Goal: Information Seeking & Learning: Compare options

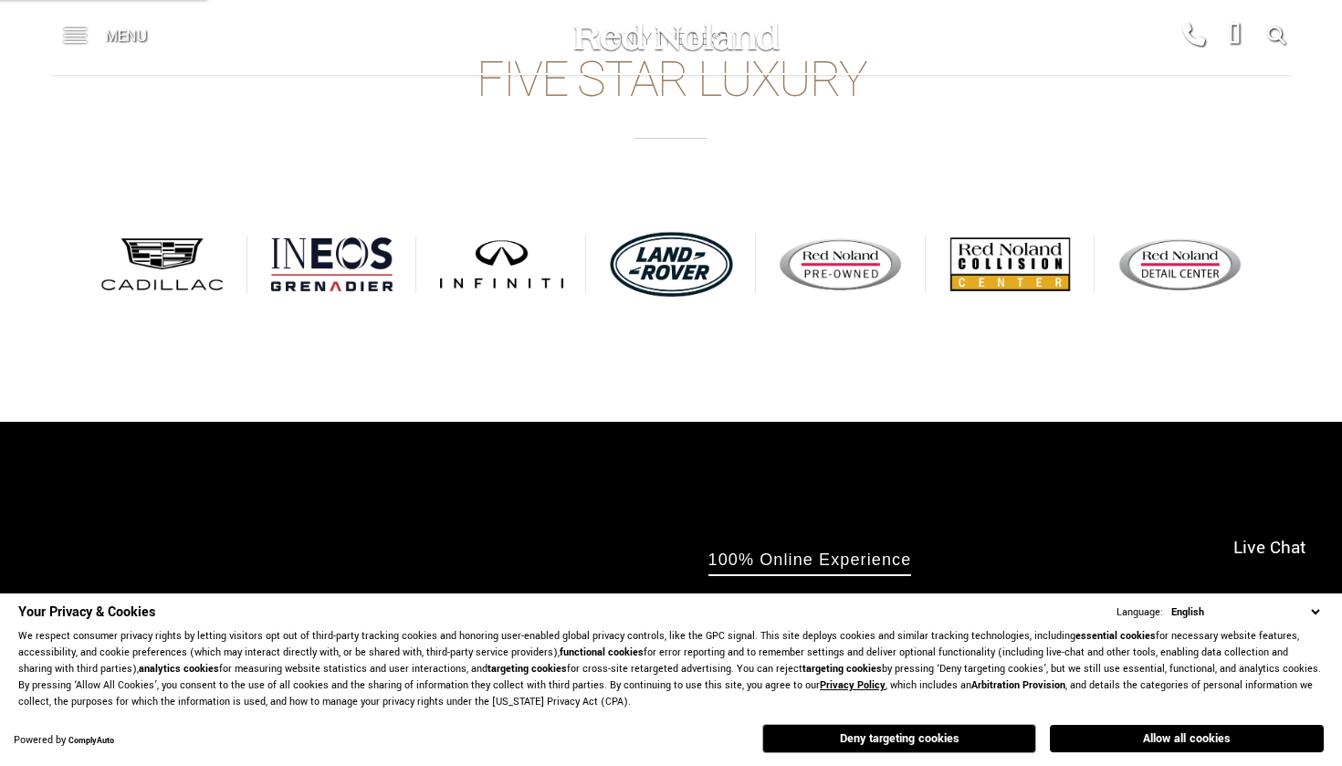
scroll to position [794, 0]
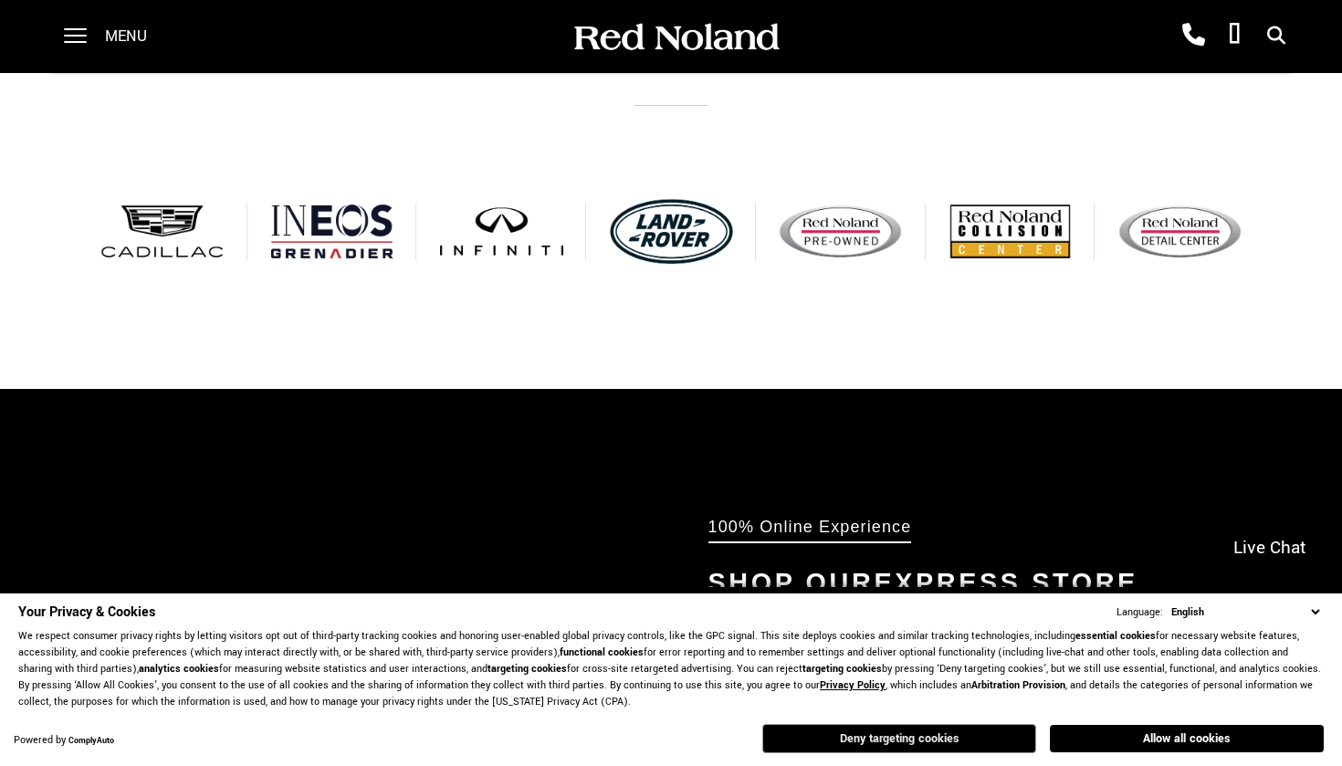
click at [894, 735] on button "Deny targeting cookies" at bounding box center [899, 738] width 274 height 29
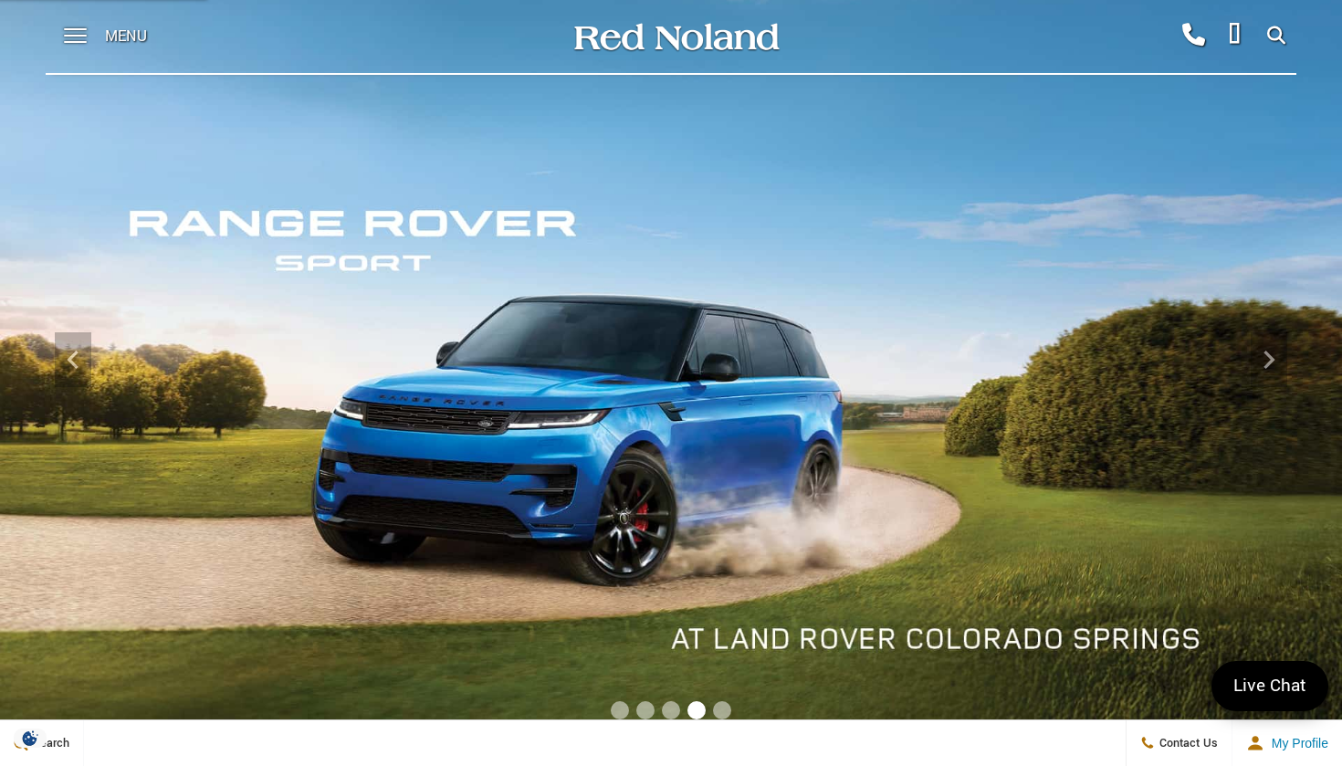
scroll to position [0, 0]
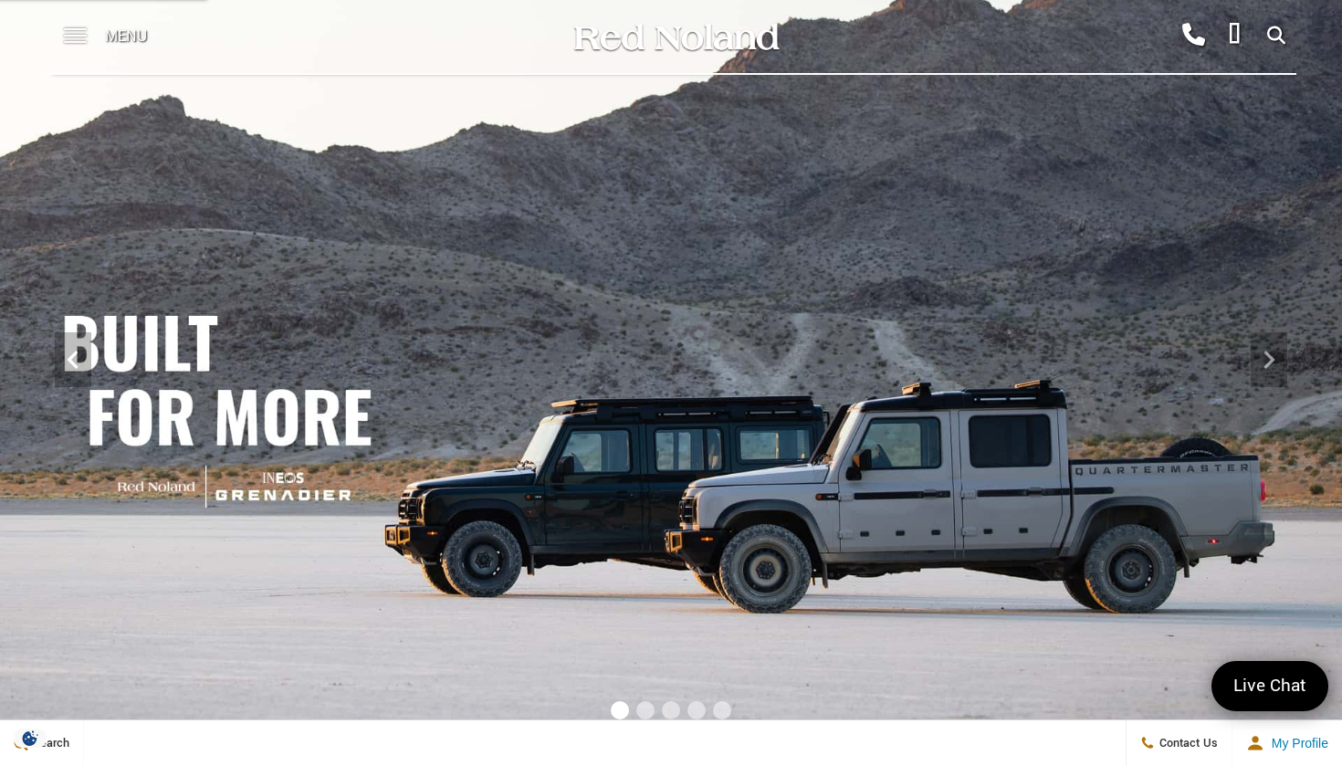
click at [81, 44] on span at bounding box center [75, 36] width 23 height 73
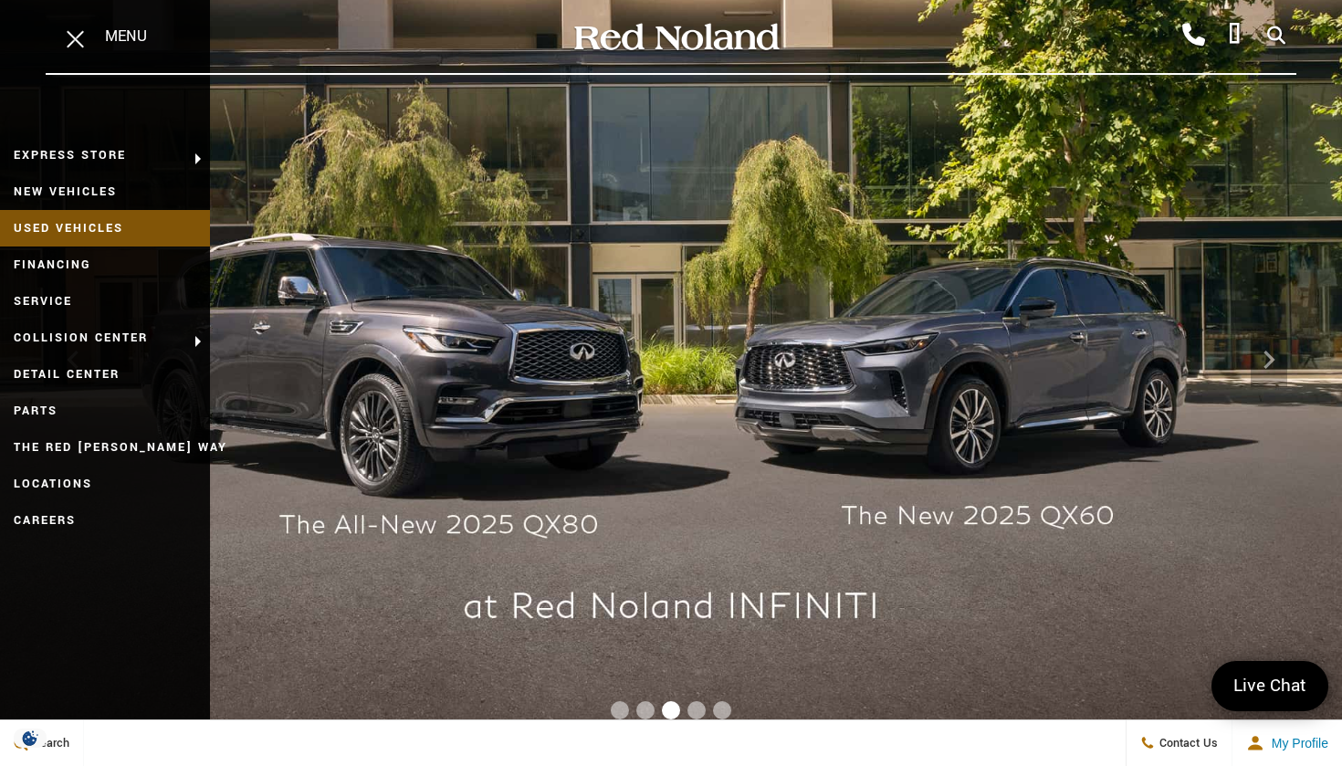
click at [69, 225] on link "Used Vehicles" at bounding box center [105, 228] width 210 height 37
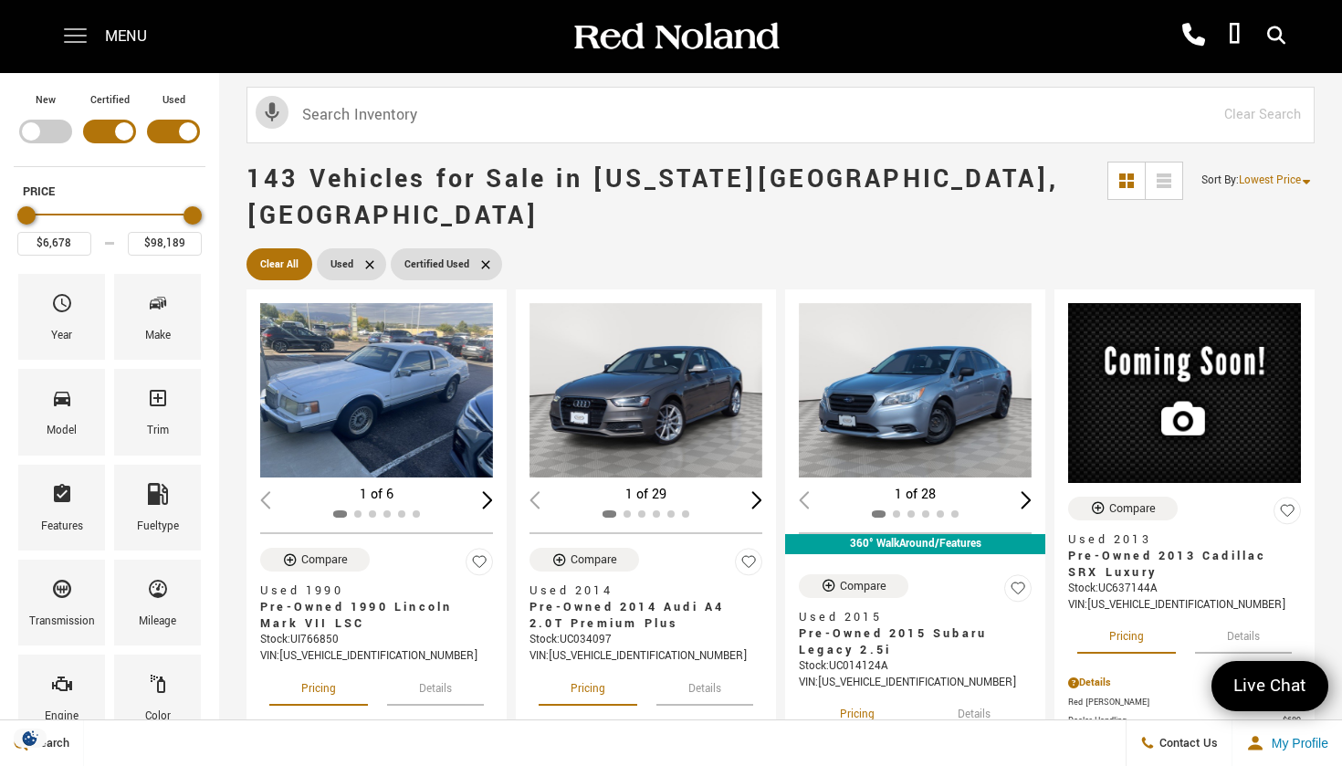
click at [69, 30] on span at bounding box center [75, 29] width 23 height 2
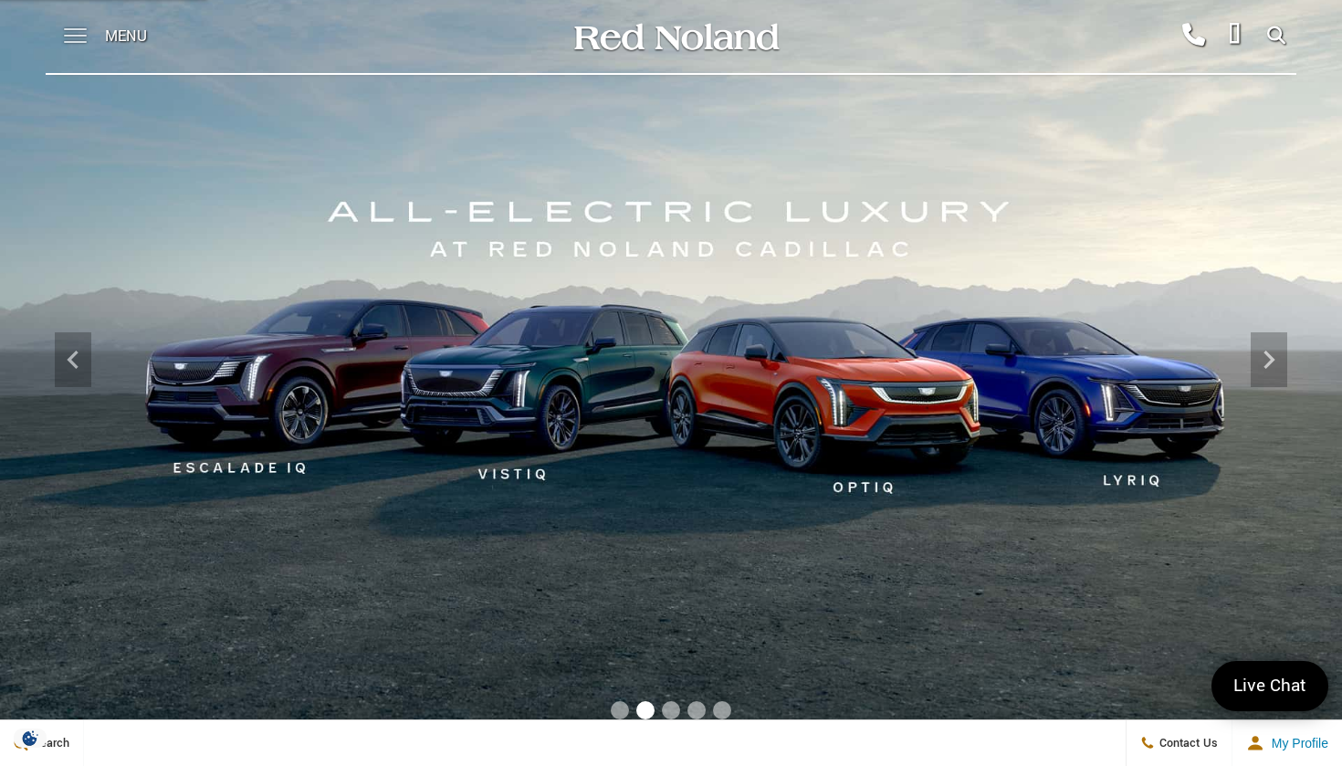
click at [78, 38] on span at bounding box center [75, 36] width 23 height 73
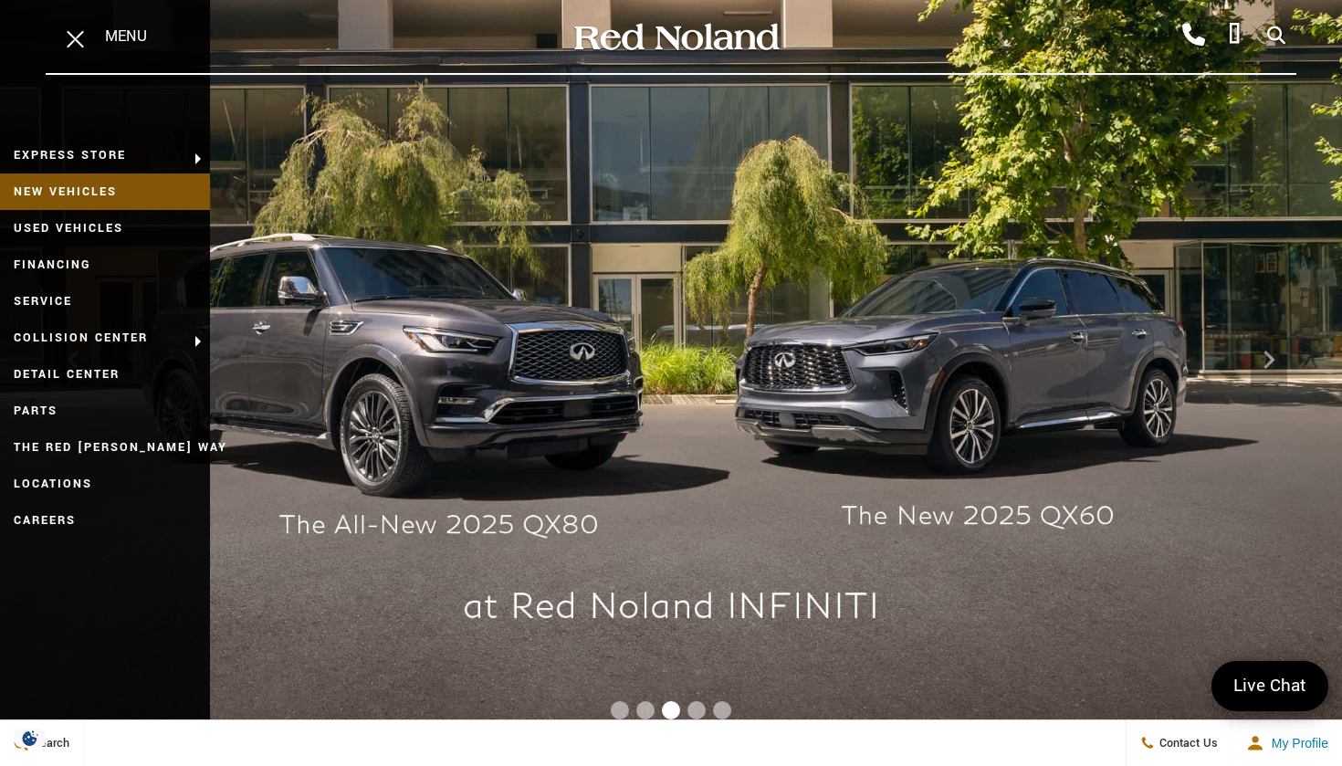
click at [94, 195] on link "New Vehicles" at bounding box center [105, 191] width 210 height 37
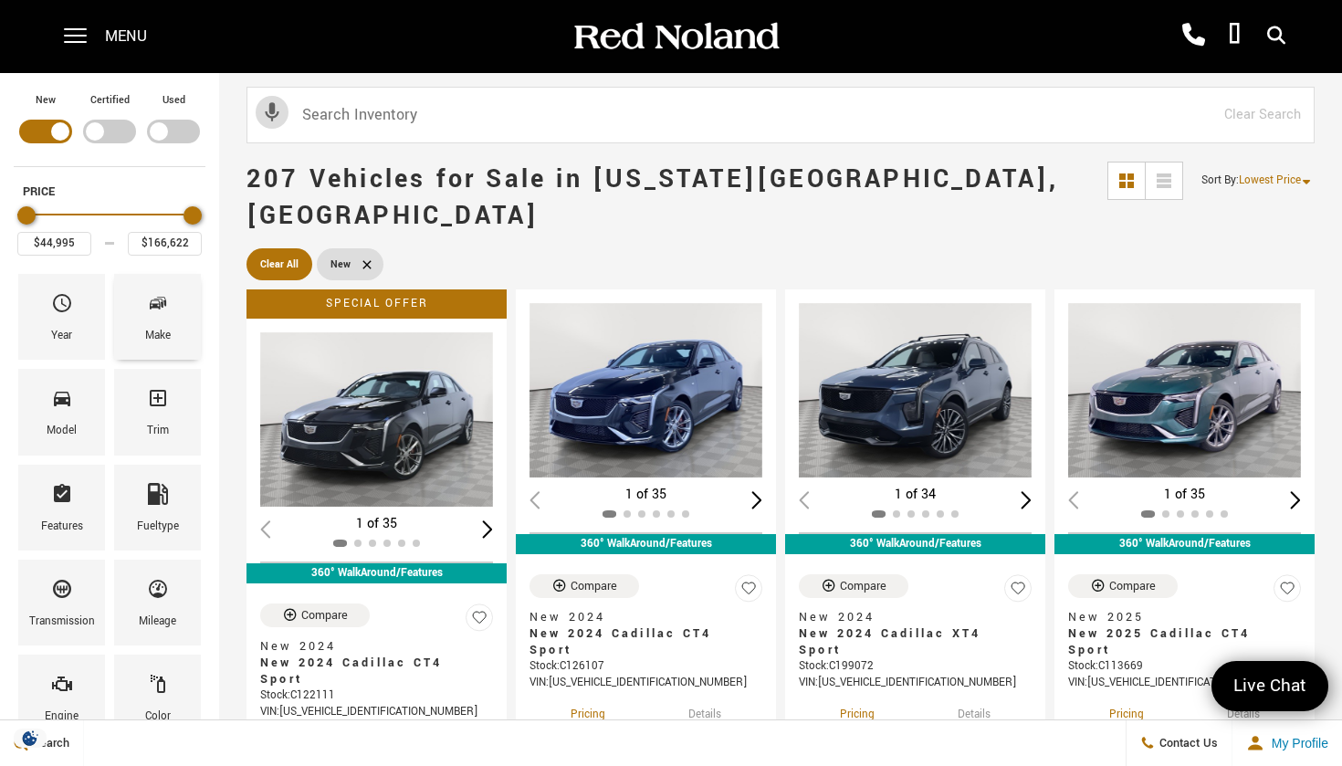
click at [162, 320] on span "Make" at bounding box center [158, 307] width 22 height 38
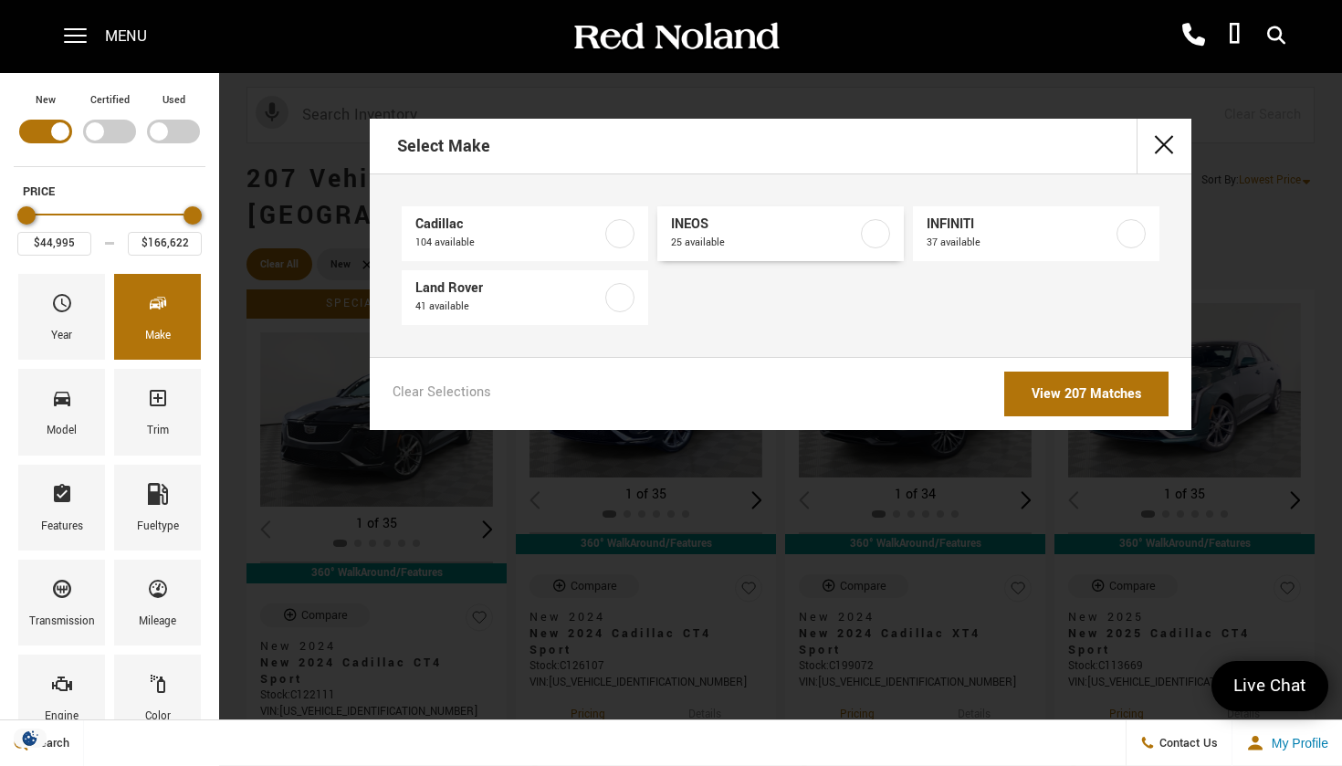
click at [706, 218] on span "INEOS" at bounding box center [764, 224] width 186 height 18
type input "$78,663"
type input "$93,333"
checkbox input "true"
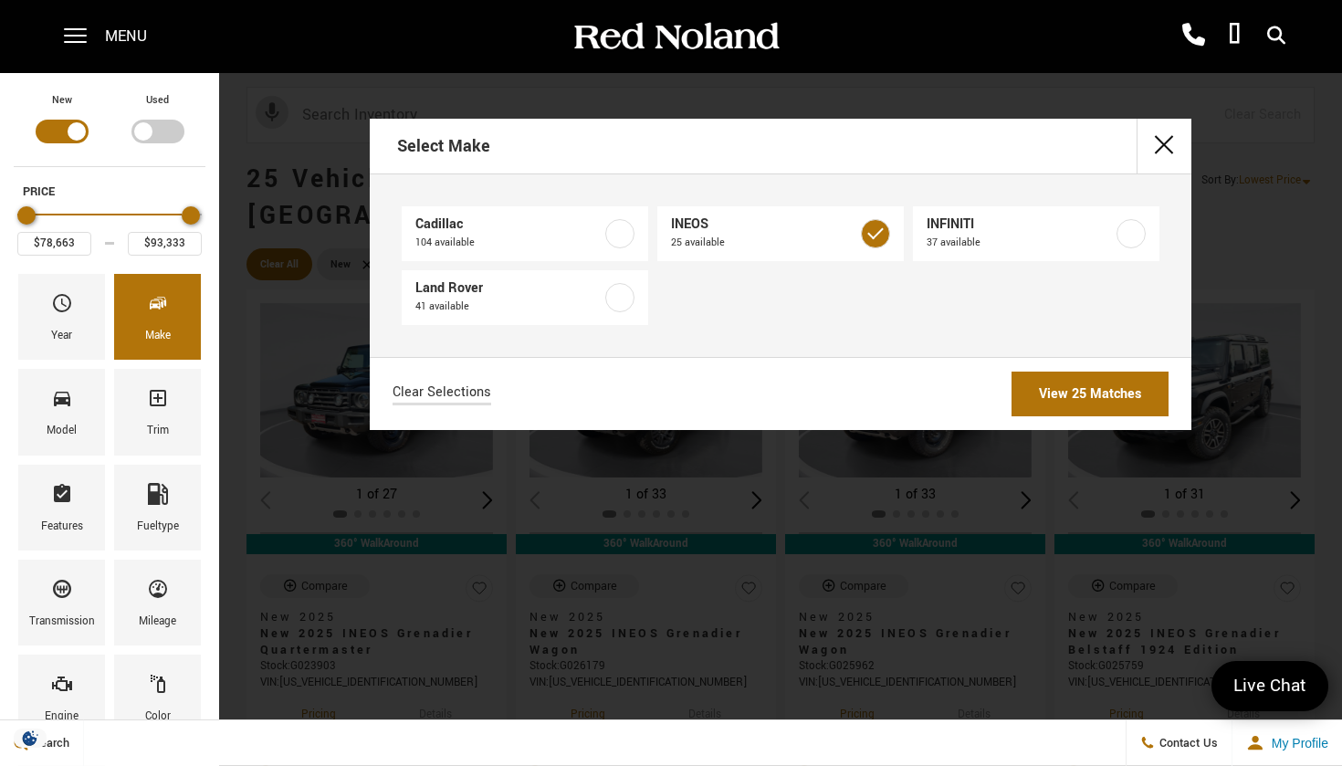
click at [1053, 403] on link "View 25 Matches" at bounding box center [1089, 393] width 157 height 45
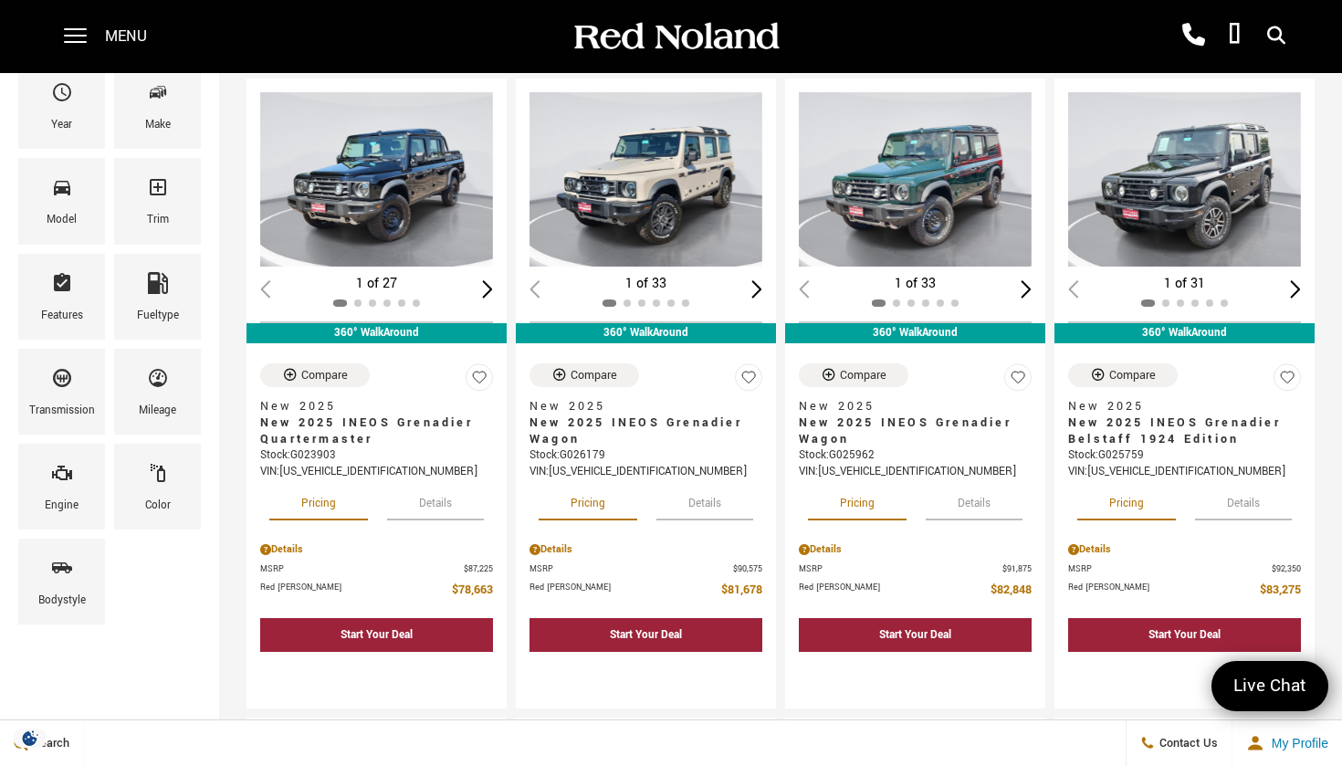
scroll to position [206, 0]
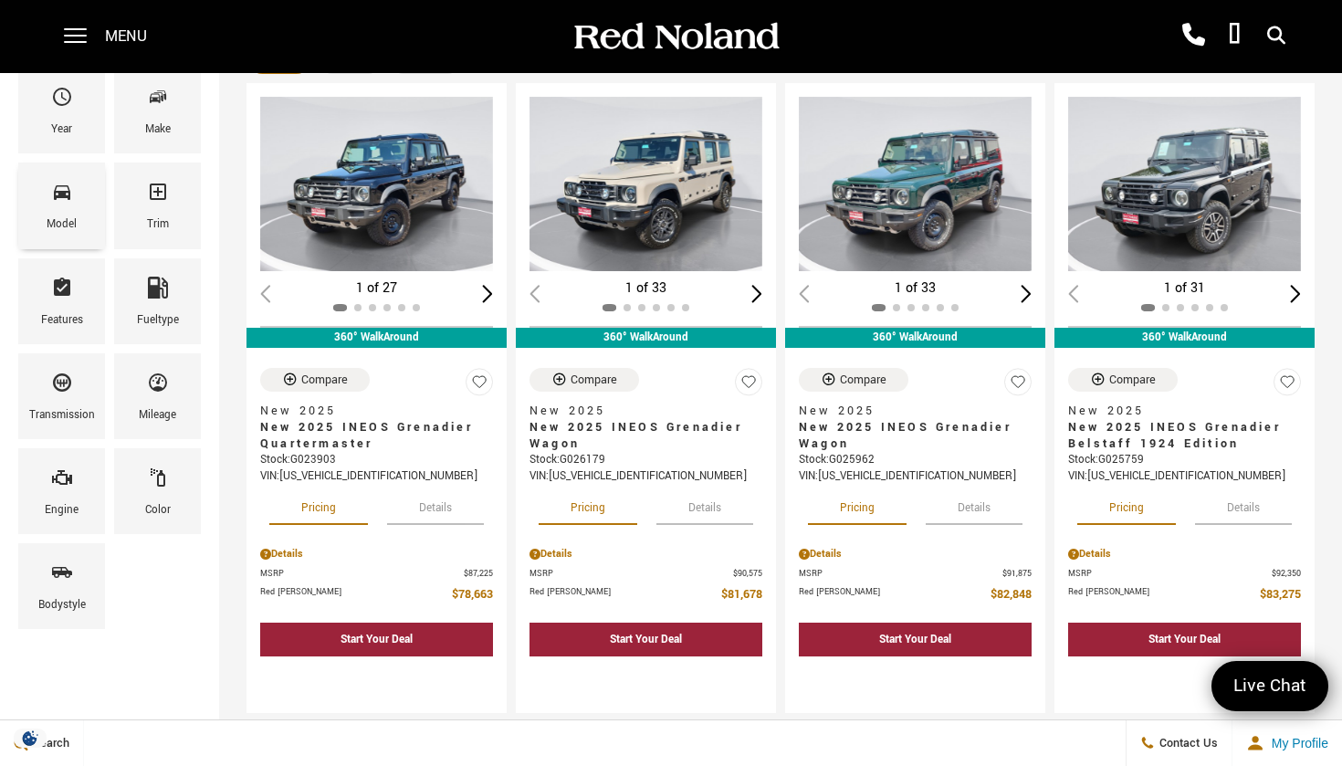
click at [60, 199] on icon "Model" at bounding box center [62, 192] width 22 height 22
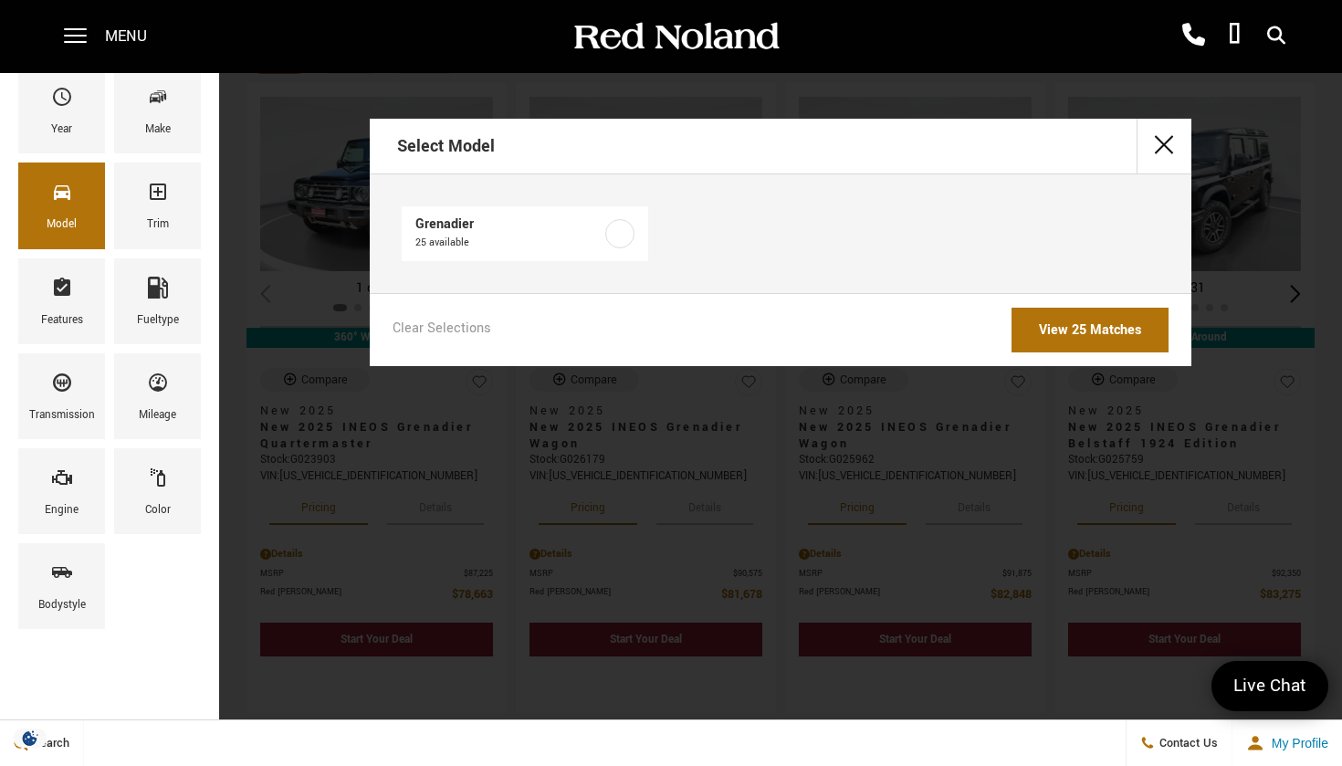
click at [1154, 141] on button "close" at bounding box center [1163, 146] width 55 height 55
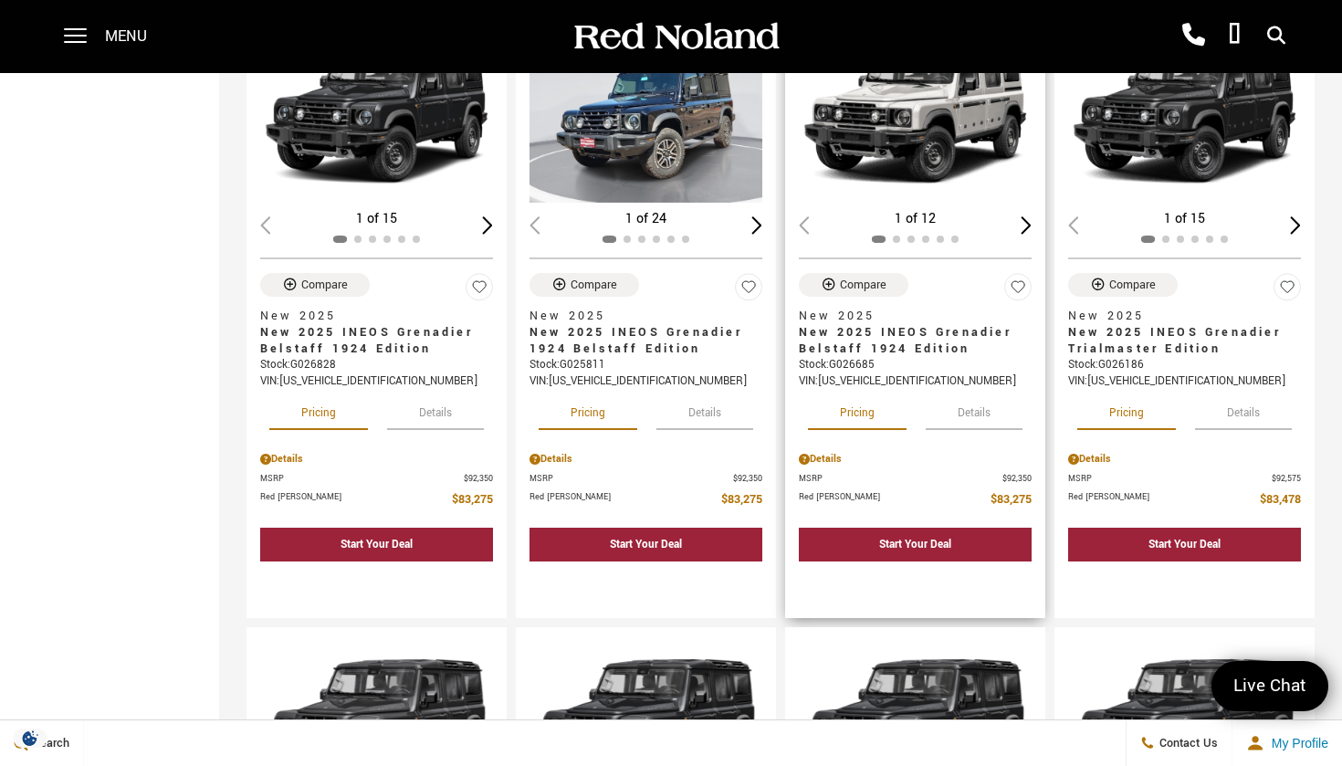
scroll to position [923, 0]
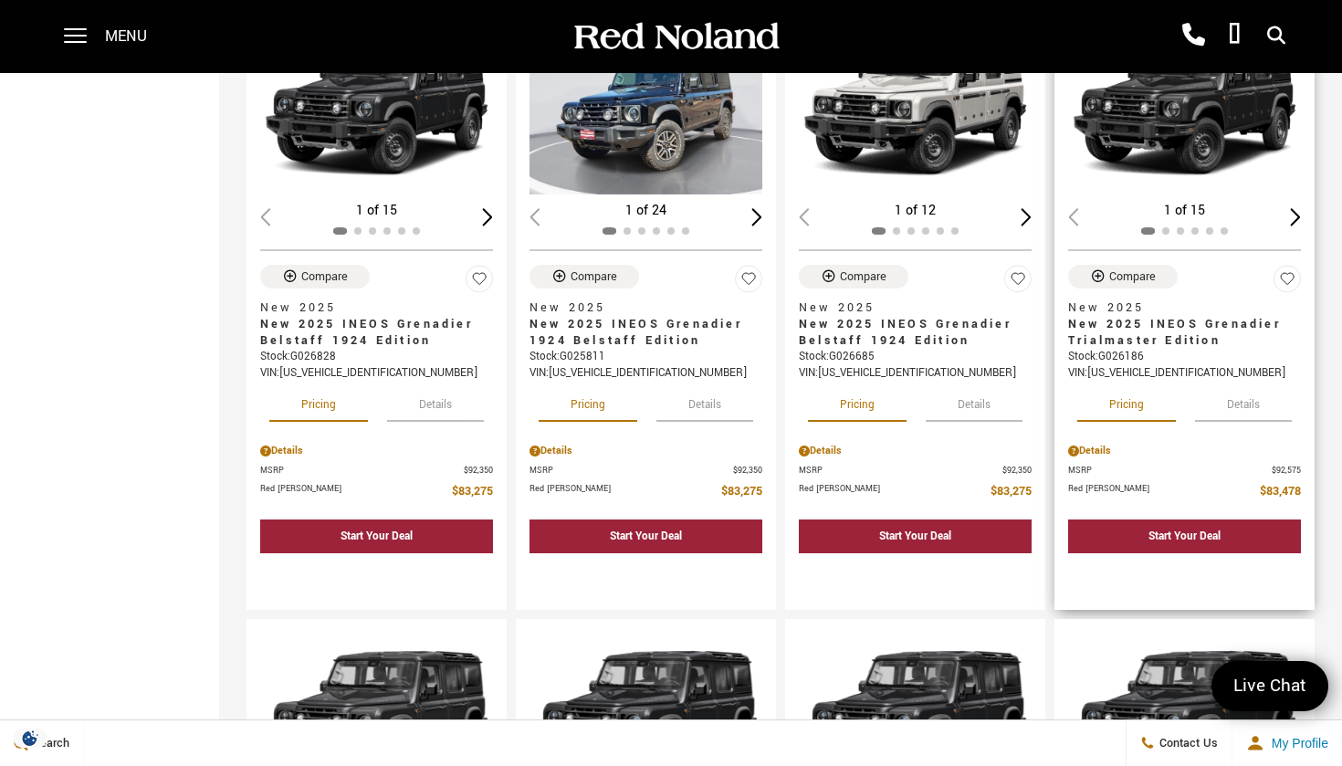
click at [1239, 382] on button "Details" at bounding box center [1243, 402] width 97 height 40
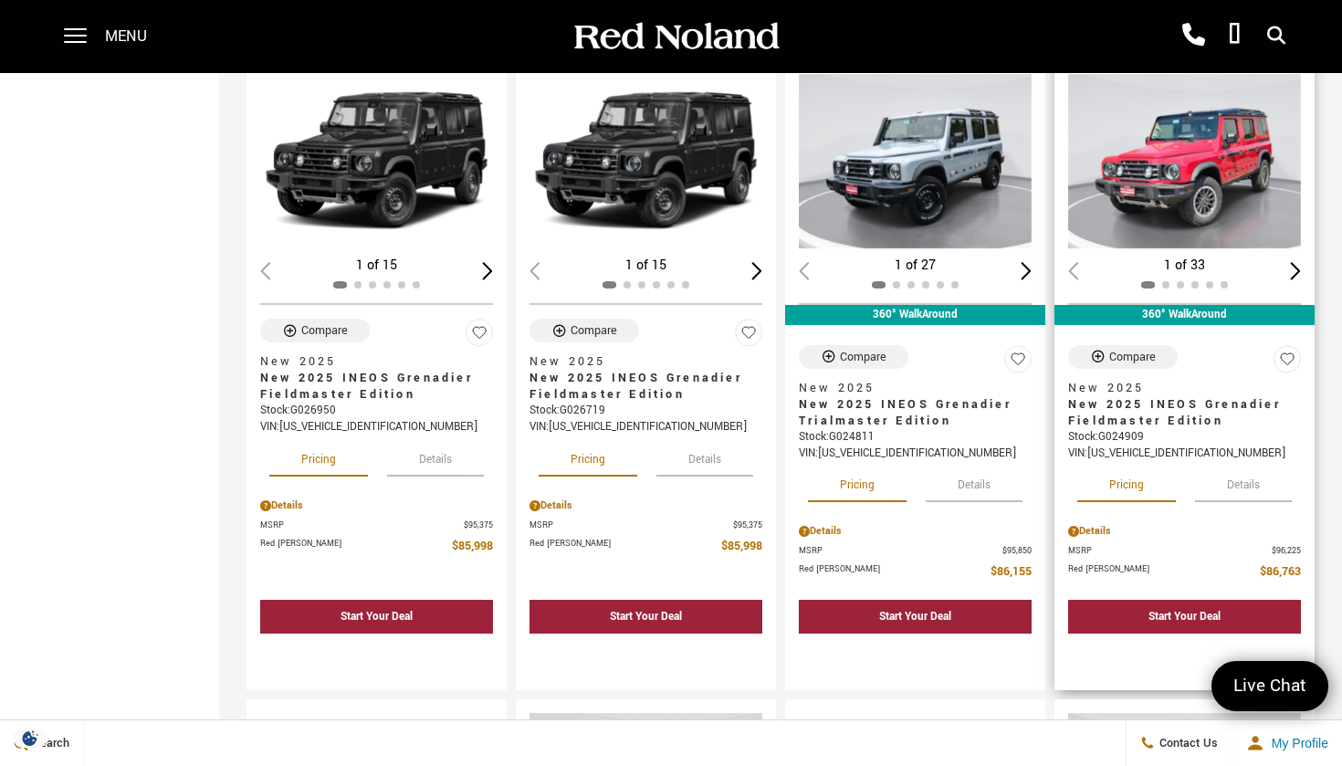
scroll to position [2102, 0]
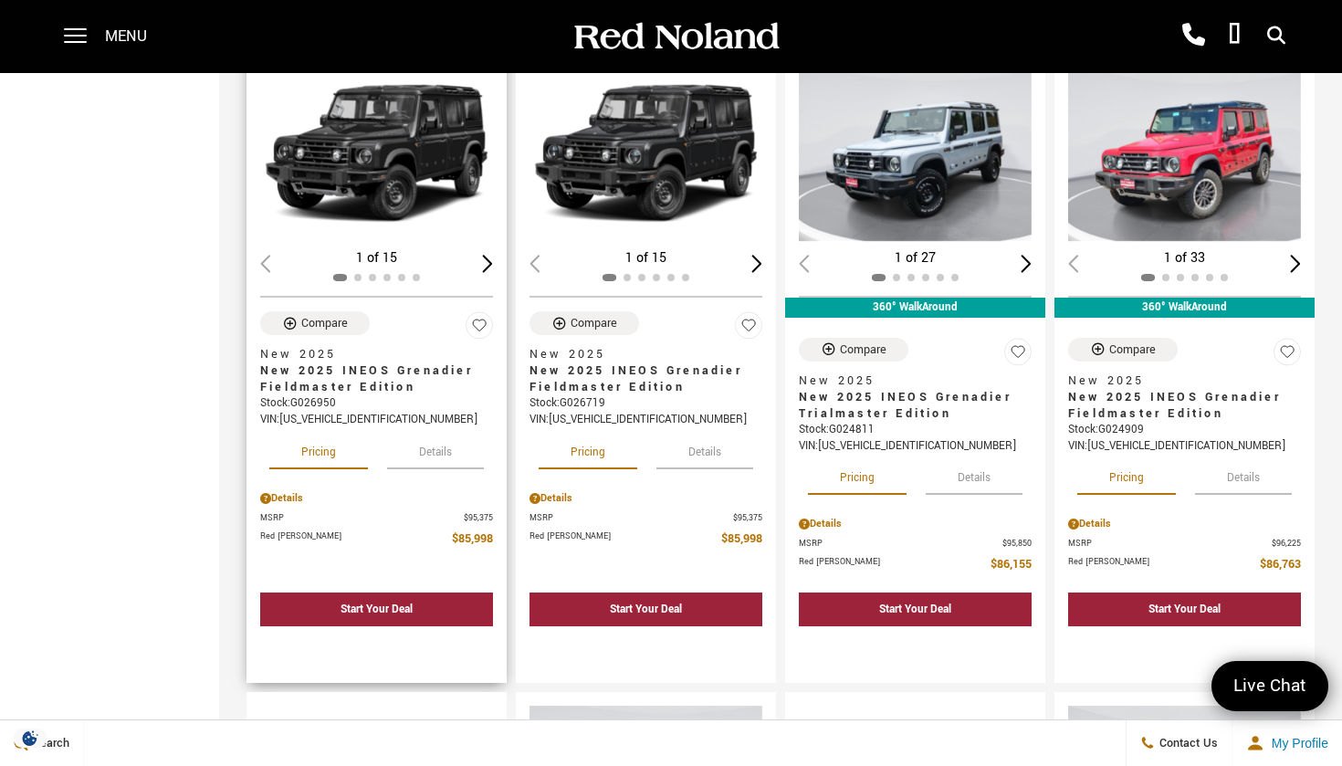
click at [426, 429] on button "Details" at bounding box center [435, 449] width 97 height 40
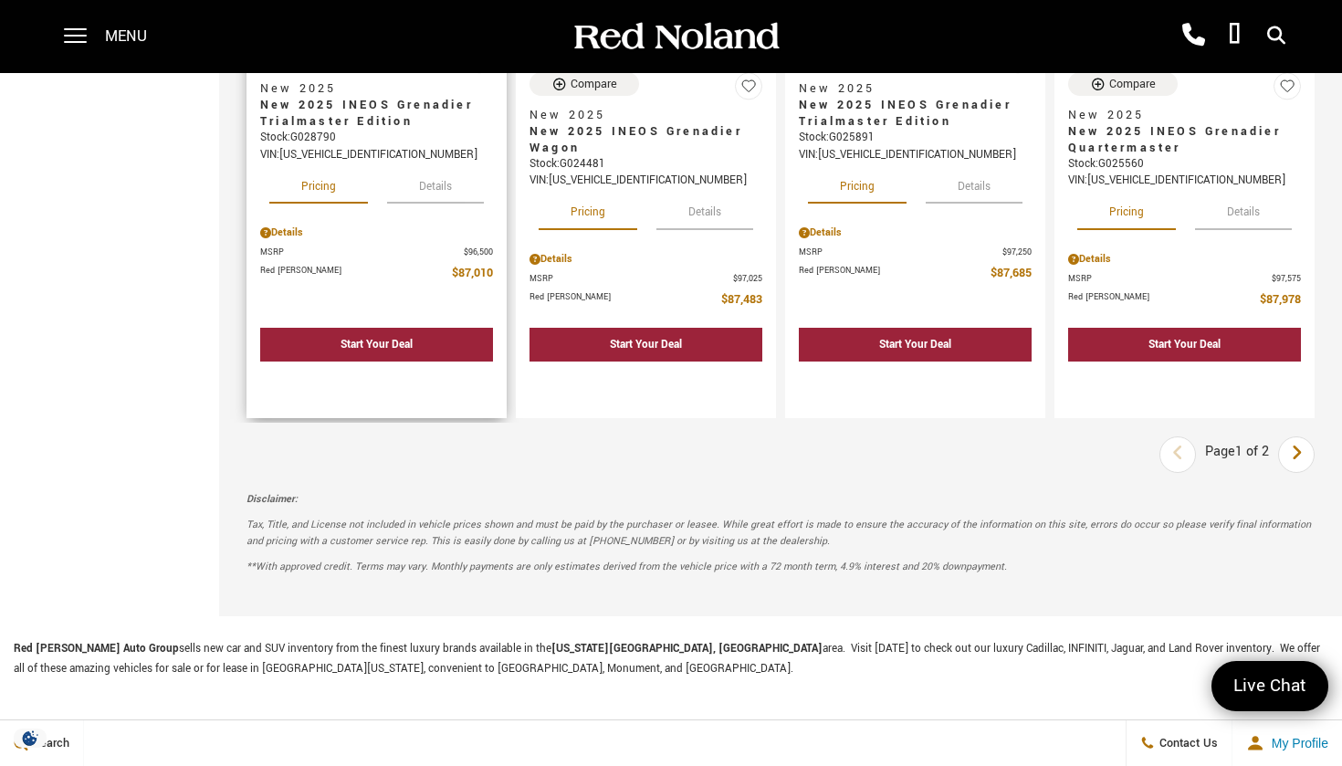
scroll to position [3008, 0]
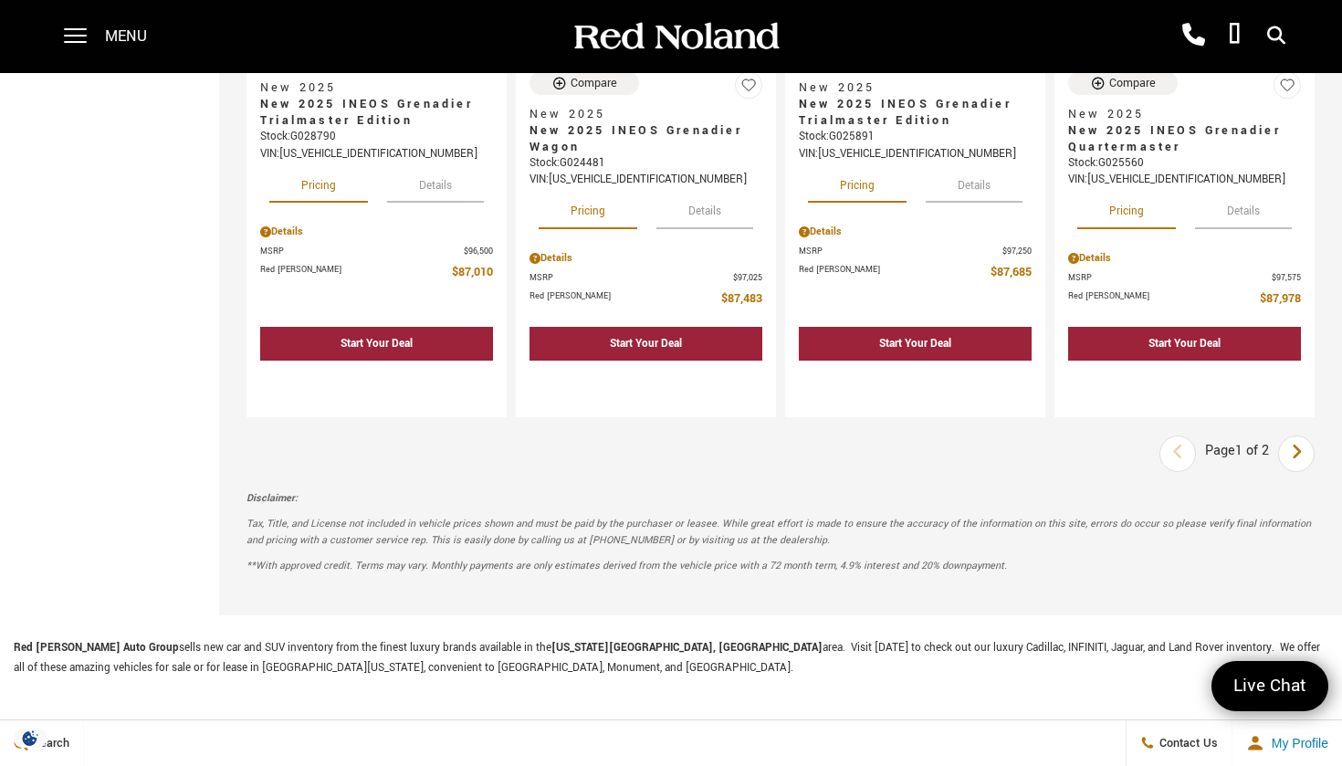
click at [1293, 437] on icon "next page" at bounding box center [1297, 451] width 12 height 29
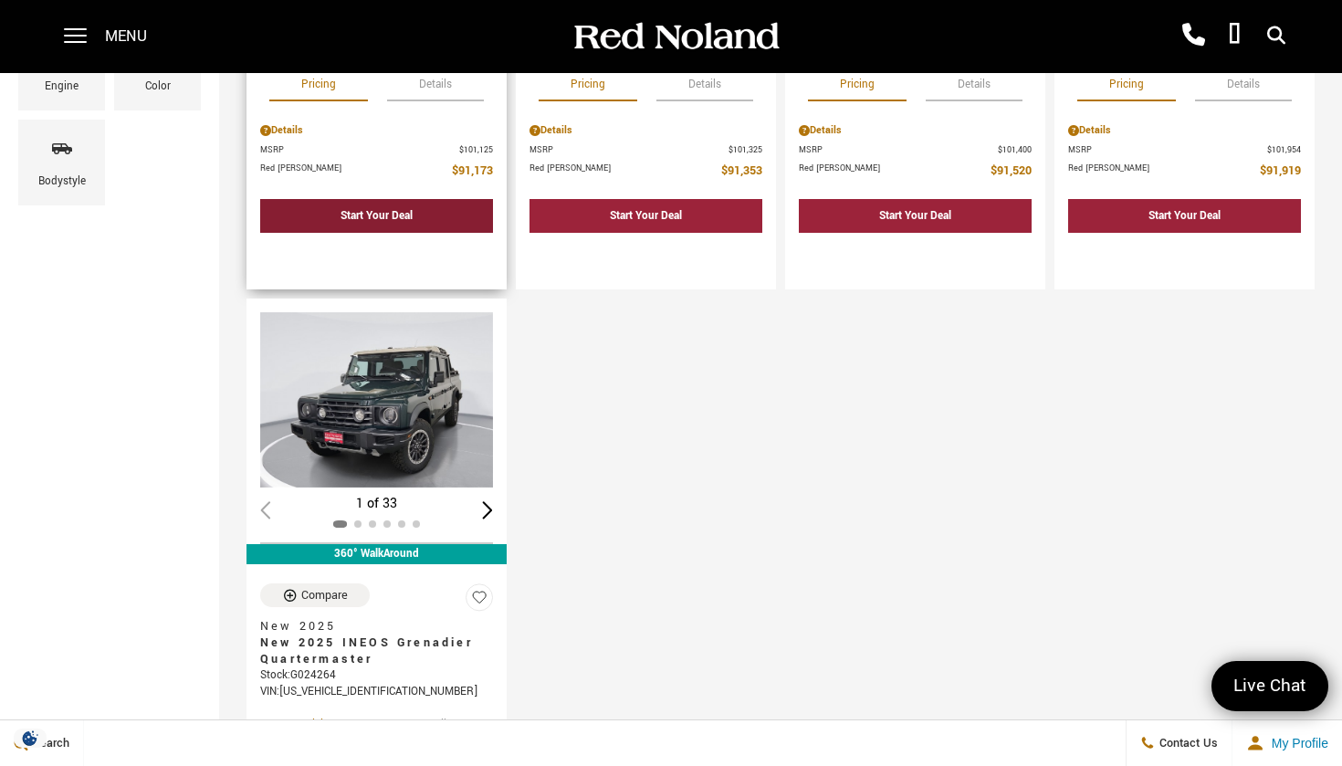
scroll to position [639, 0]
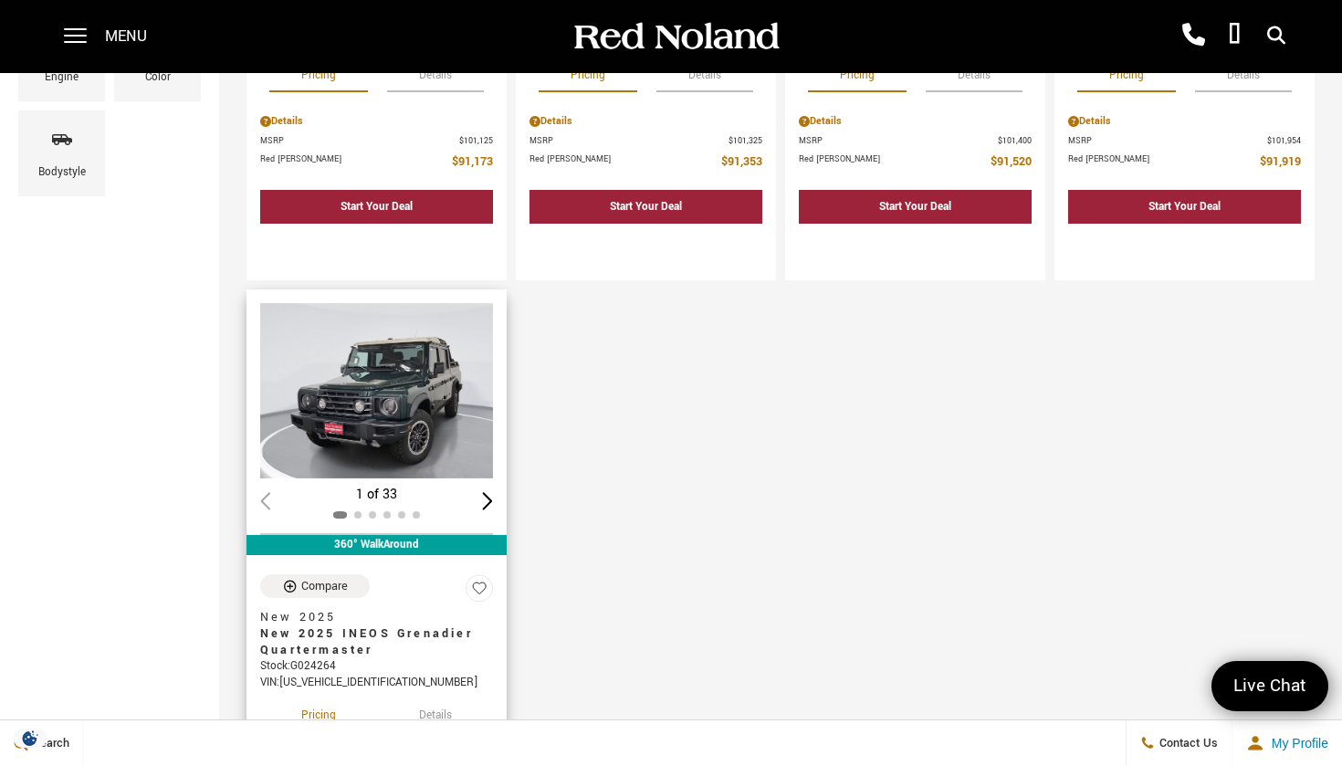
click at [403, 319] on img "1 / 2" at bounding box center [376, 390] width 233 height 174
click at [403, 403] on img "1 / 2" at bounding box center [376, 390] width 233 height 174
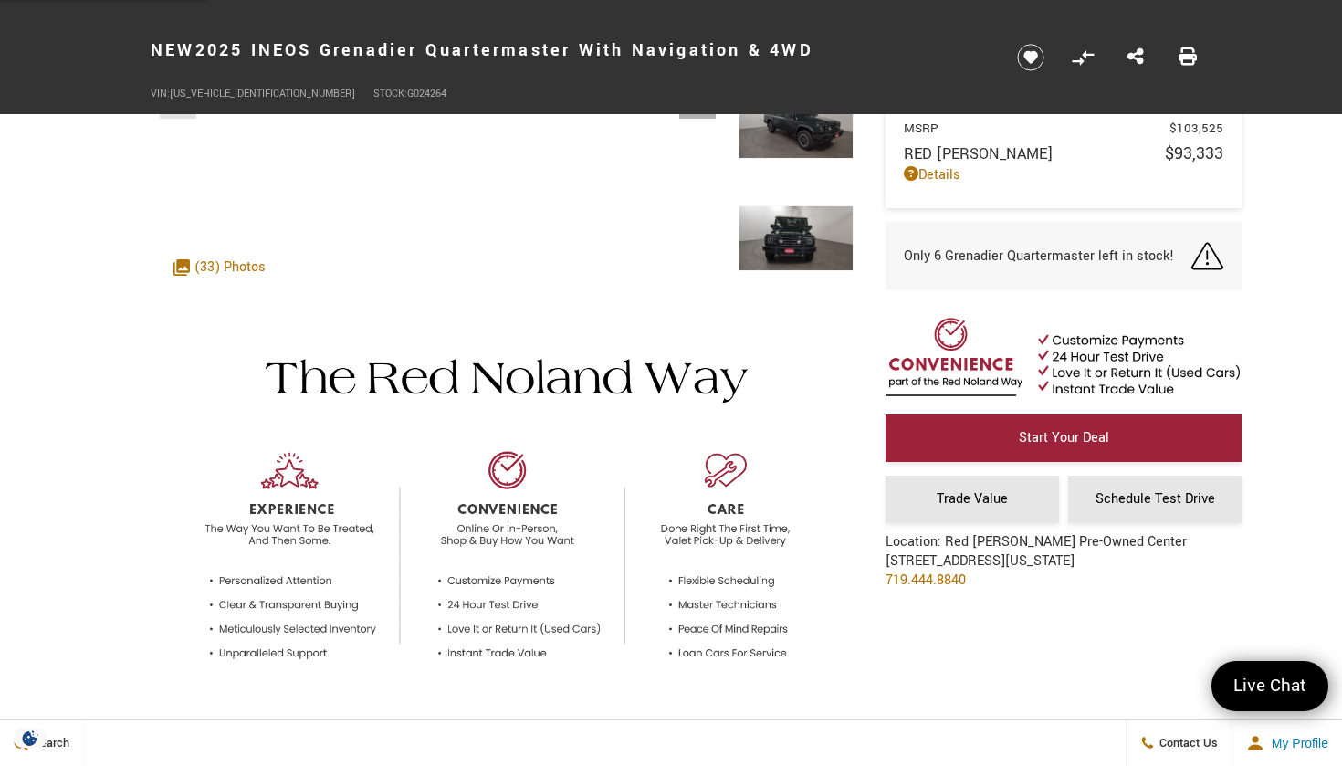
scroll to position [303, 0]
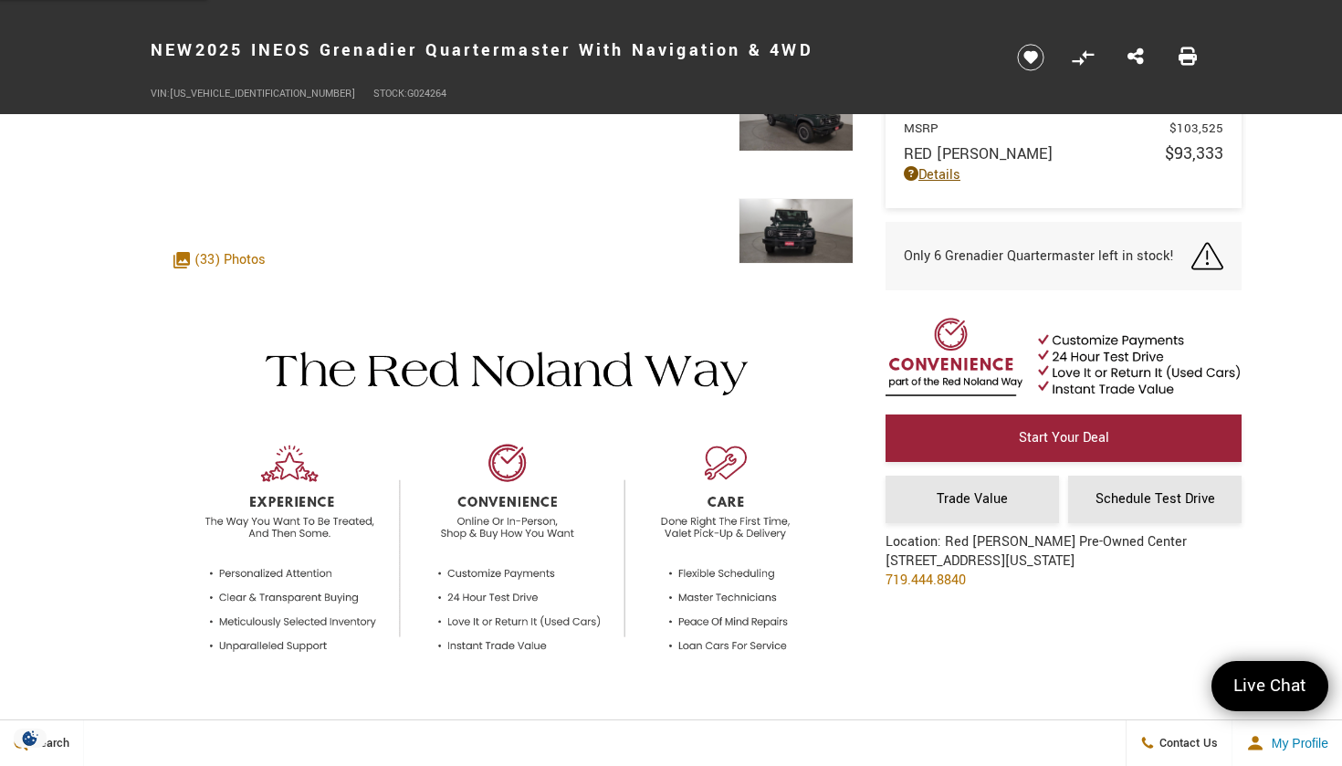
click at [952, 176] on link "Details" at bounding box center [1063, 174] width 319 height 19
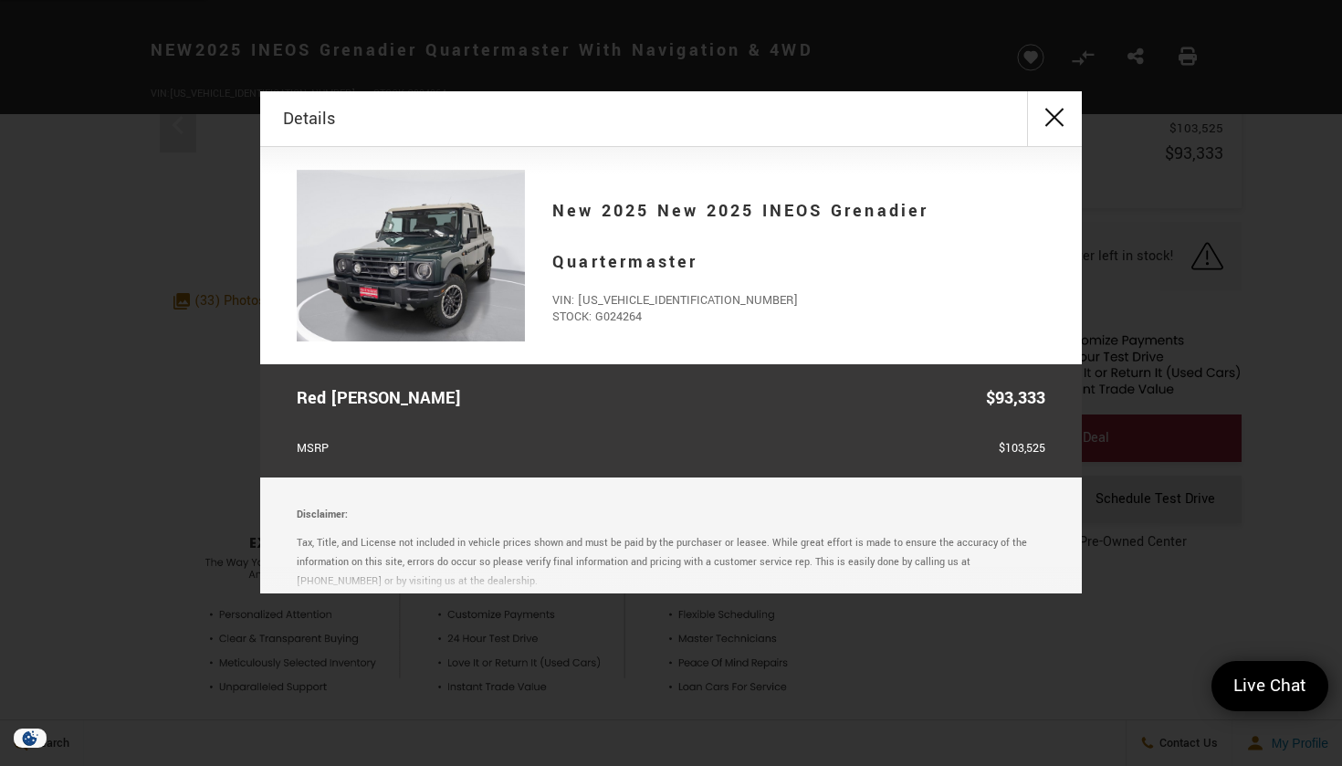
click at [1052, 115] on button "close" at bounding box center [1054, 118] width 55 height 55
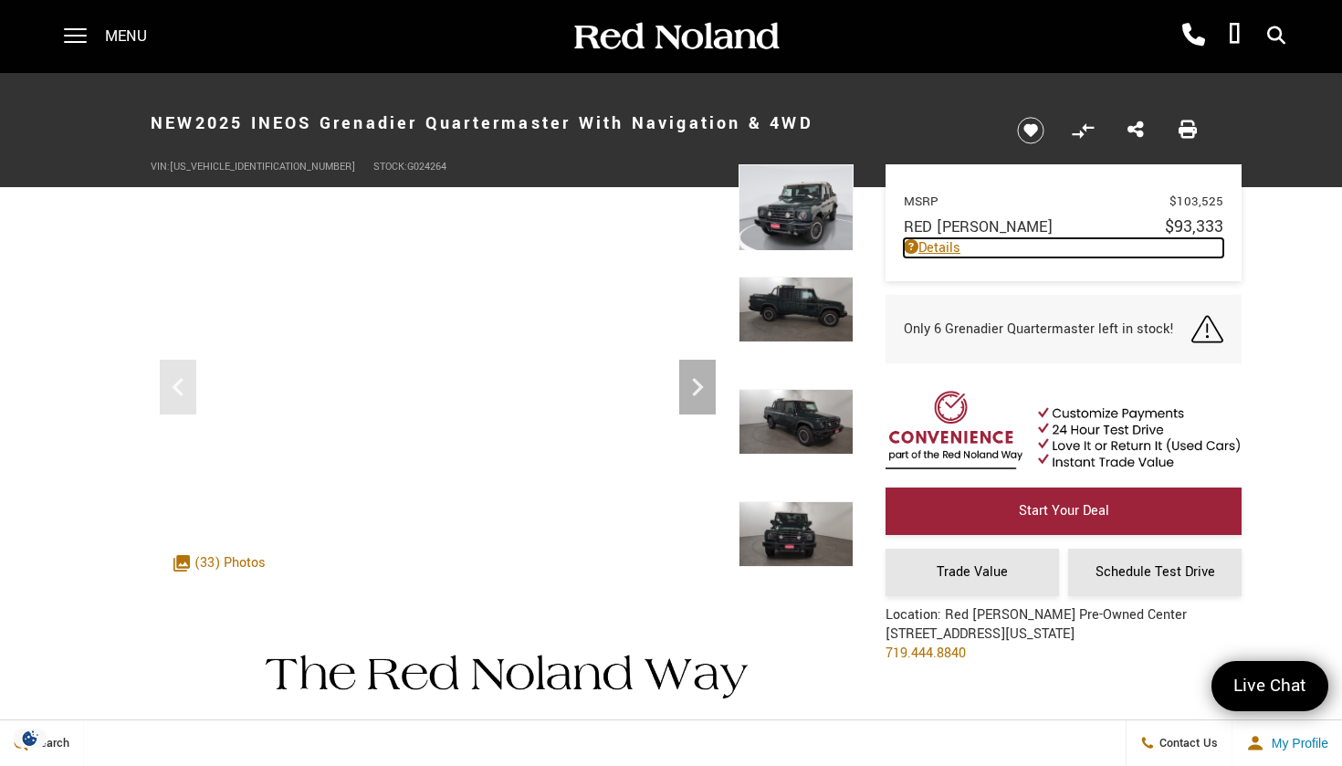
scroll to position [0, 0]
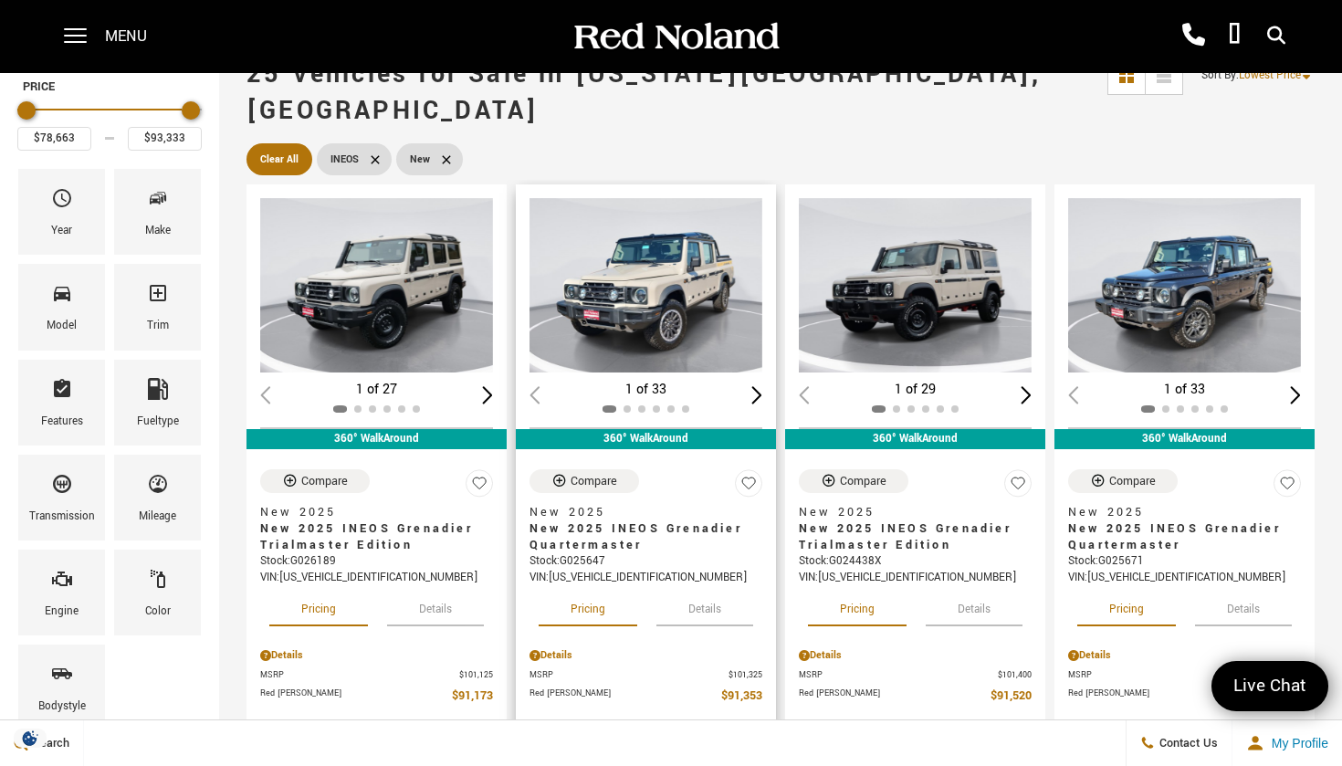
scroll to position [98, 0]
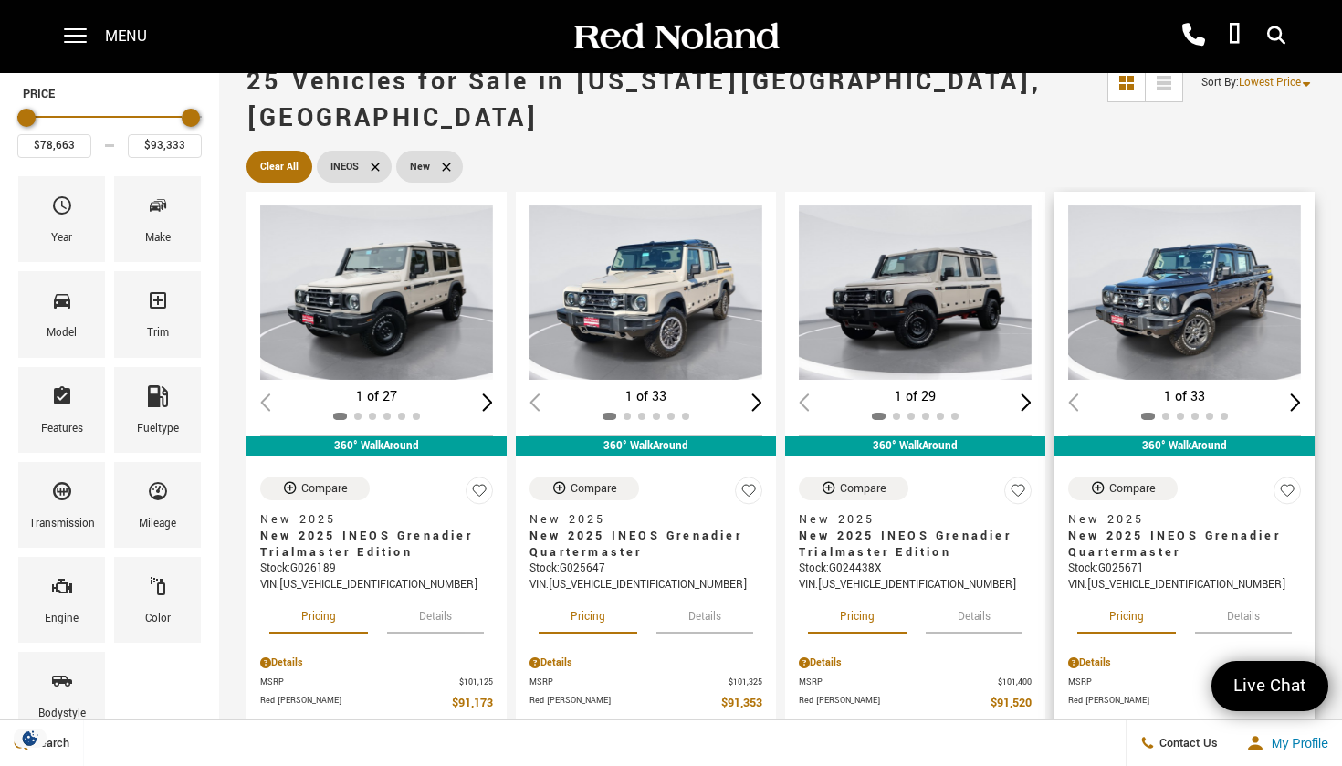
click at [1193, 259] on img "1 / 2" at bounding box center [1184, 292] width 233 height 174
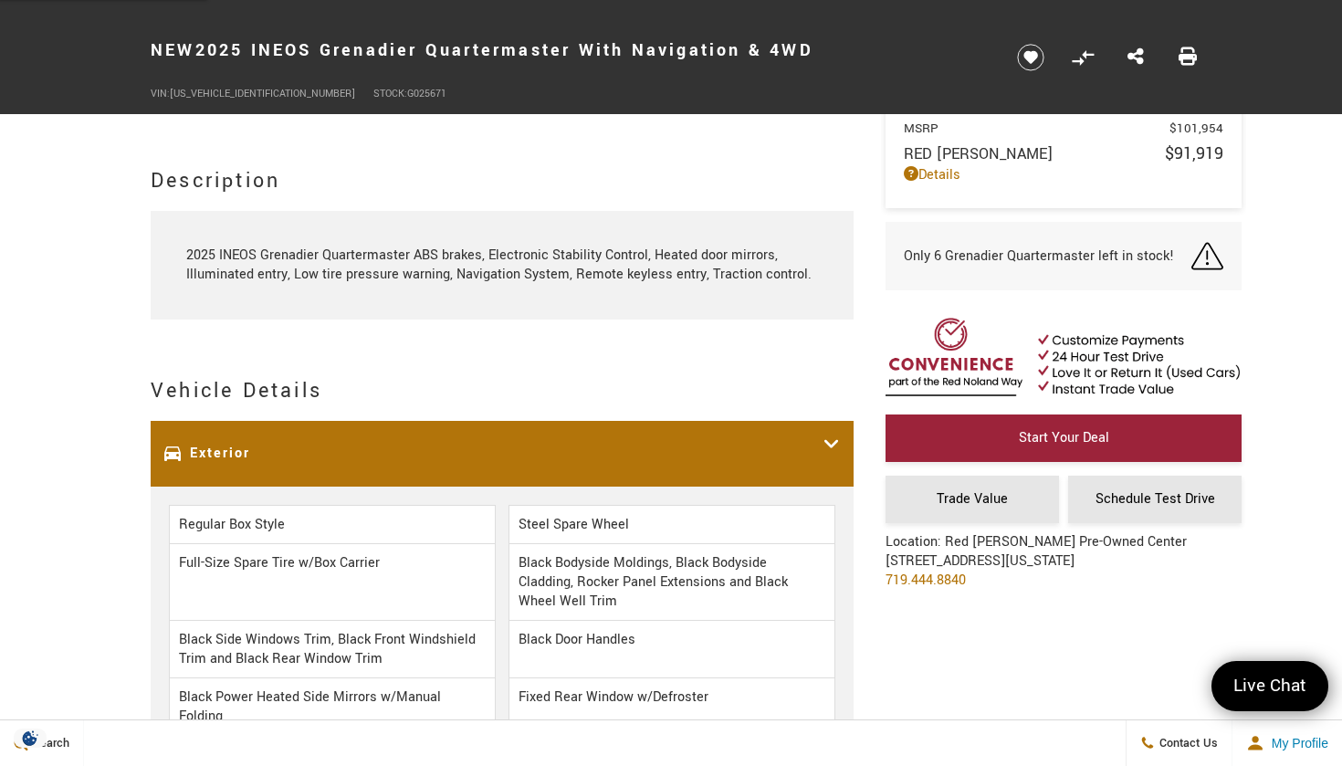
scroll to position [1684, 0]
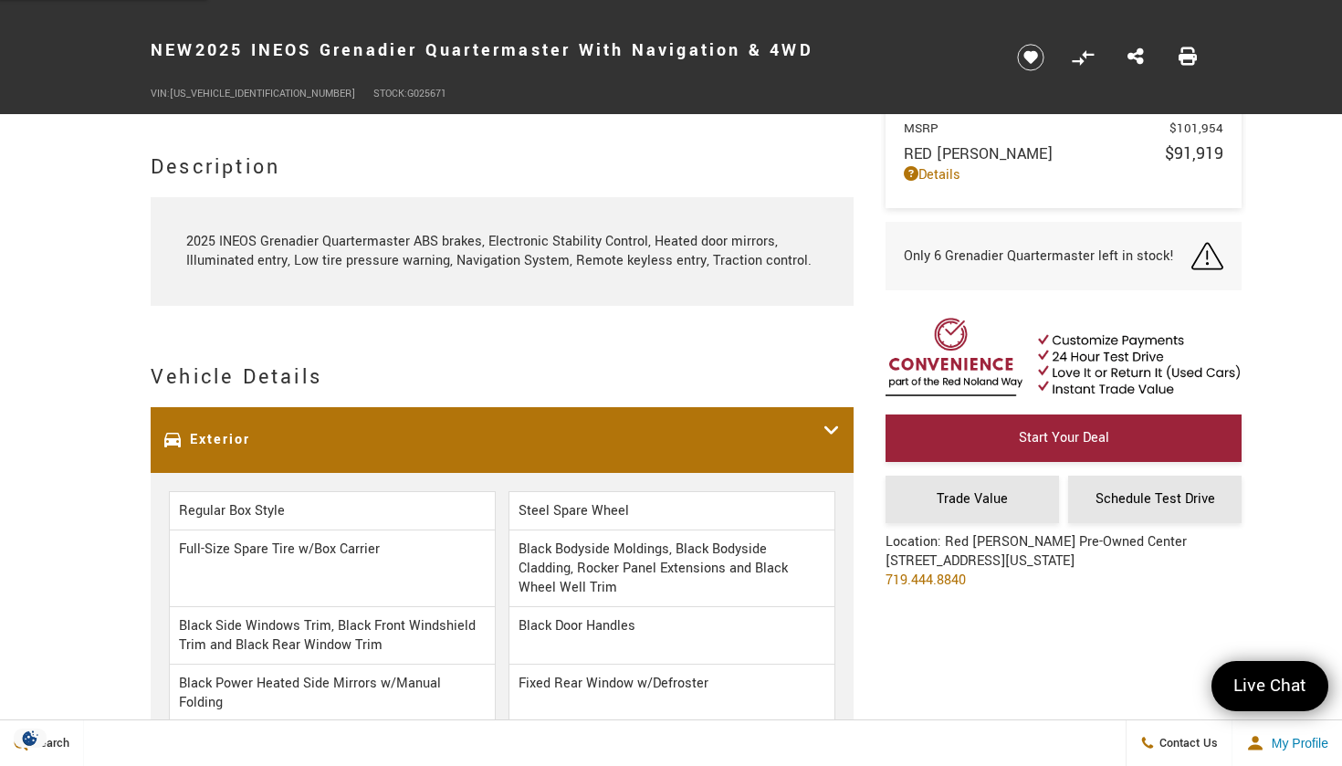
click at [405, 462] on div "Exterior" at bounding box center [502, 440] width 703 height 66
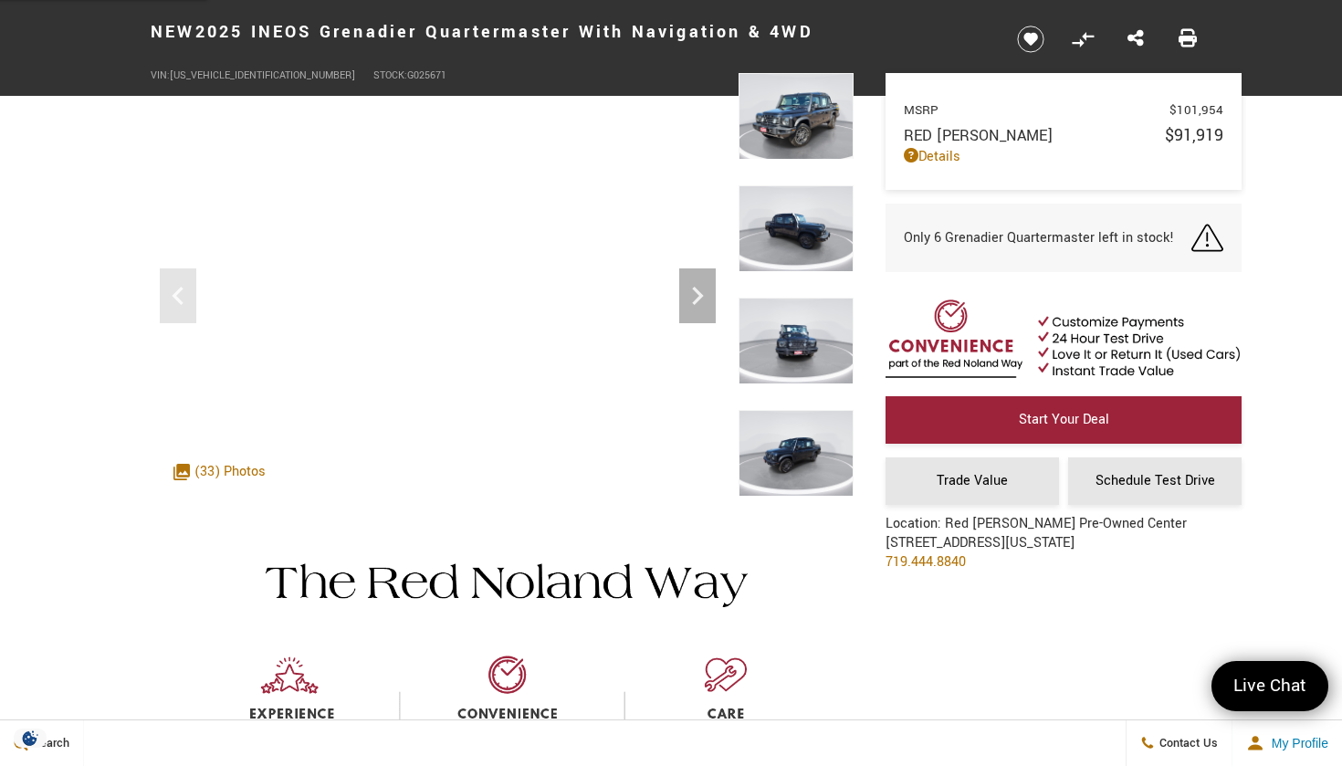
scroll to position [2, 0]
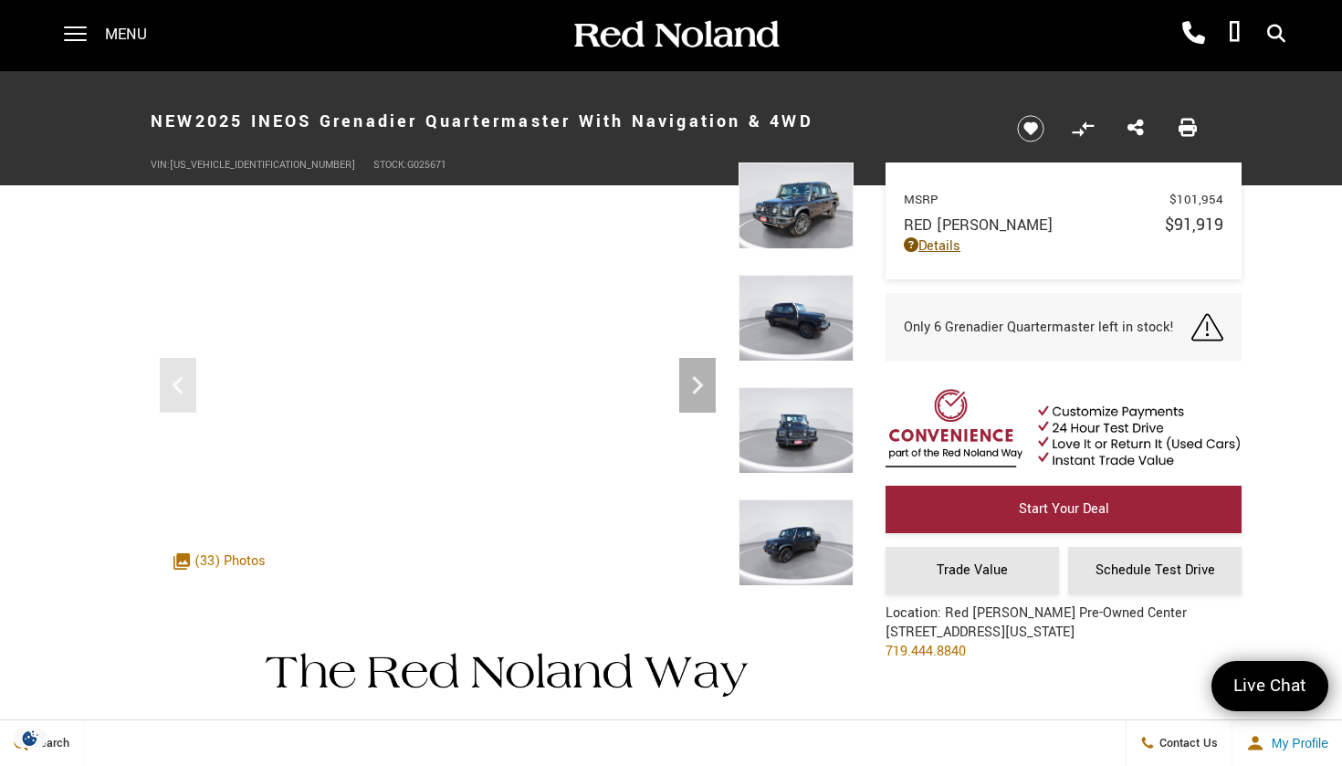
click at [952, 247] on link "Details" at bounding box center [1063, 245] width 319 height 19
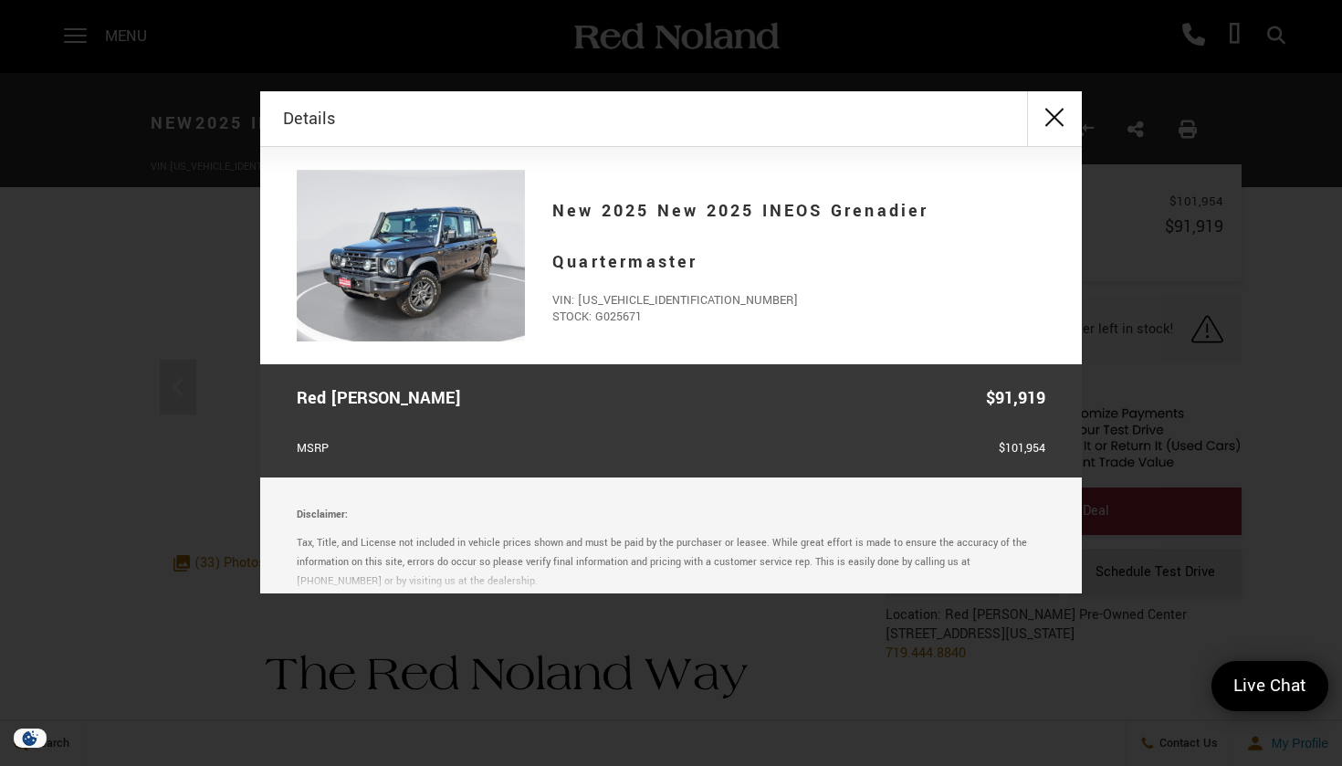
click at [1051, 115] on button "close" at bounding box center [1054, 118] width 55 height 55
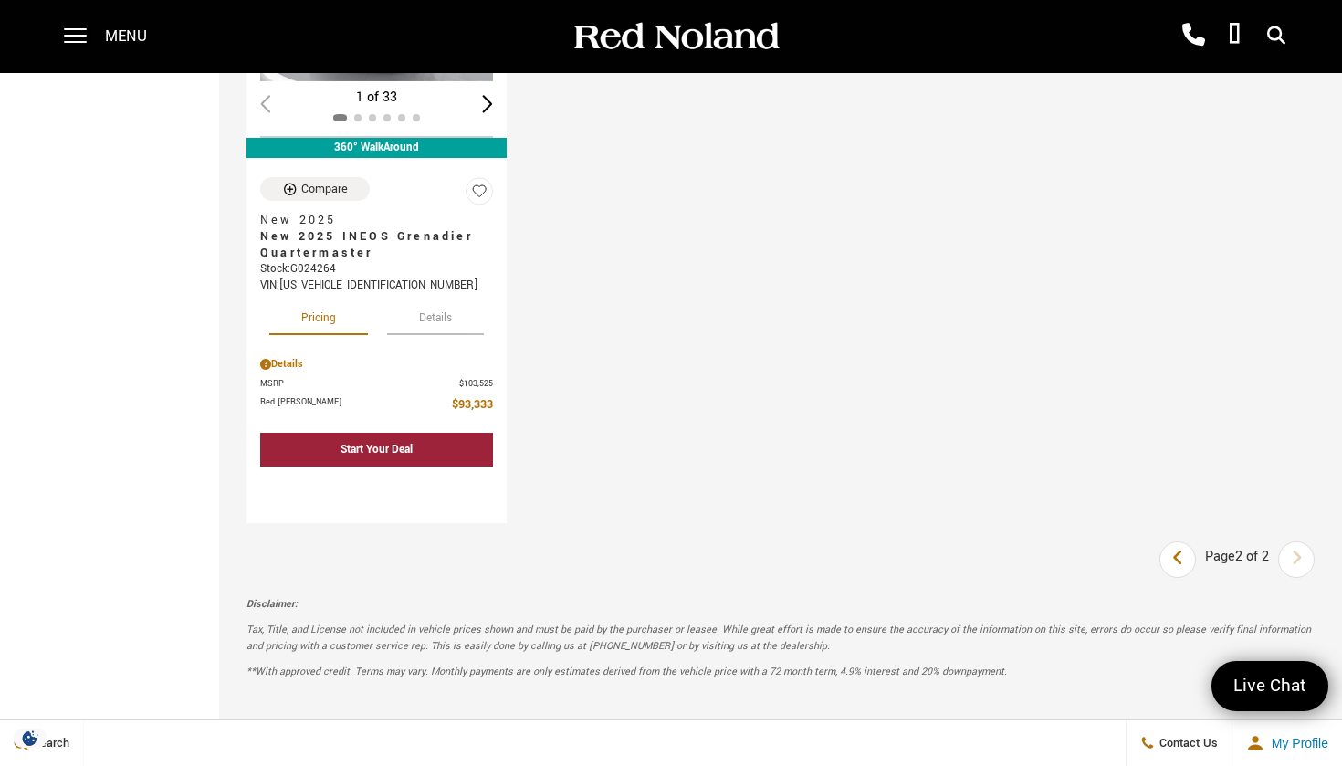
scroll to position [1037, 0]
click at [1172, 542] on icon "previous page" at bounding box center [1178, 556] width 12 height 29
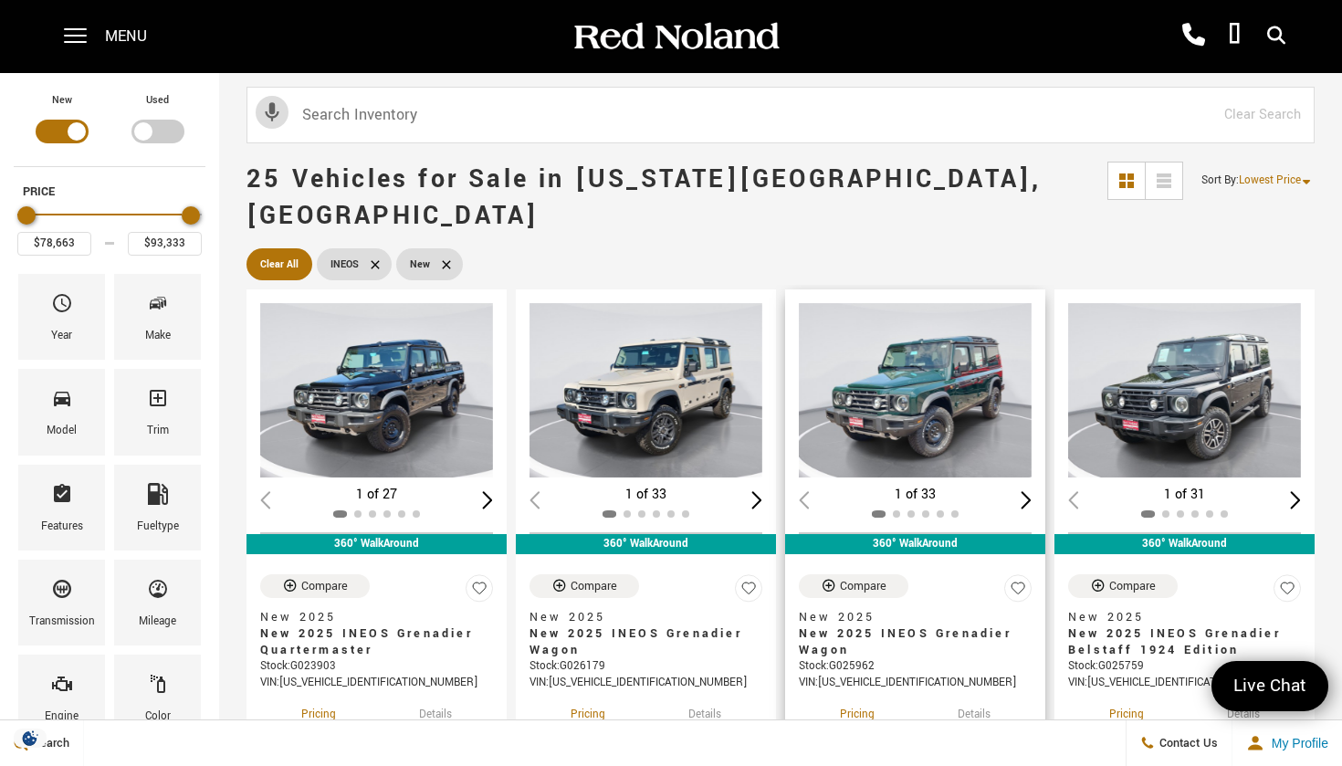
click at [911, 356] on img "1 / 2" at bounding box center [915, 390] width 233 height 174
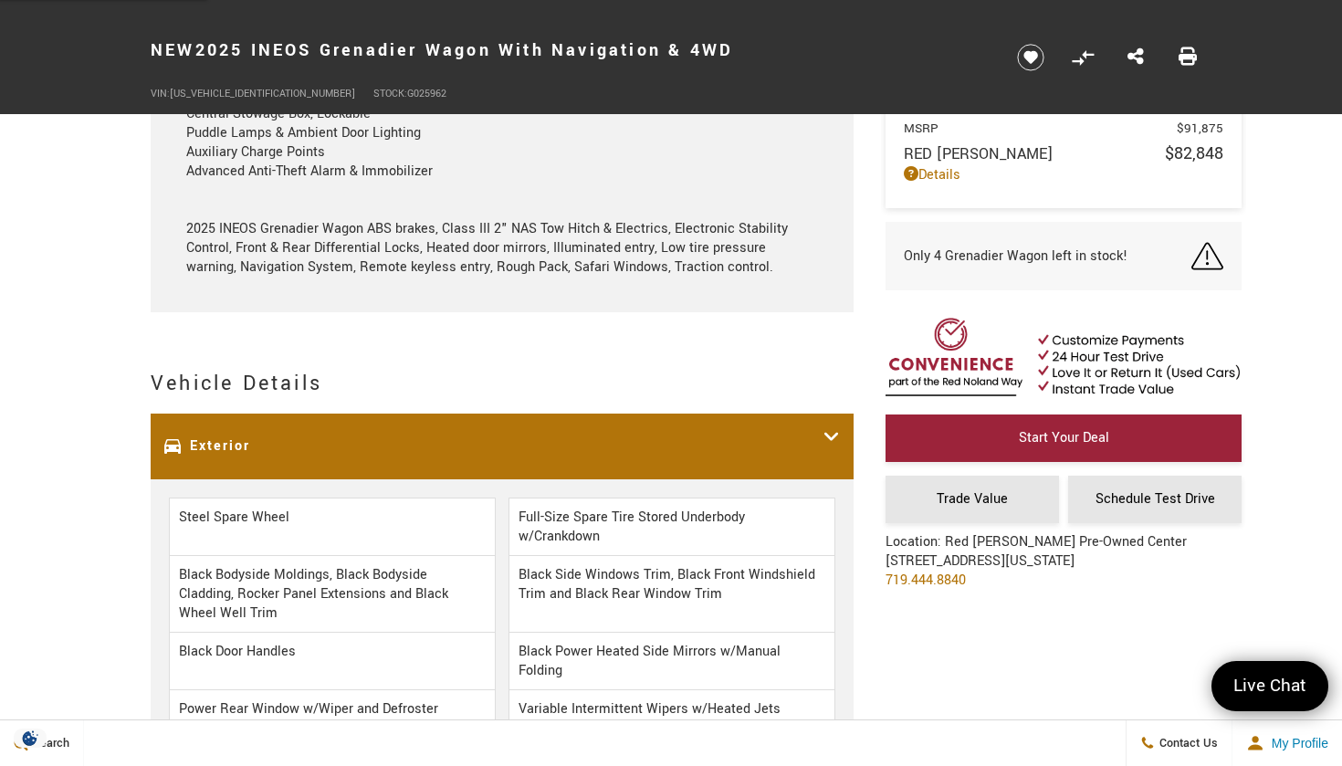
scroll to position [2202, 0]
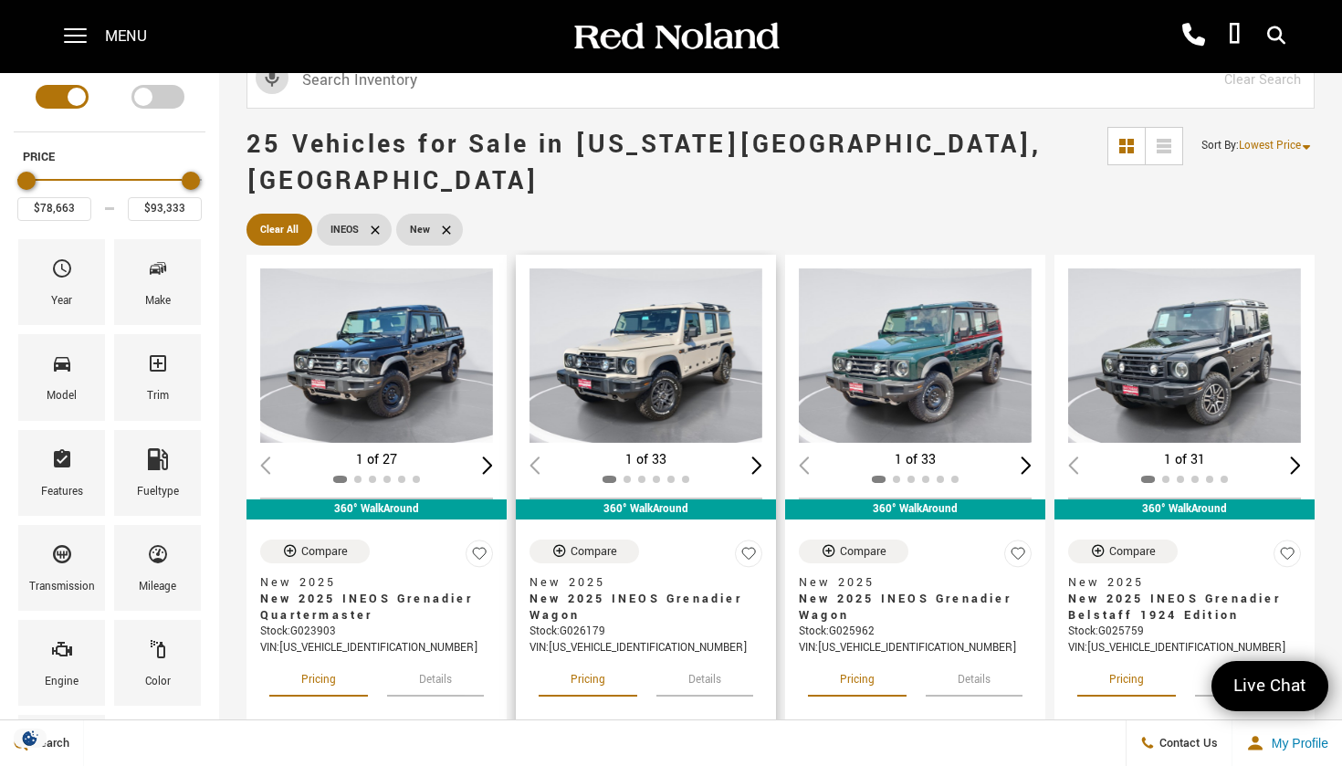
scroll to position [32, 0]
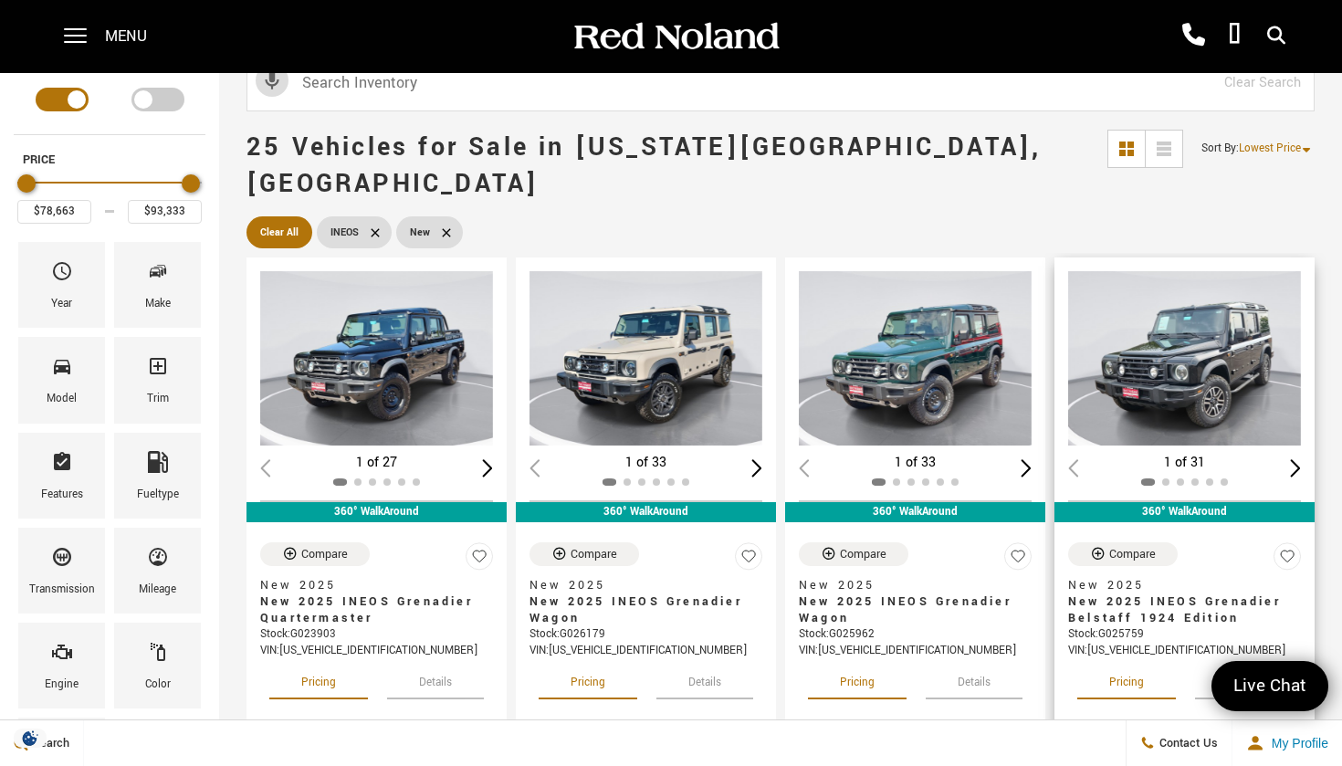
click at [1177, 344] on img "1 / 2" at bounding box center [1184, 358] width 233 height 174
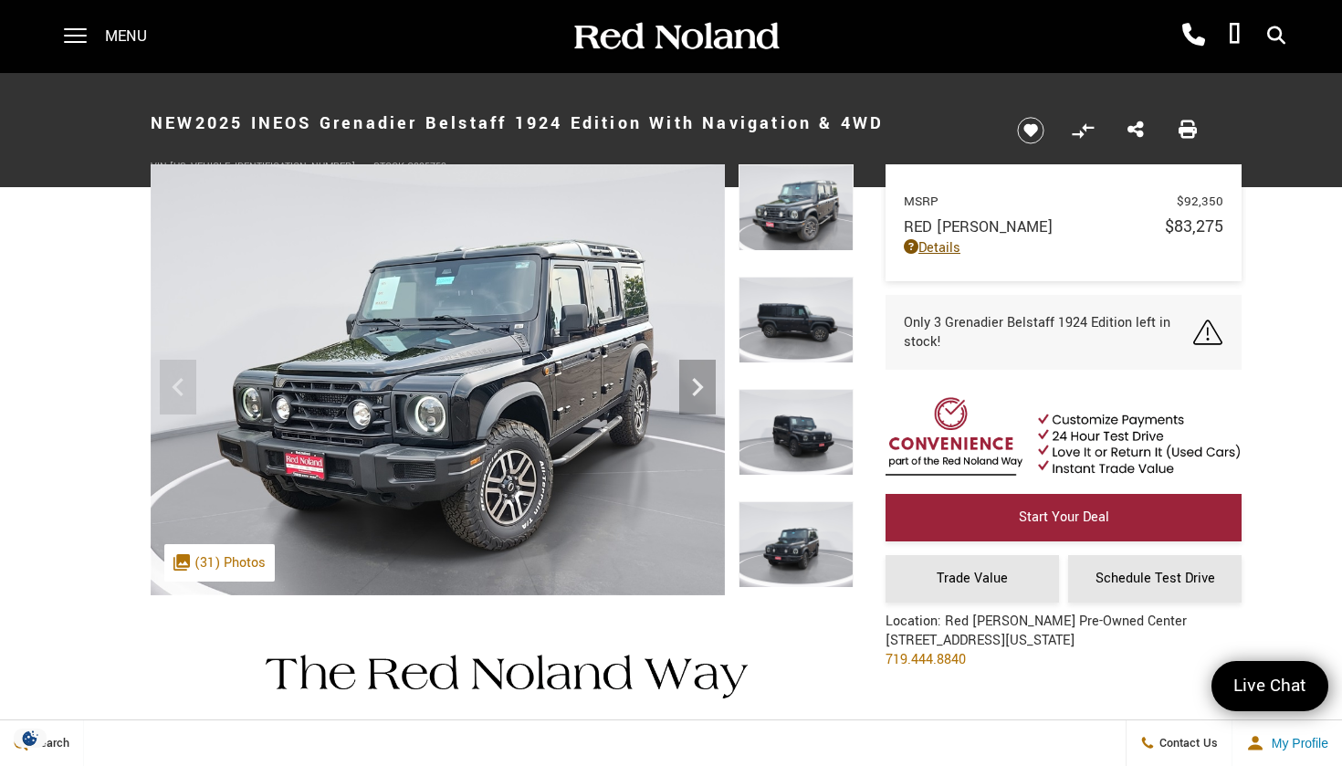
click at [943, 246] on link "Details" at bounding box center [1063, 247] width 319 height 19
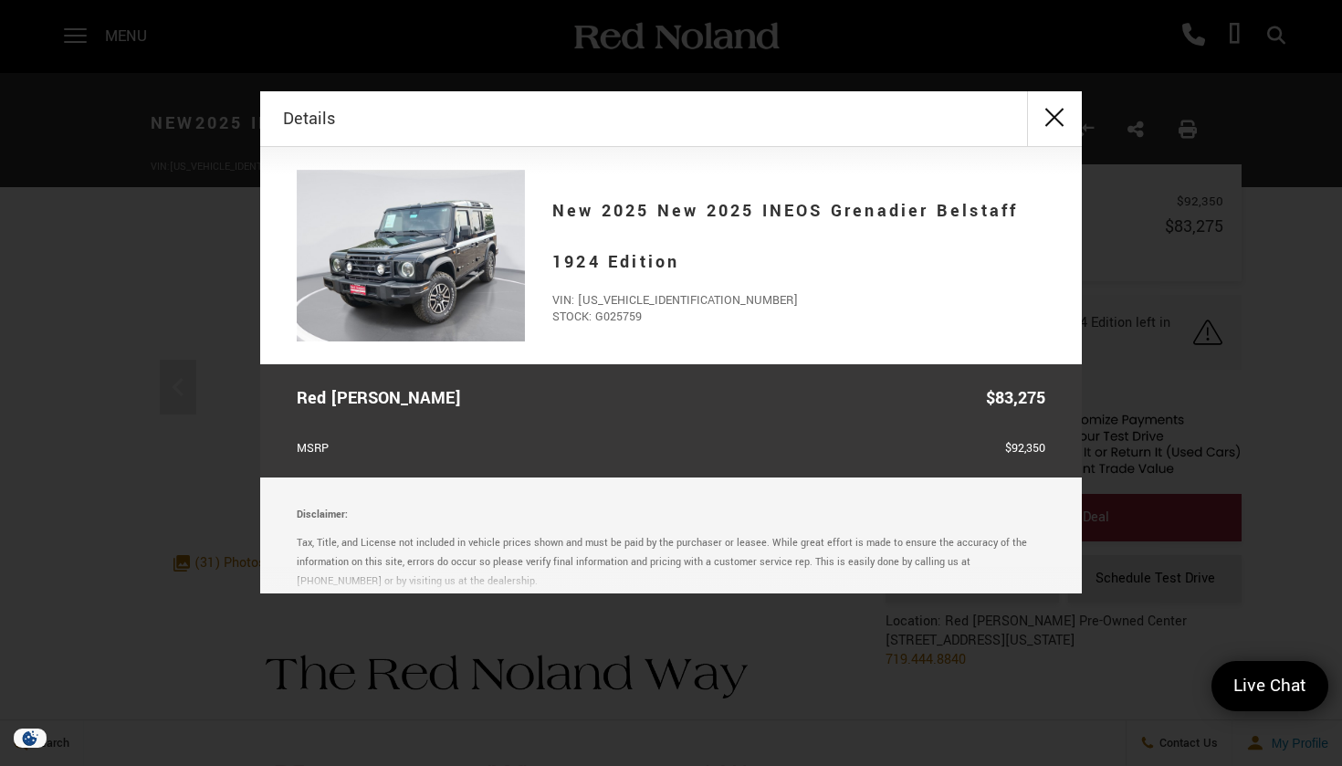
click at [1044, 119] on button "close" at bounding box center [1054, 118] width 55 height 55
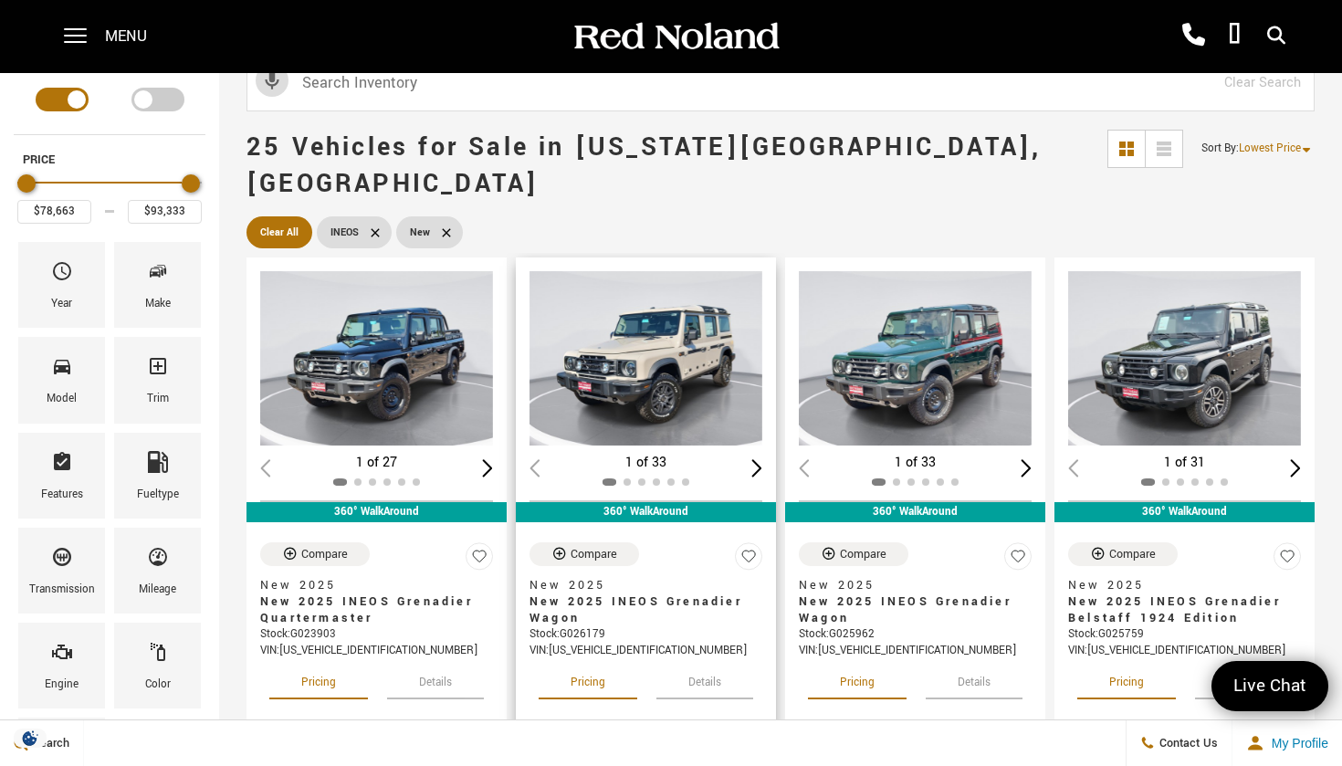
click at [645, 324] on img "1 / 2" at bounding box center [645, 358] width 233 height 174
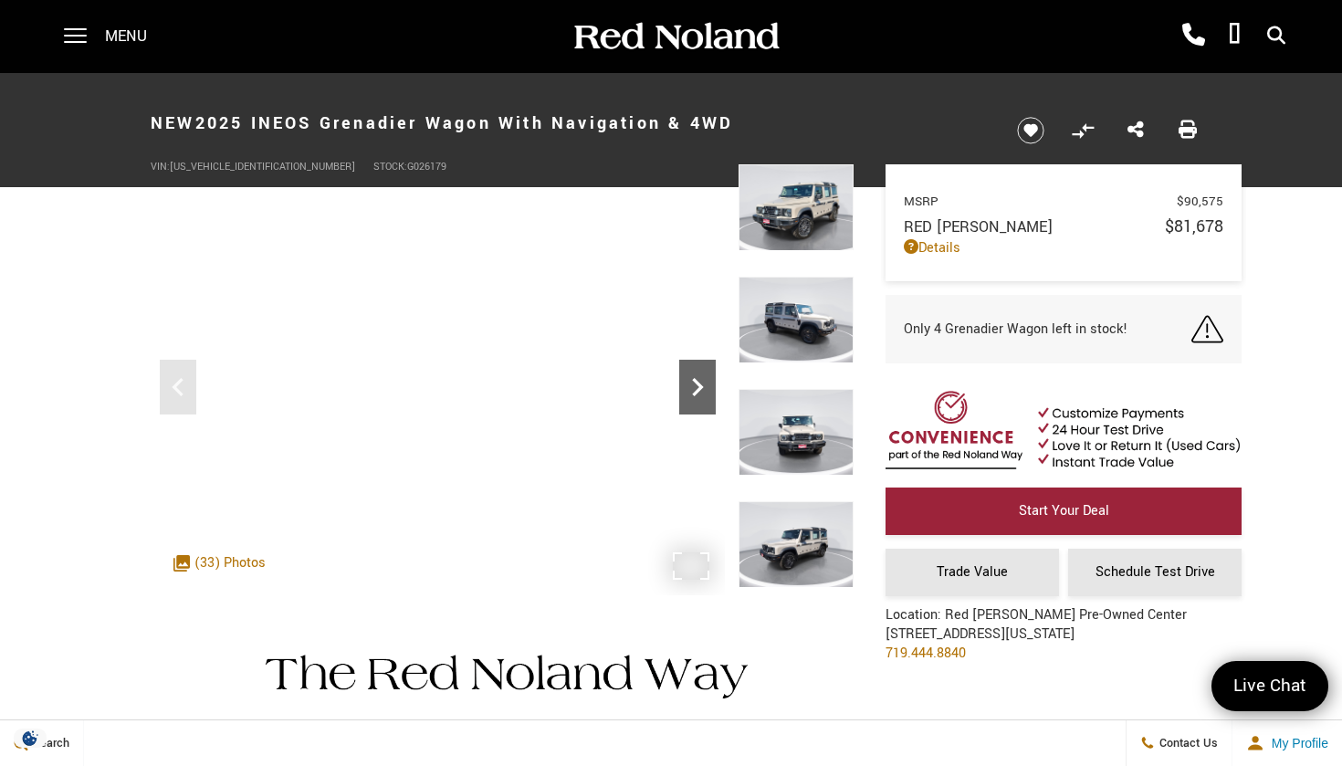
click at [698, 380] on icon "Next" at bounding box center [697, 387] width 37 height 37
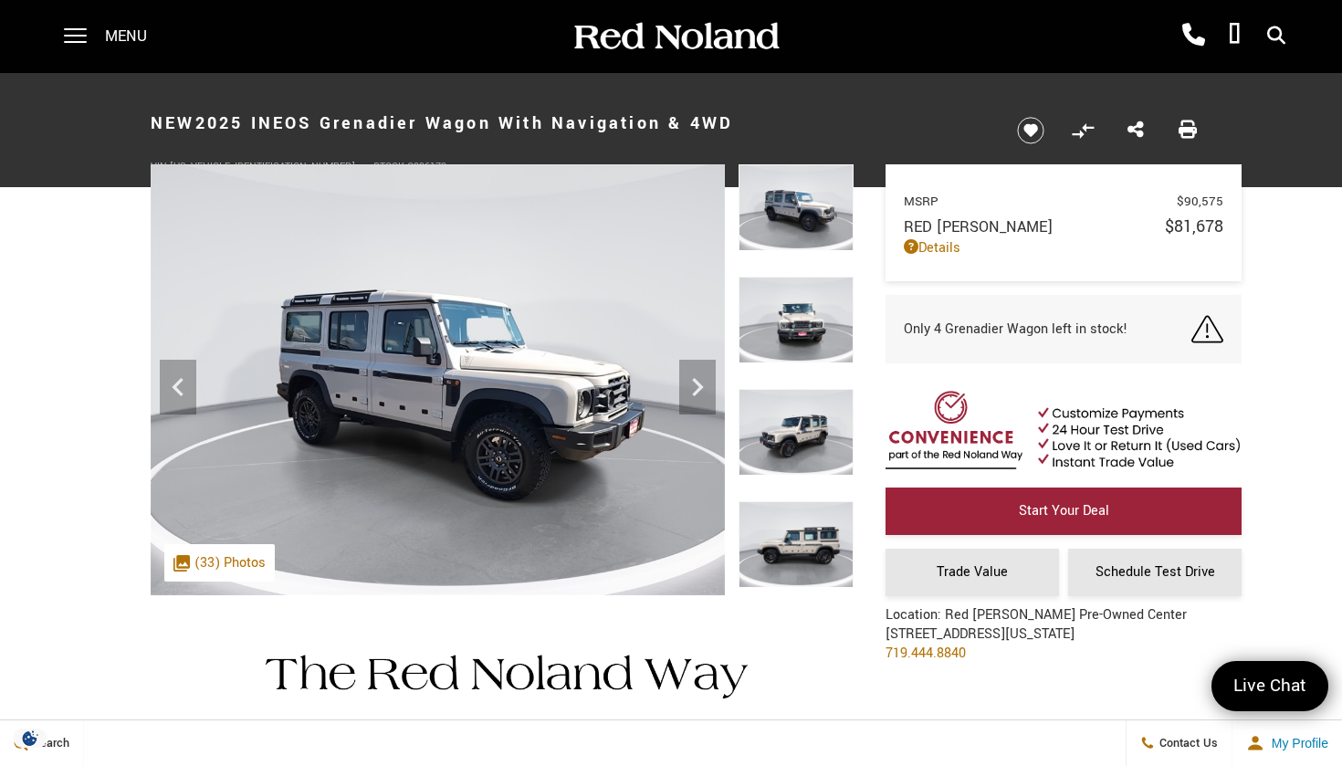
click at [779, 434] on img at bounding box center [795, 432] width 115 height 87
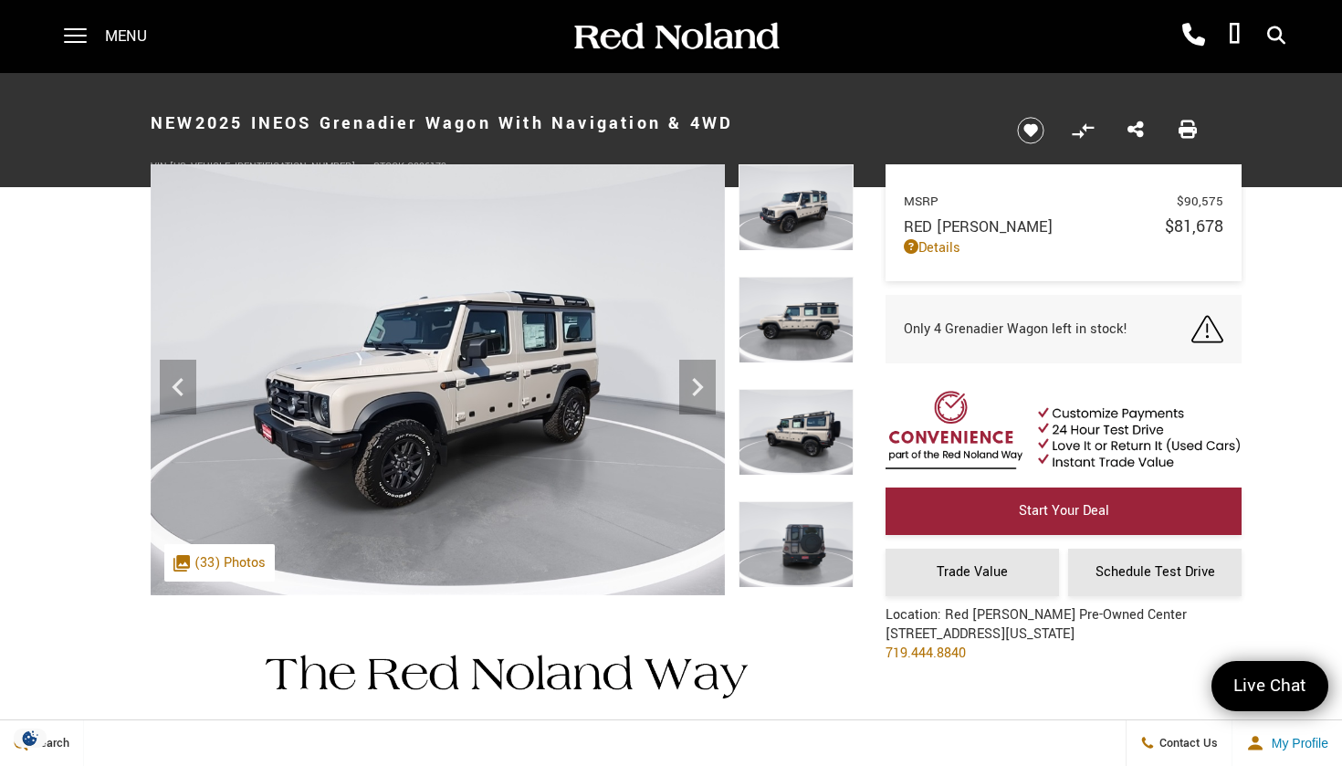
click at [817, 429] on img at bounding box center [795, 432] width 115 height 87
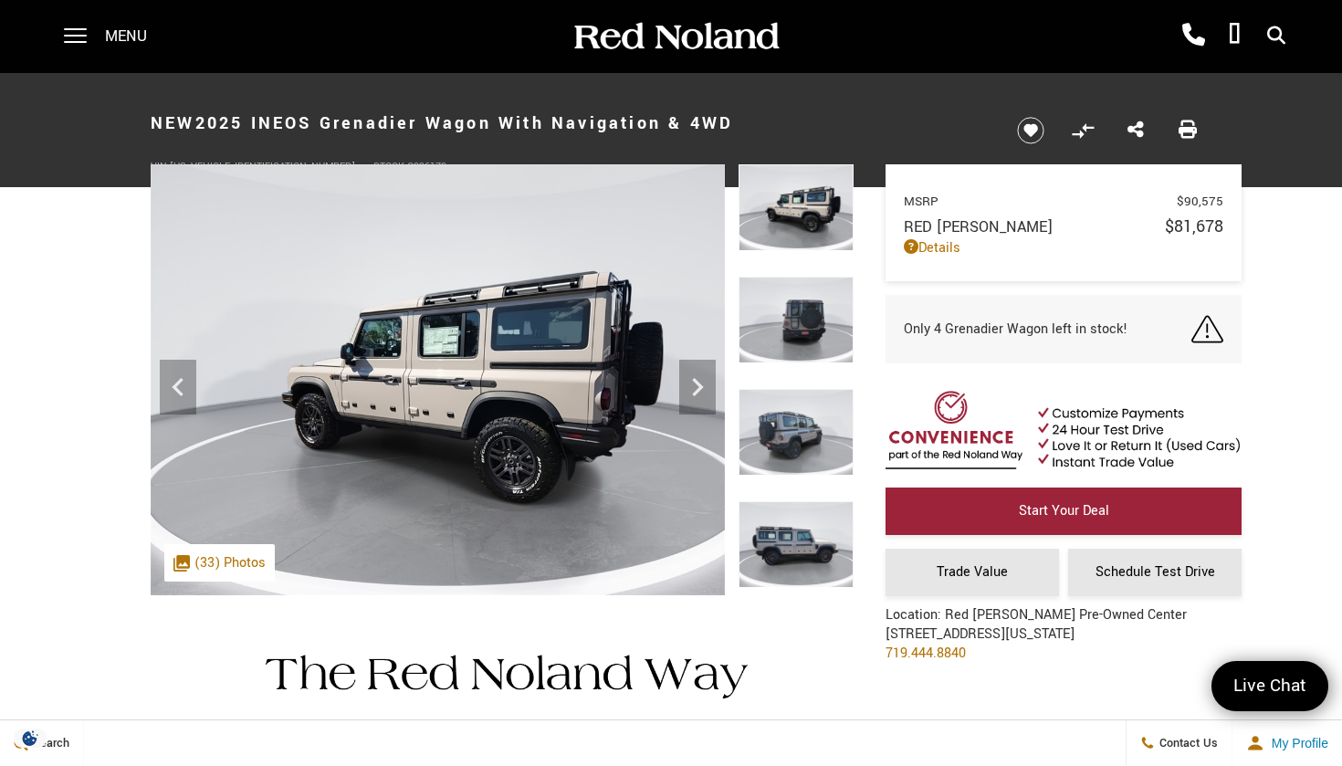
click at [812, 542] on img at bounding box center [795, 544] width 115 height 87
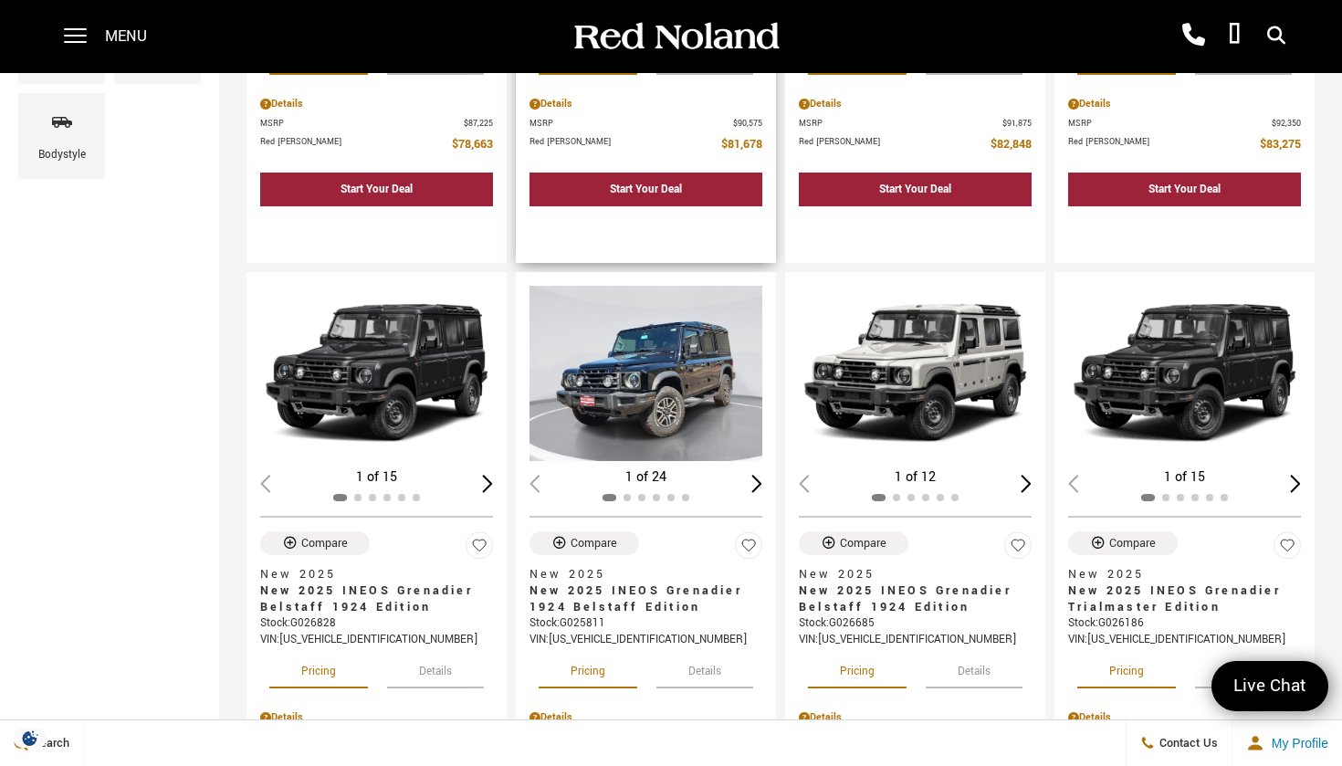
scroll to position [657, 0]
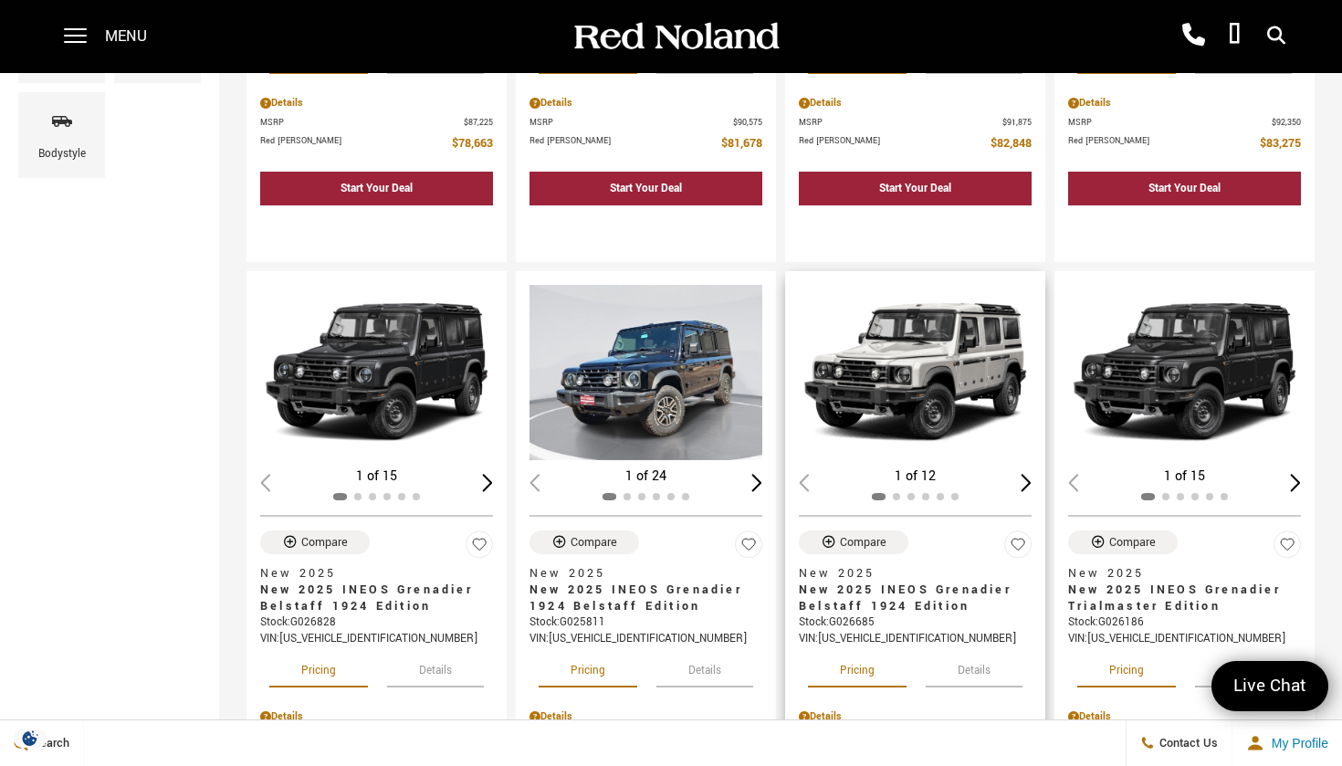
click at [932, 333] on img "1 / 2" at bounding box center [915, 372] width 233 height 174
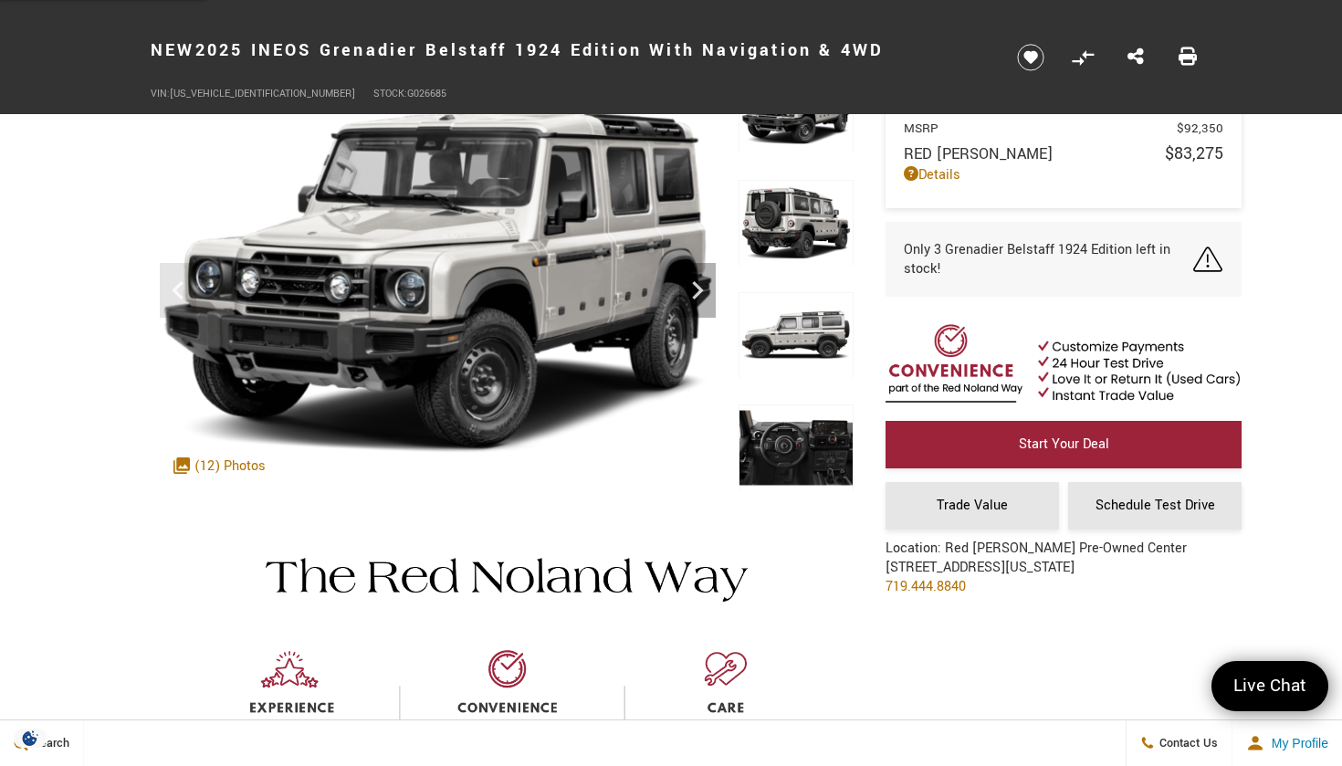
scroll to position [121, 1]
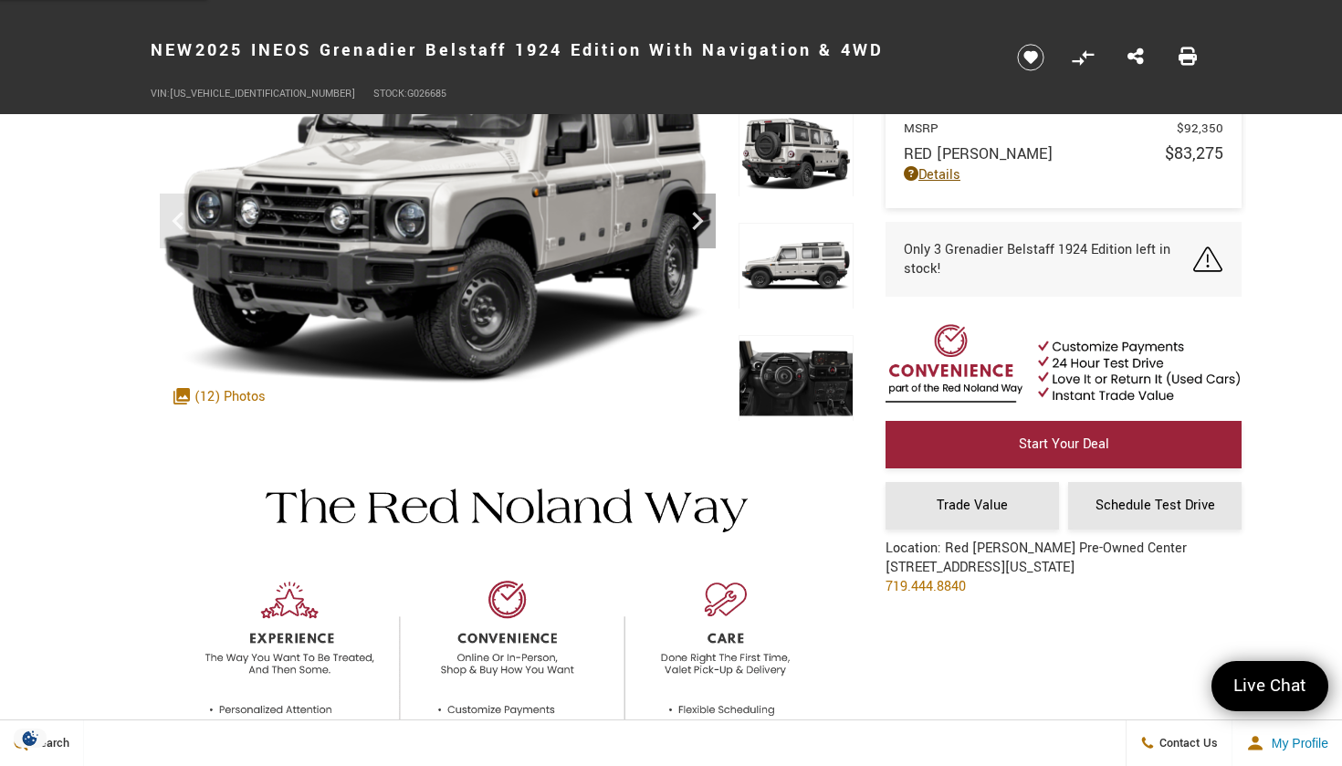
click at [950, 174] on link "Details" at bounding box center [1063, 174] width 319 height 19
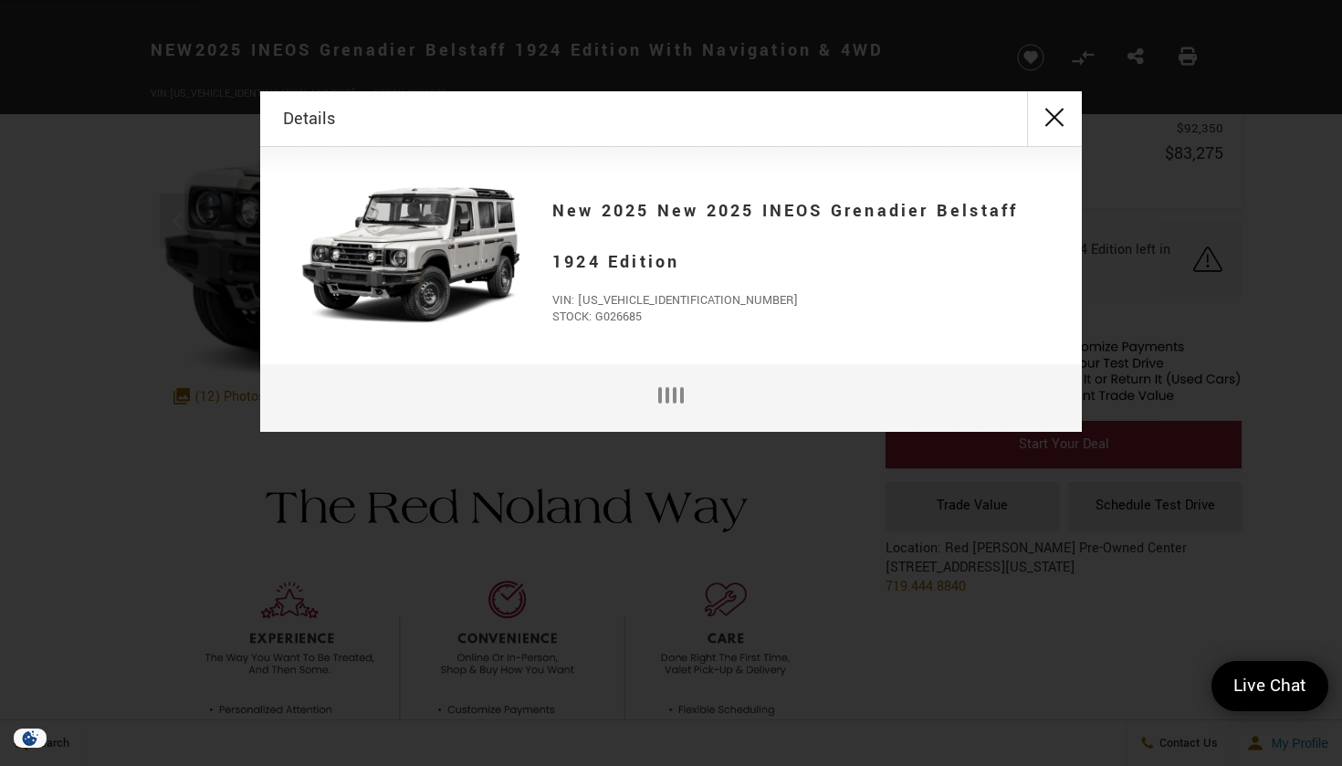
scroll to position [125, 0]
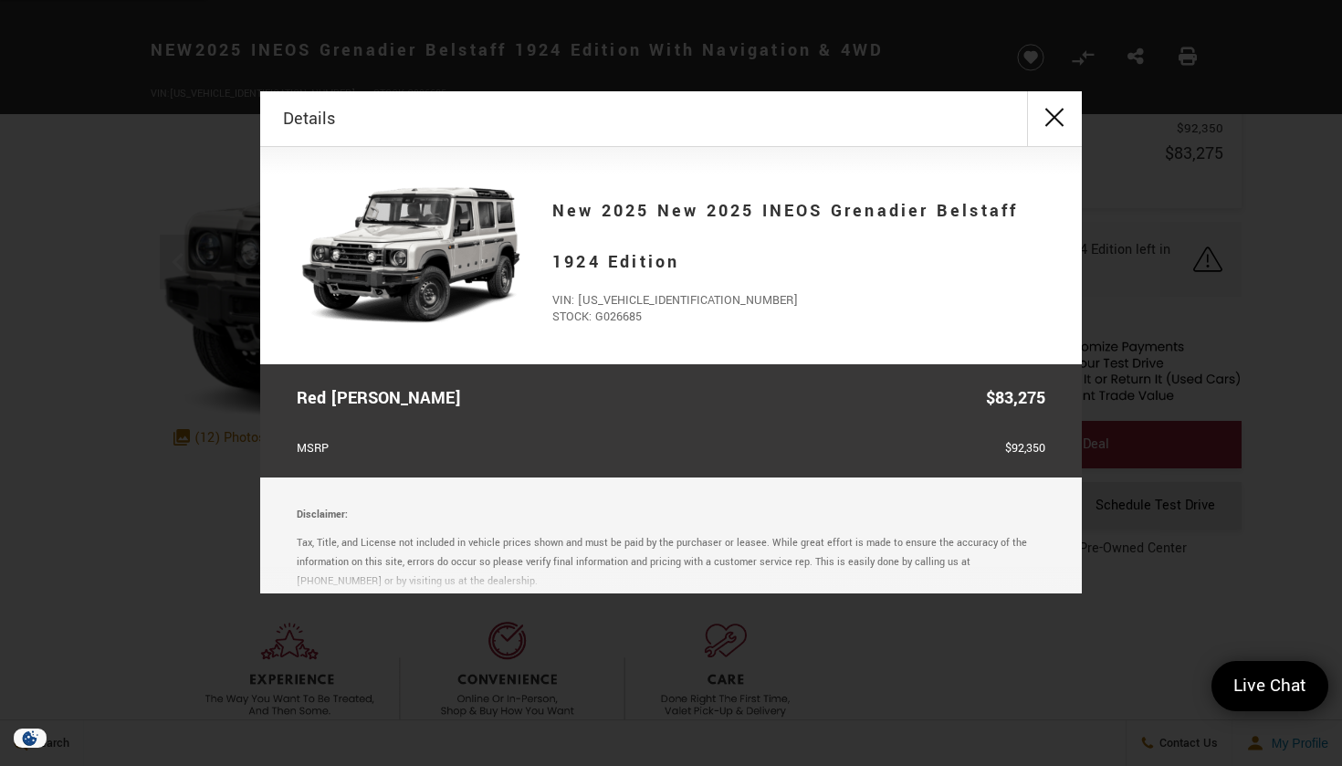
click at [1048, 109] on button "close" at bounding box center [1054, 118] width 55 height 55
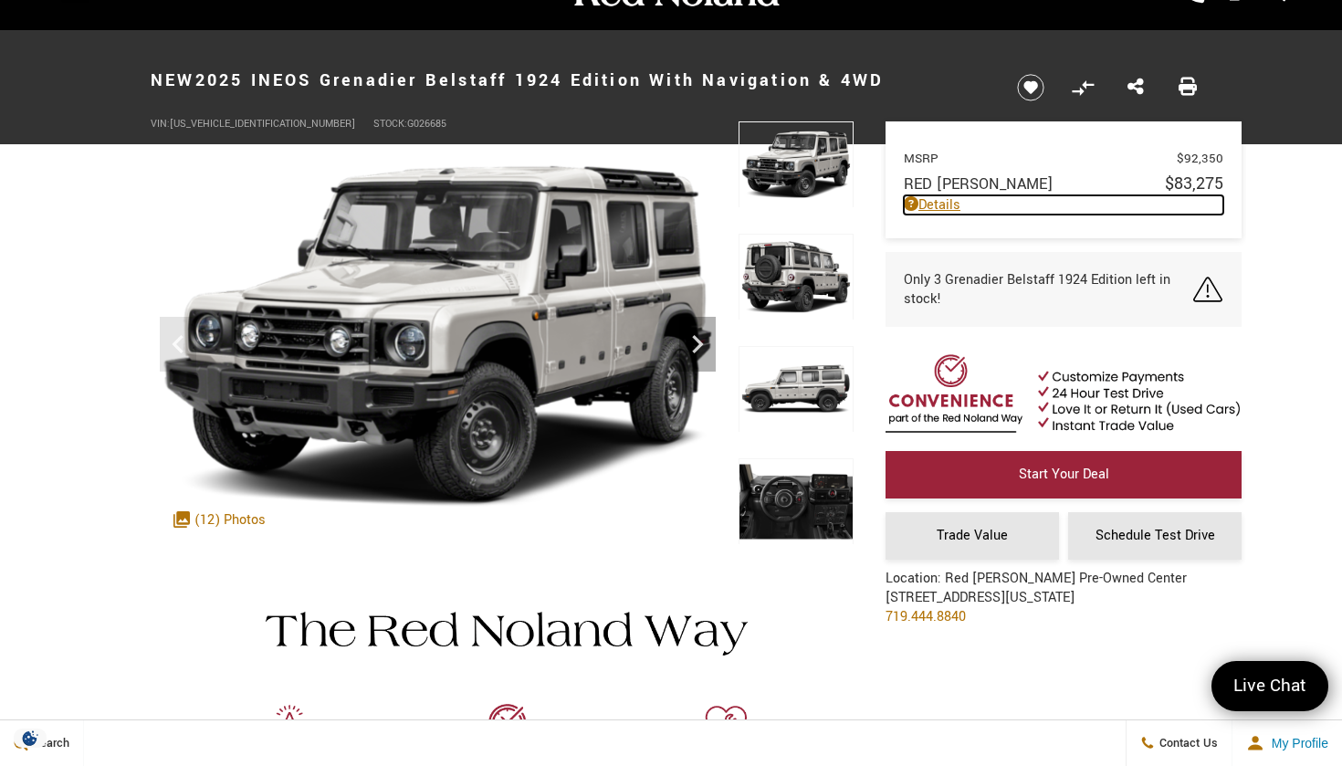
scroll to position [35, 0]
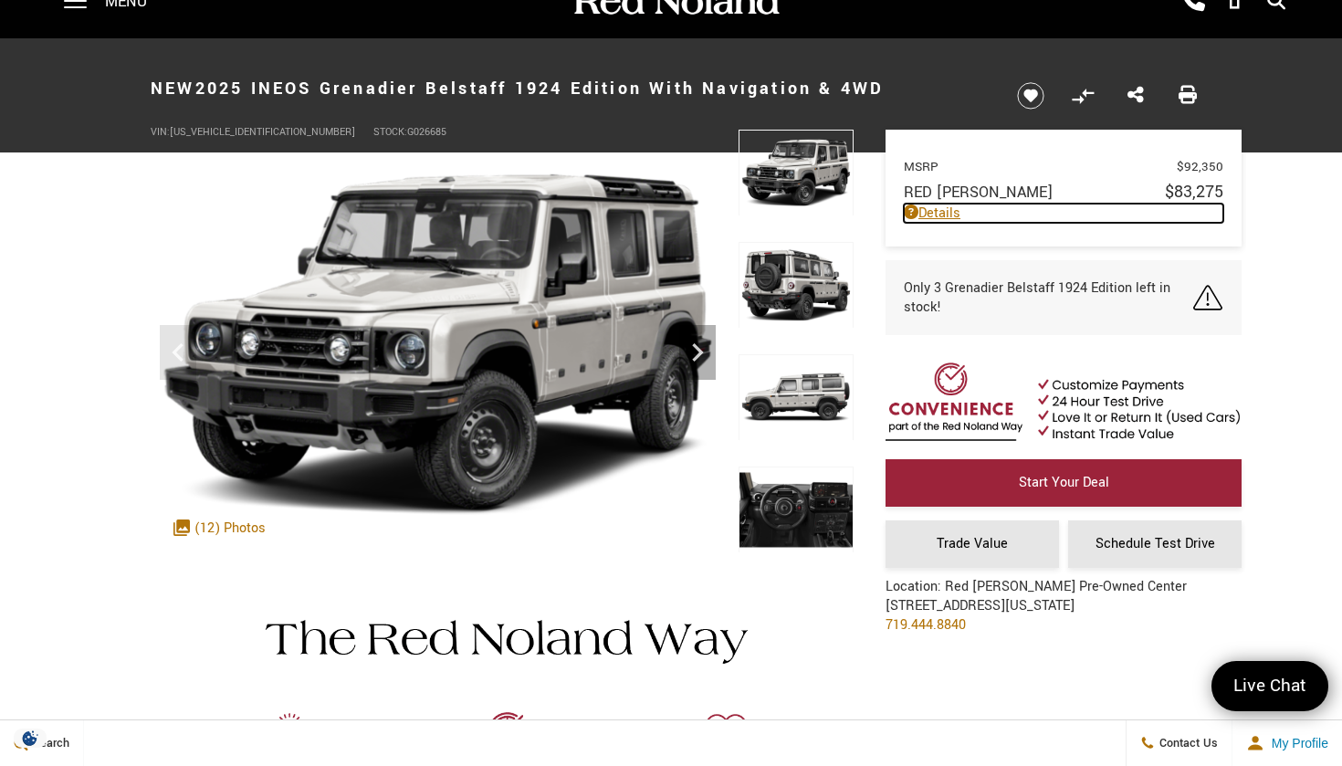
click at [789, 516] on img at bounding box center [795, 509] width 115 height 87
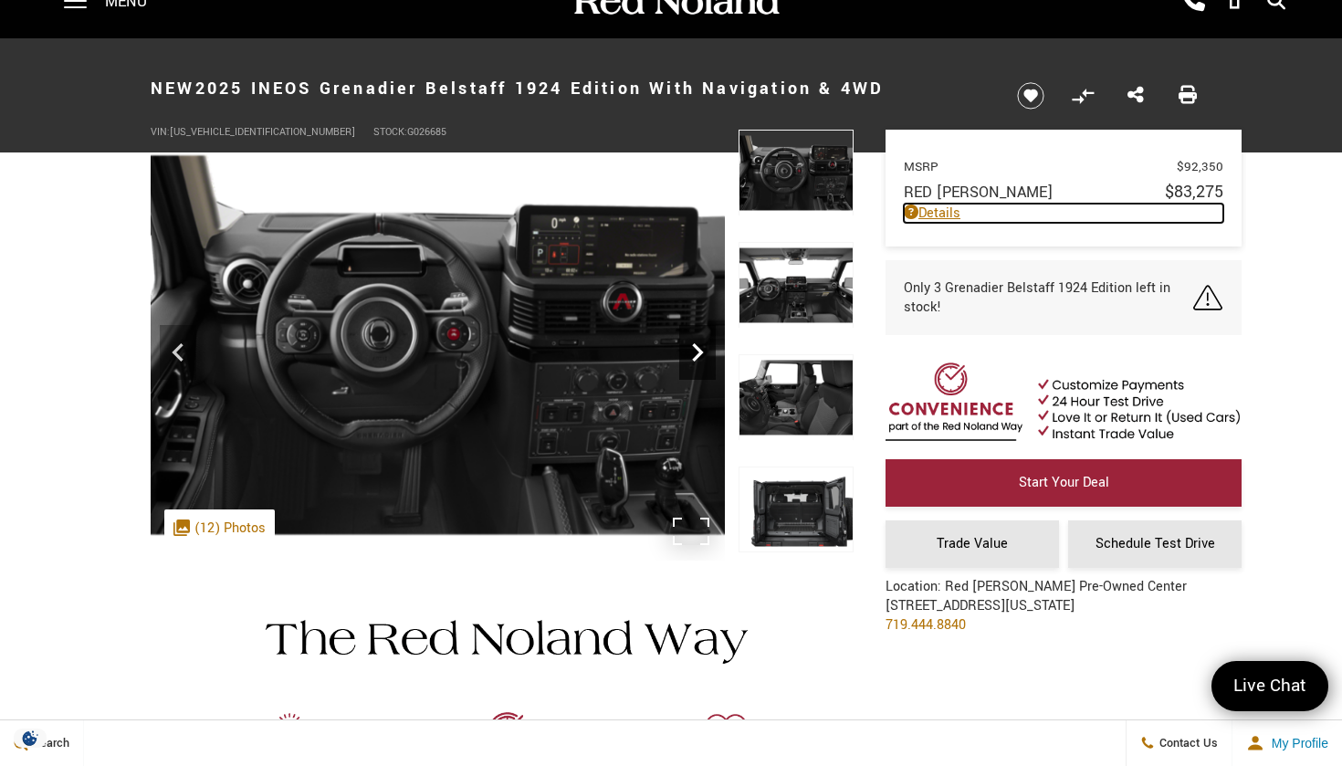
click at [685, 358] on icon "Next" at bounding box center [697, 352] width 37 height 37
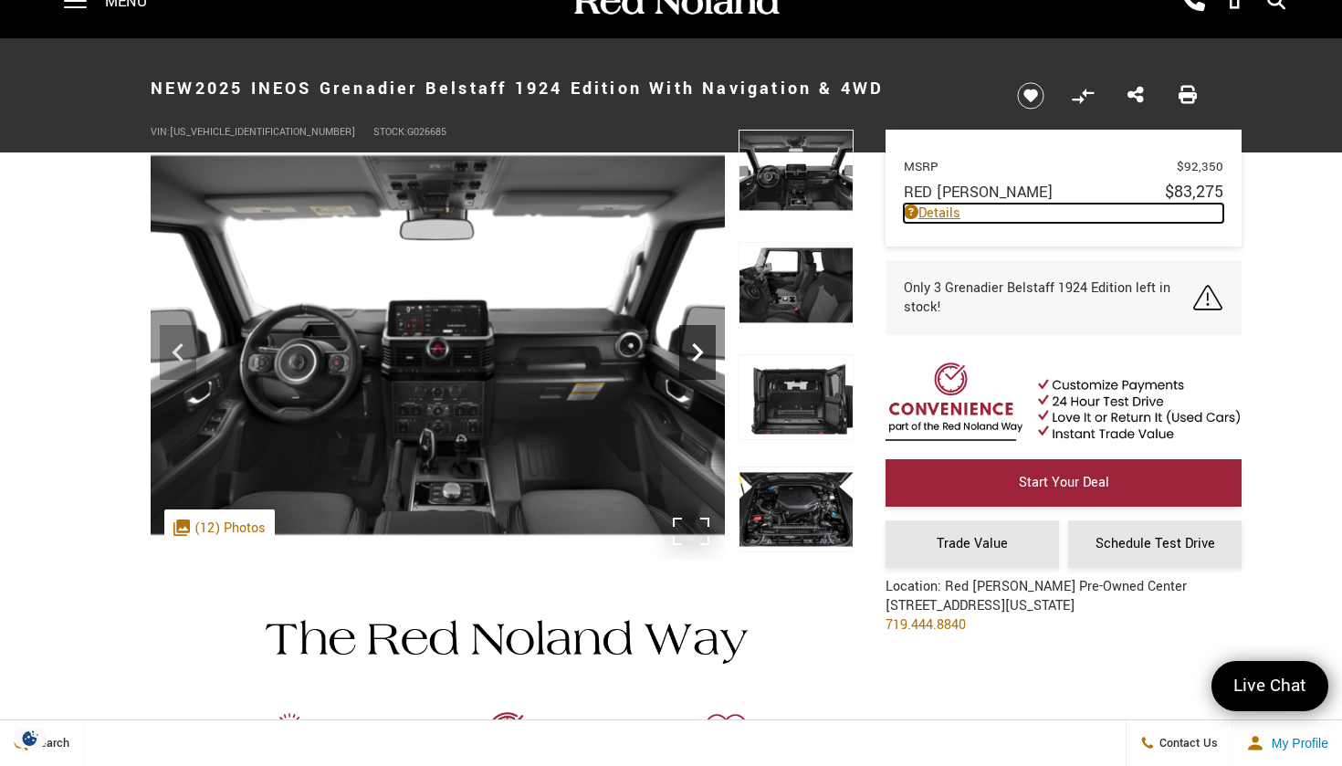
click at [685, 357] on icon "Next" at bounding box center [697, 352] width 37 height 37
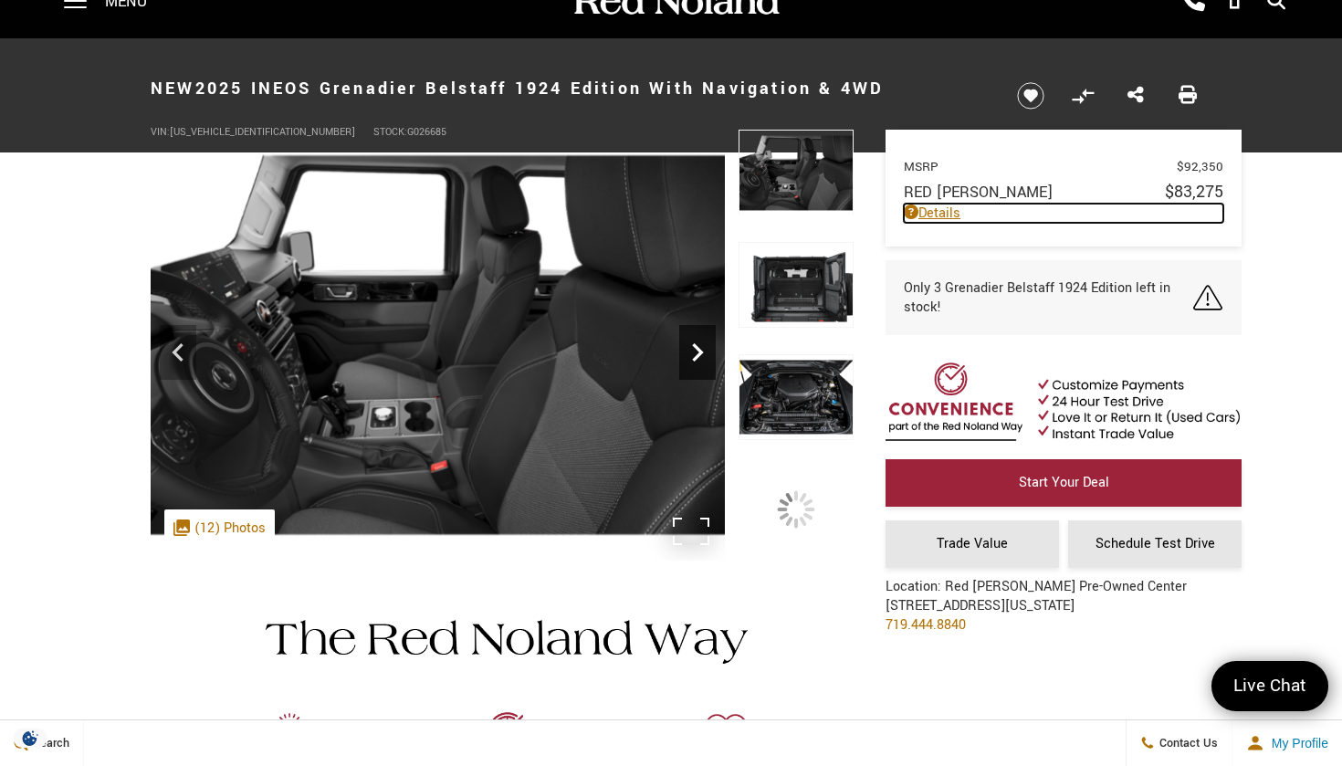
click at [694, 353] on icon "Next" at bounding box center [697, 352] width 37 height 37
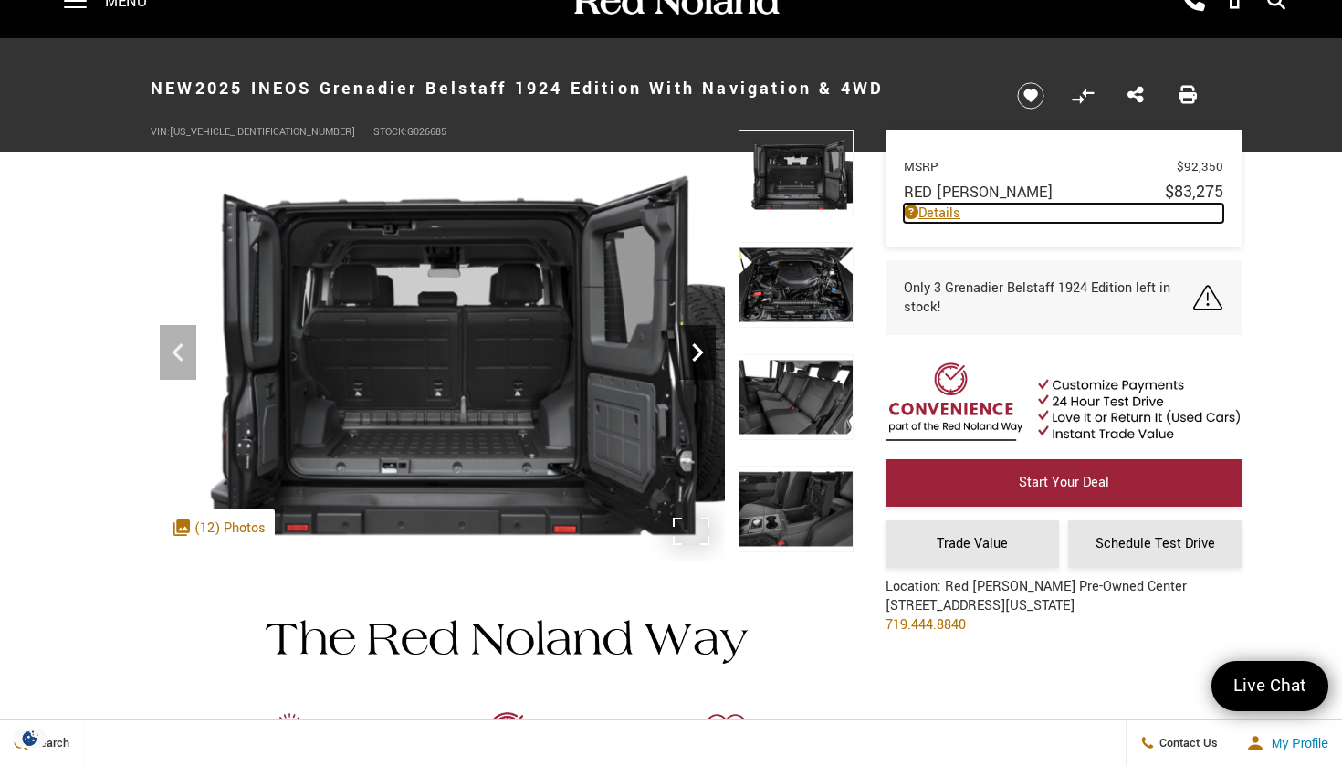
click at [694, 353] on icon "Next" at bounding box center [697, 352] width 37 height 37
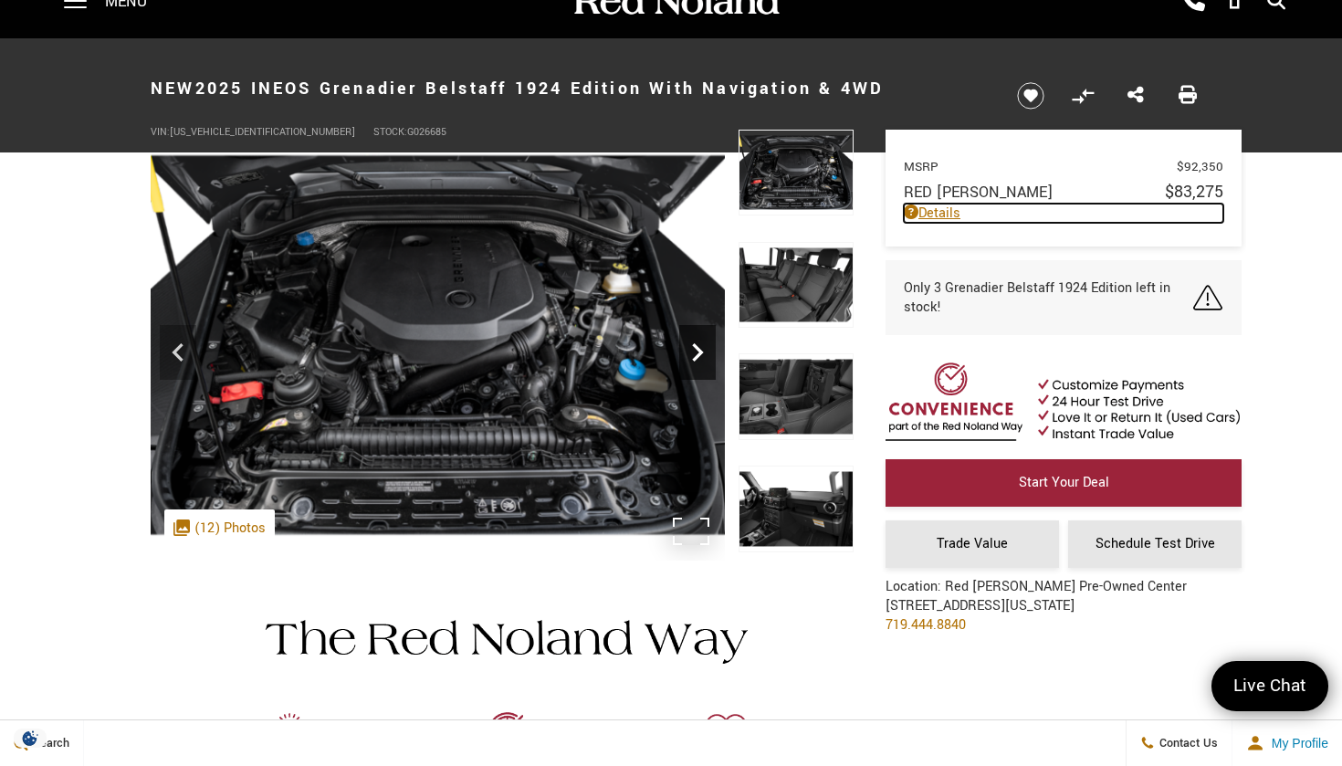
click at [701, 356] on icon "Next" at bounding box center [697, 352] width 37 height 37
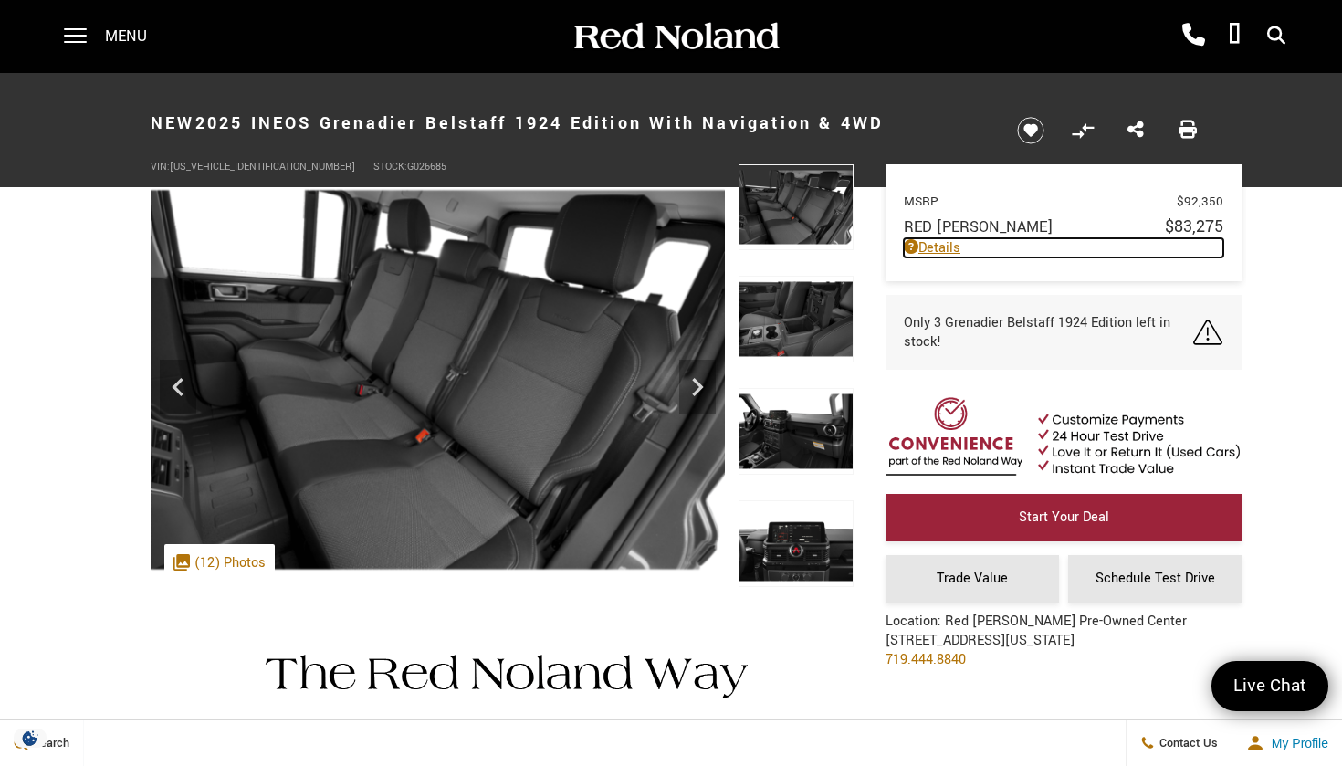
scroll to position [0, 0]
click at [175, 379] on icon "Previous" at bounding box center [178, 387] width 37 height 37
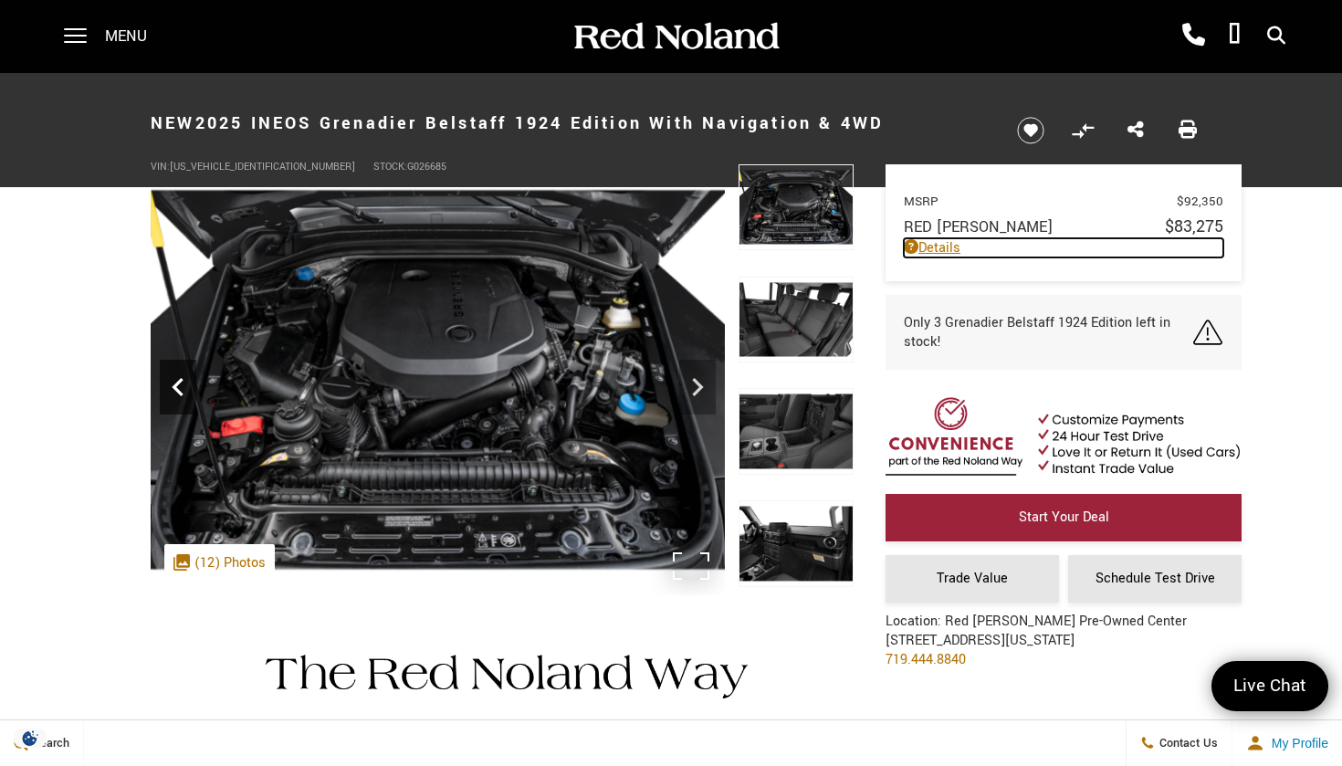
click at [175, 379] on icon "Previous" at bounding box center [178, 387] width 37 height 37
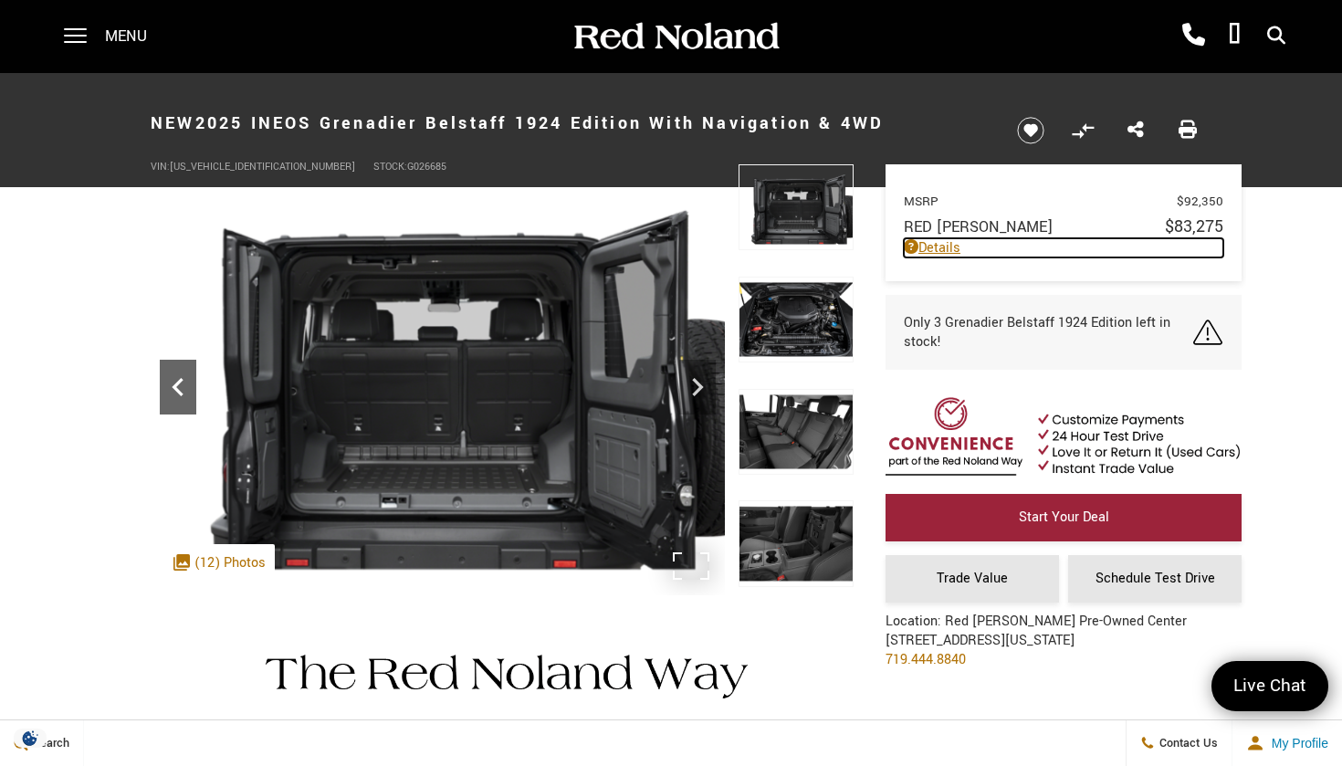
click at [175, 379] on icon "Previous" at bounding box center [178, 387] width 37 height 37
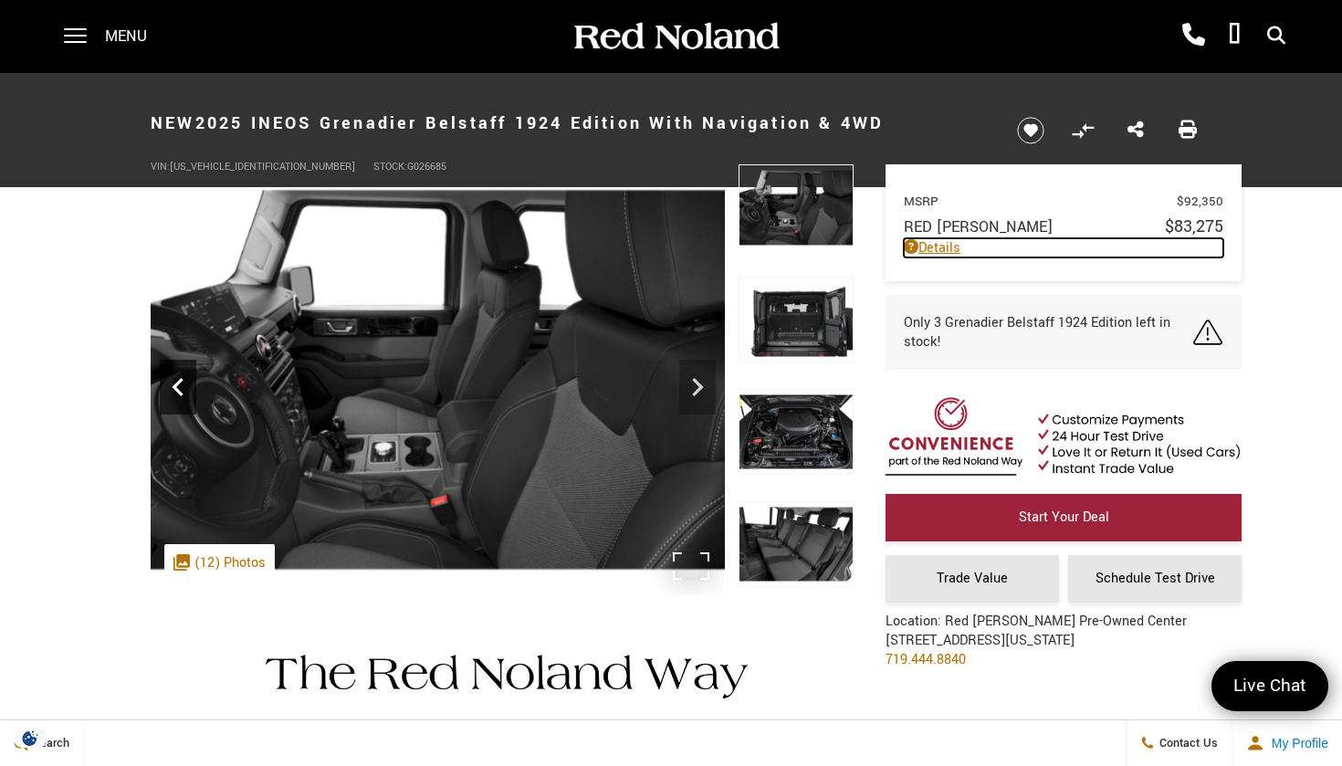
click at [175, 379] on icon "Previous" at bounding box center [178, 387] width 37 height 37
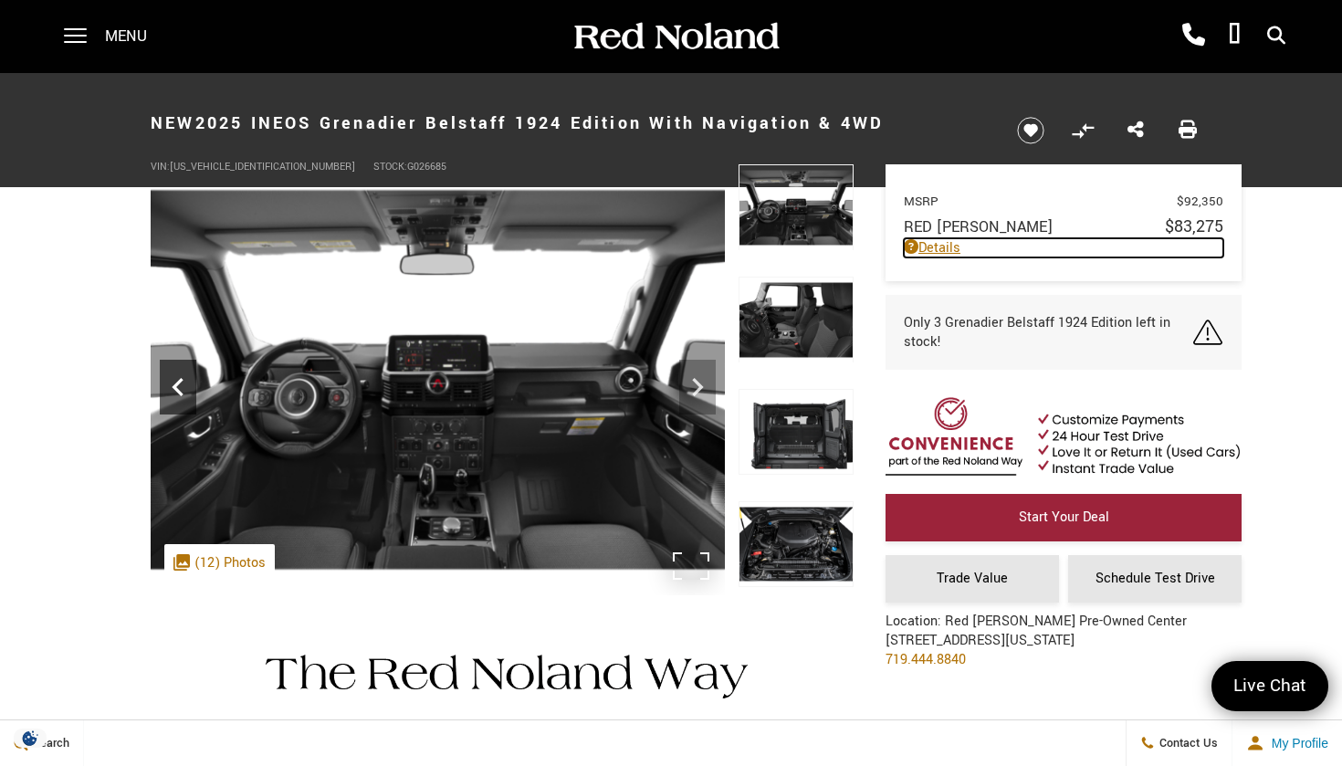
click at [175, 379] on icon "Previous" at bounding box center [178, 387] width 37 height 37
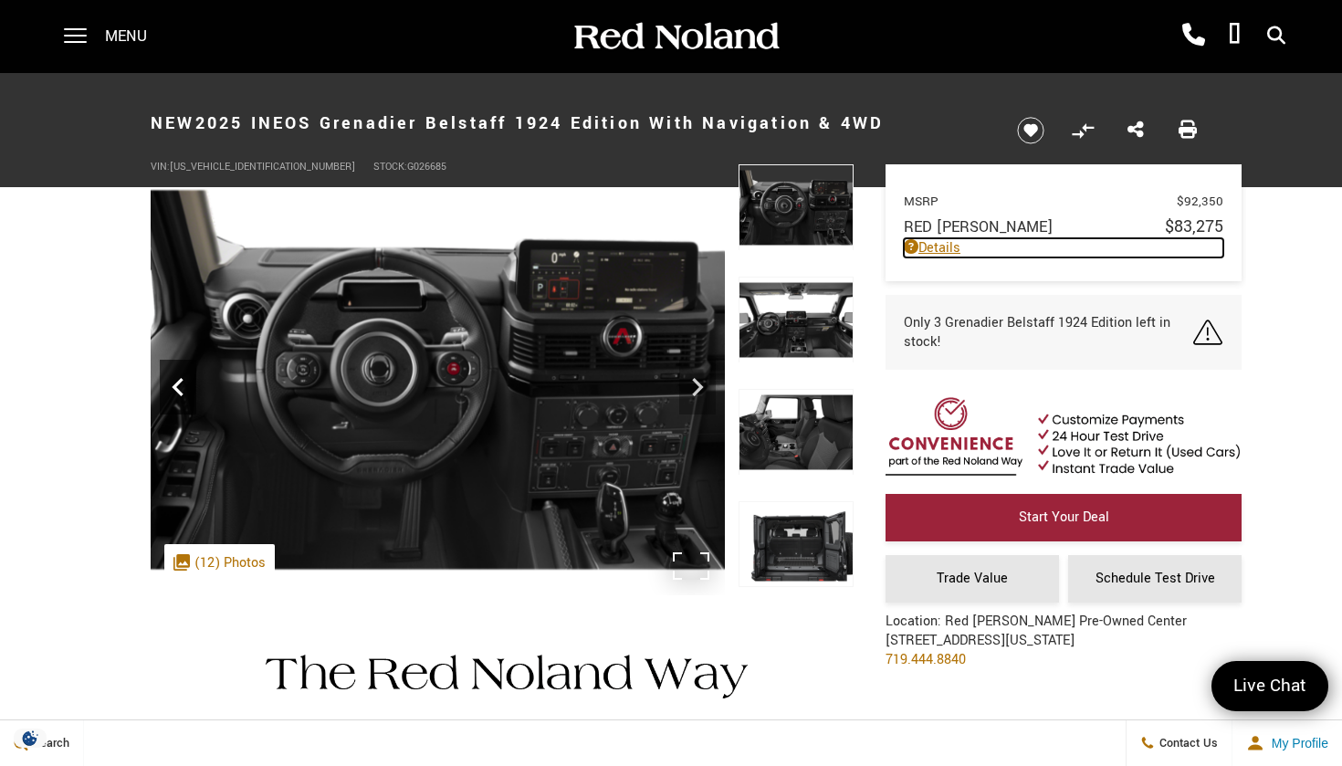
click at [175, 379] on icon "Previous" at bounding box center [178, 387] width 37 height 37
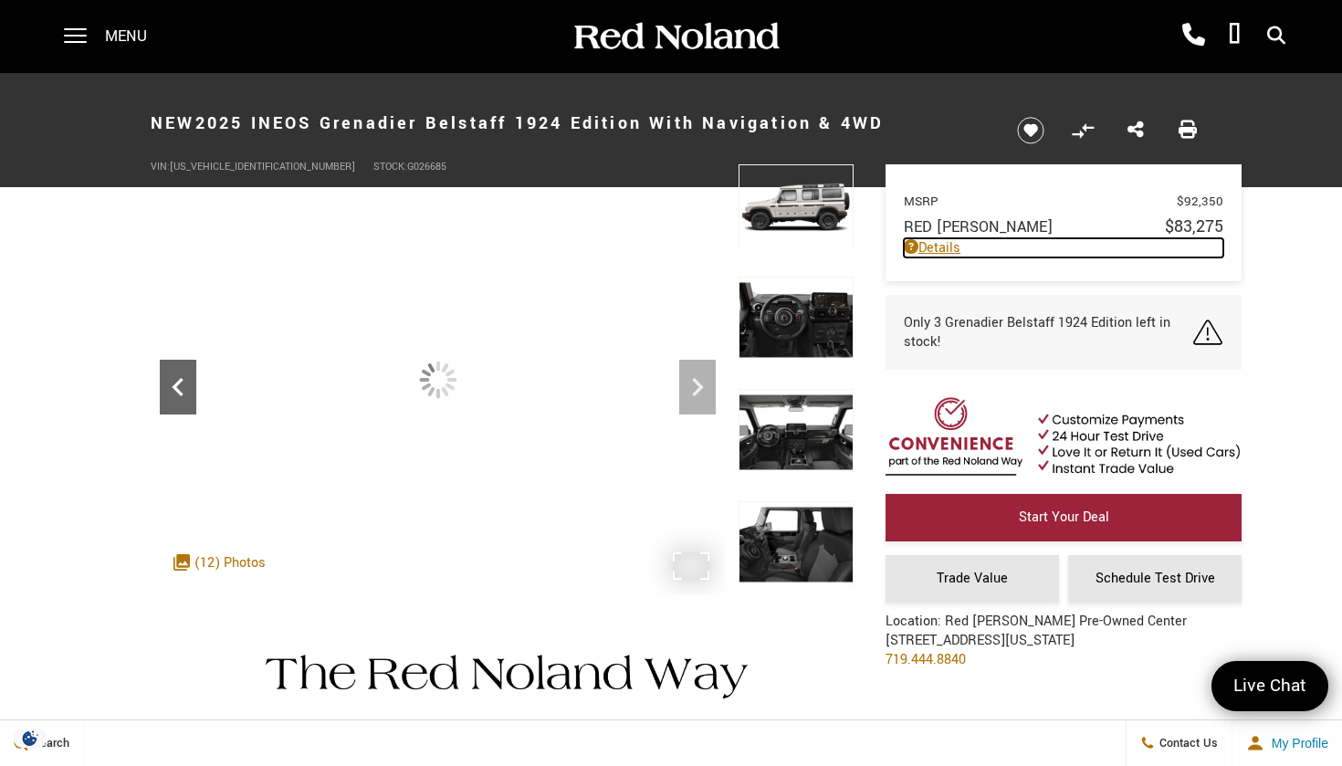
click at [175, 379] on icon "Previous" at bounding box center [178, 387] width 37 height 37
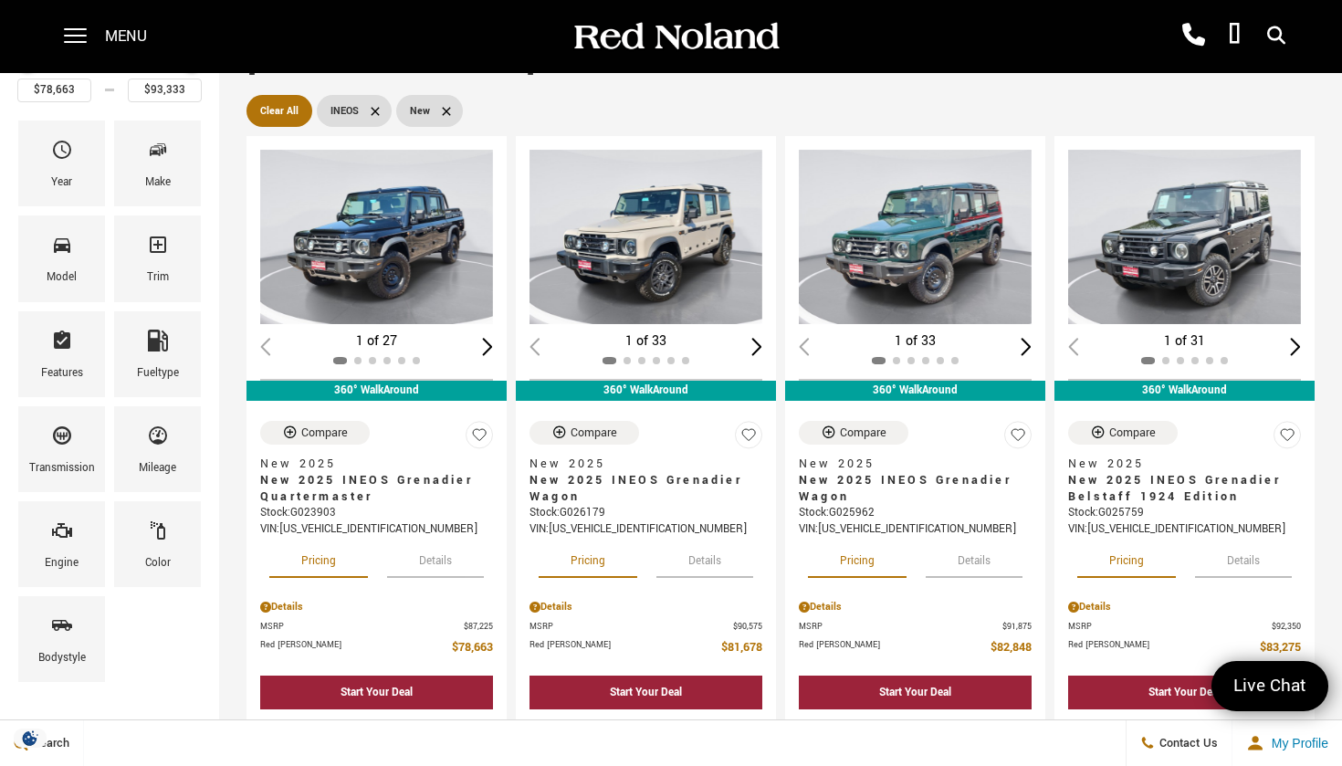
scroll to position [154, 0]
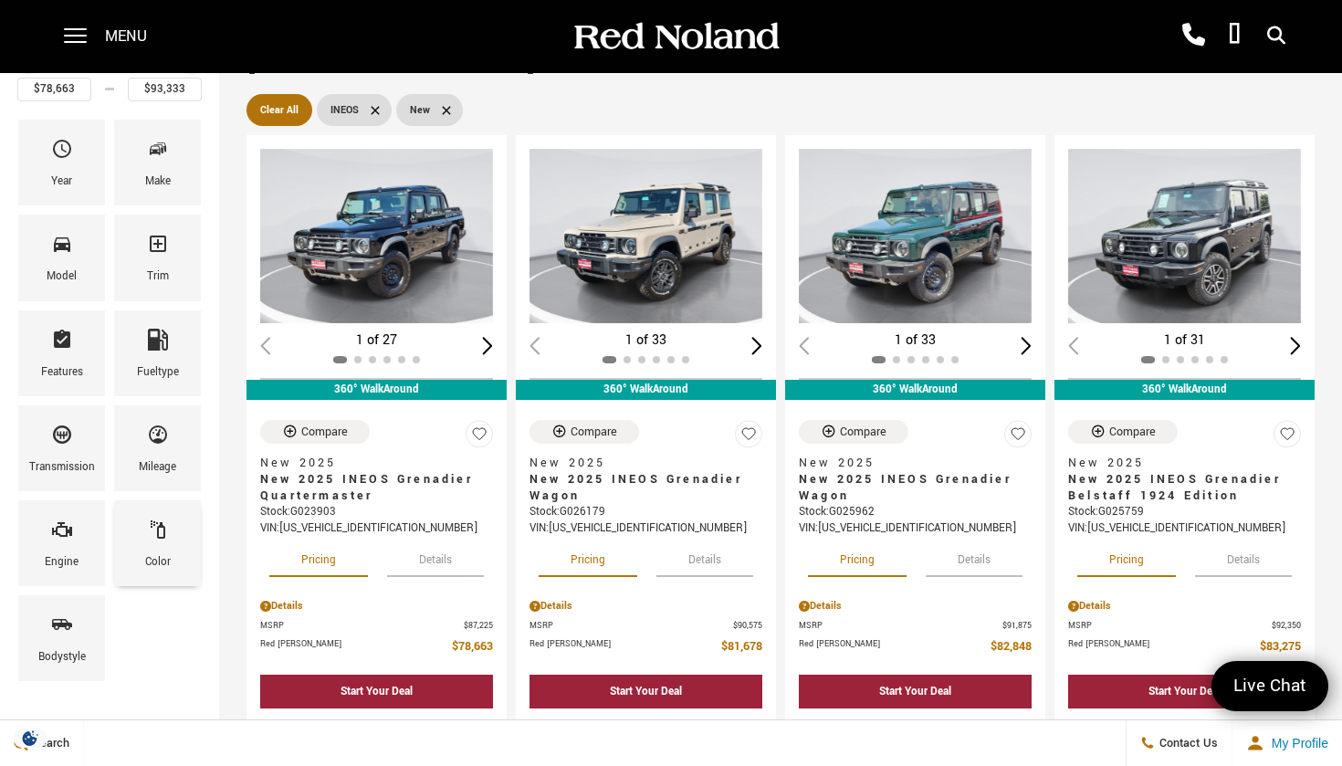
click at [157, 550] on span "Color" at bounding box center [158, 533] width 22 height 38
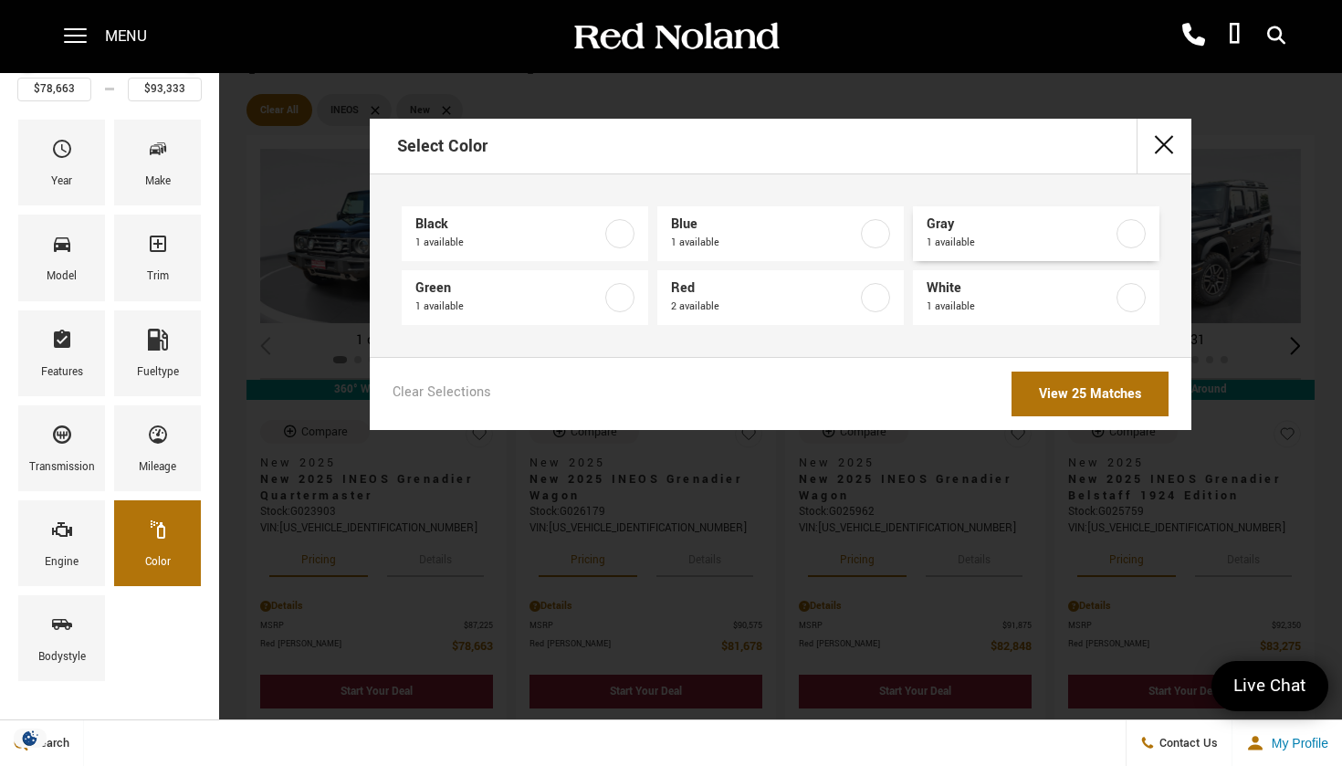
click at [1125, 235] on label at bounding box center [1130, 233] width 29 height 29
type input "$85,660"
checkbox input "true"
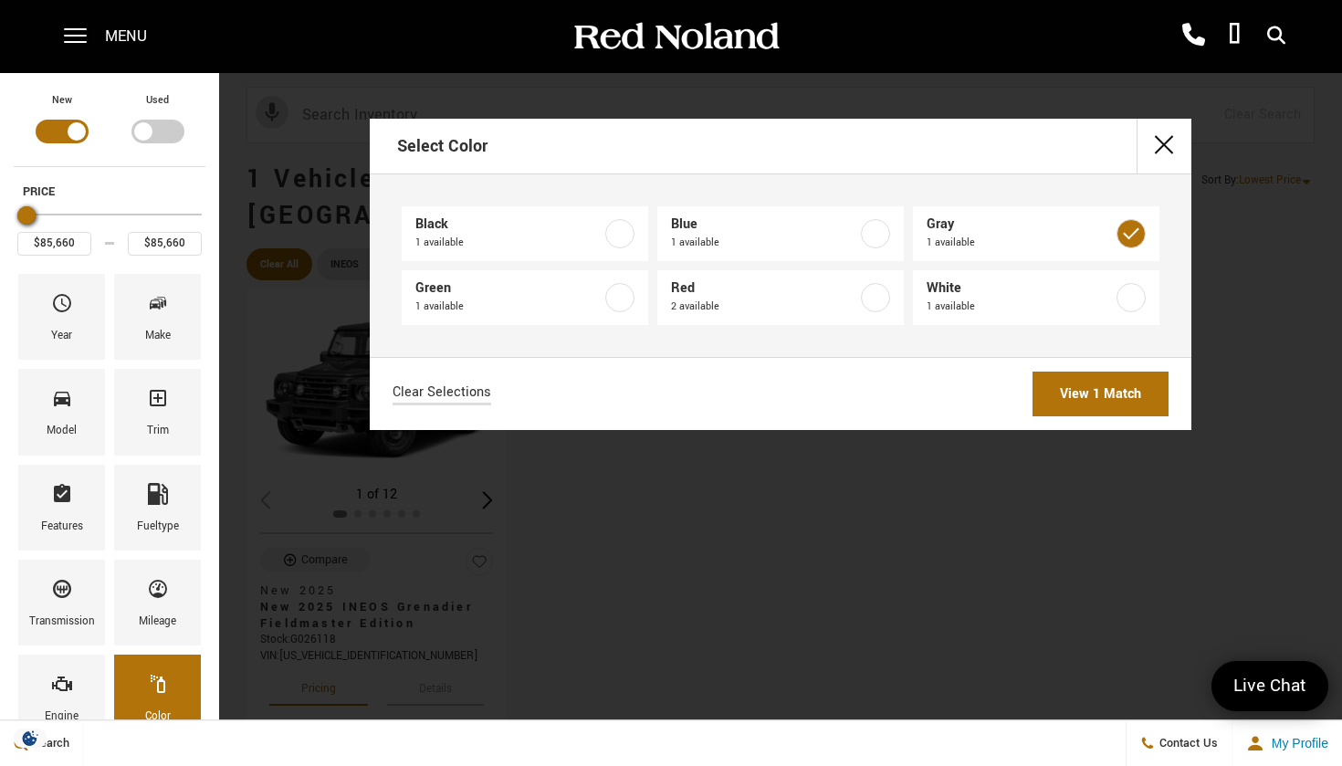
click at [1120, 403] on link "View 1 Match" at bounding box center [1100, 393] width 136 height 45
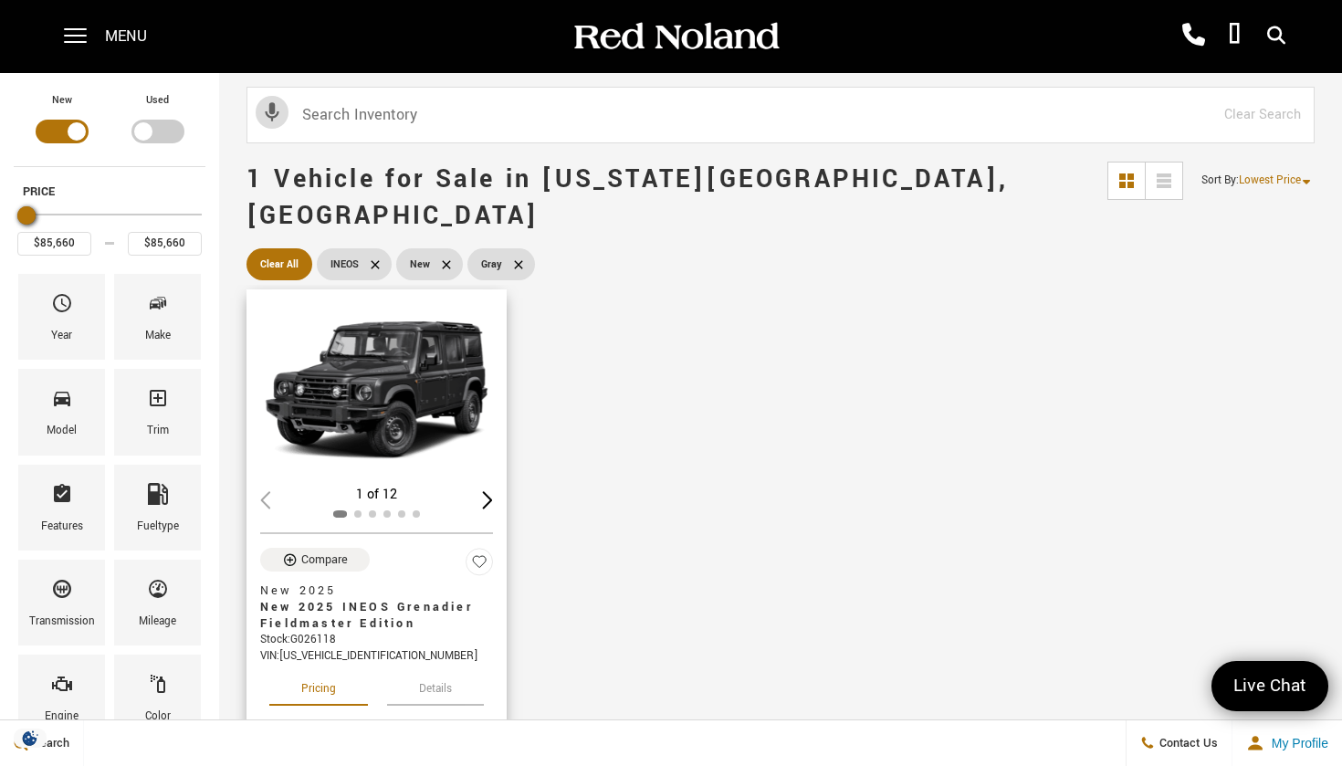
click at [409, 364] on img "1 / 2" at bounding box center [376, 390] width 233 height 174
click at [151, 713] on div "Color" at bounding box center [158, 716] width 26 height 20
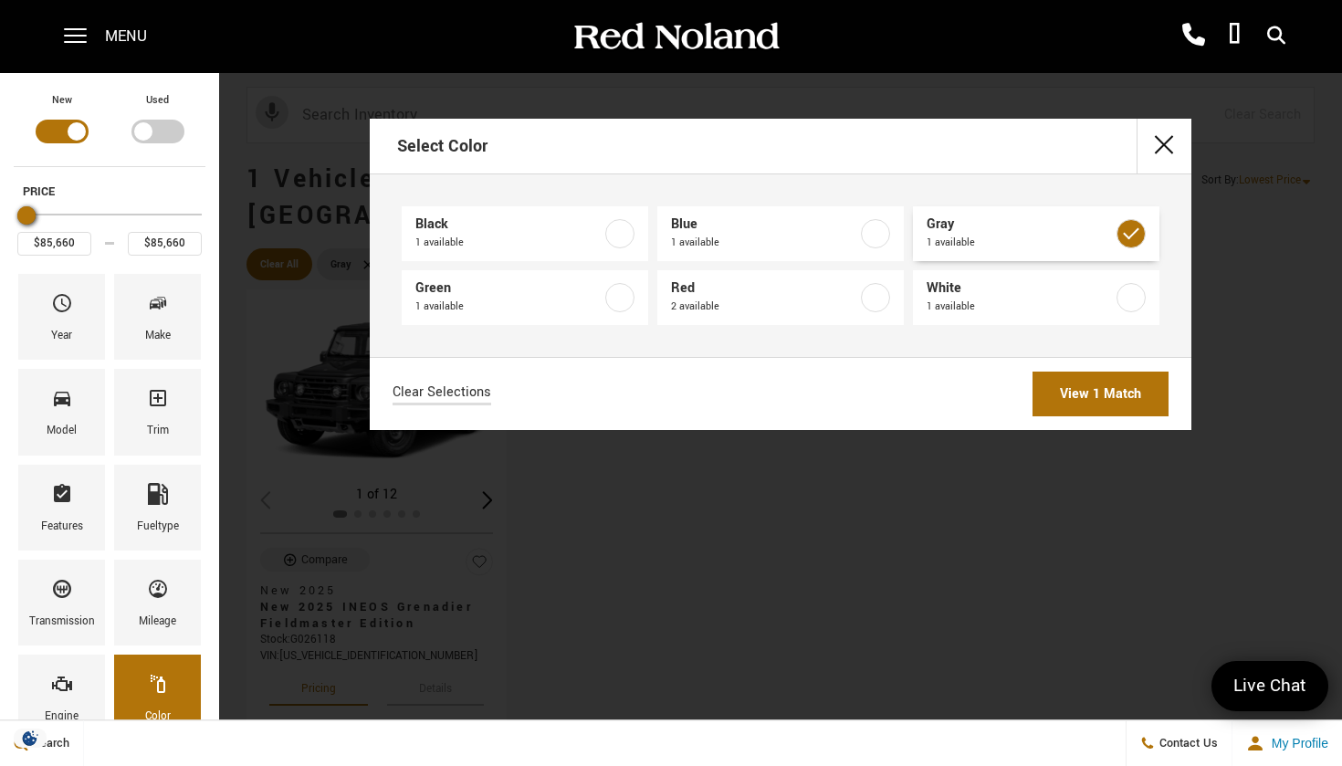
click at [1139, 229] on label at bounding box center [1130, 233] width 29 height 29
type input "$78,663"
type input "$93,333"
checkbox input "false"
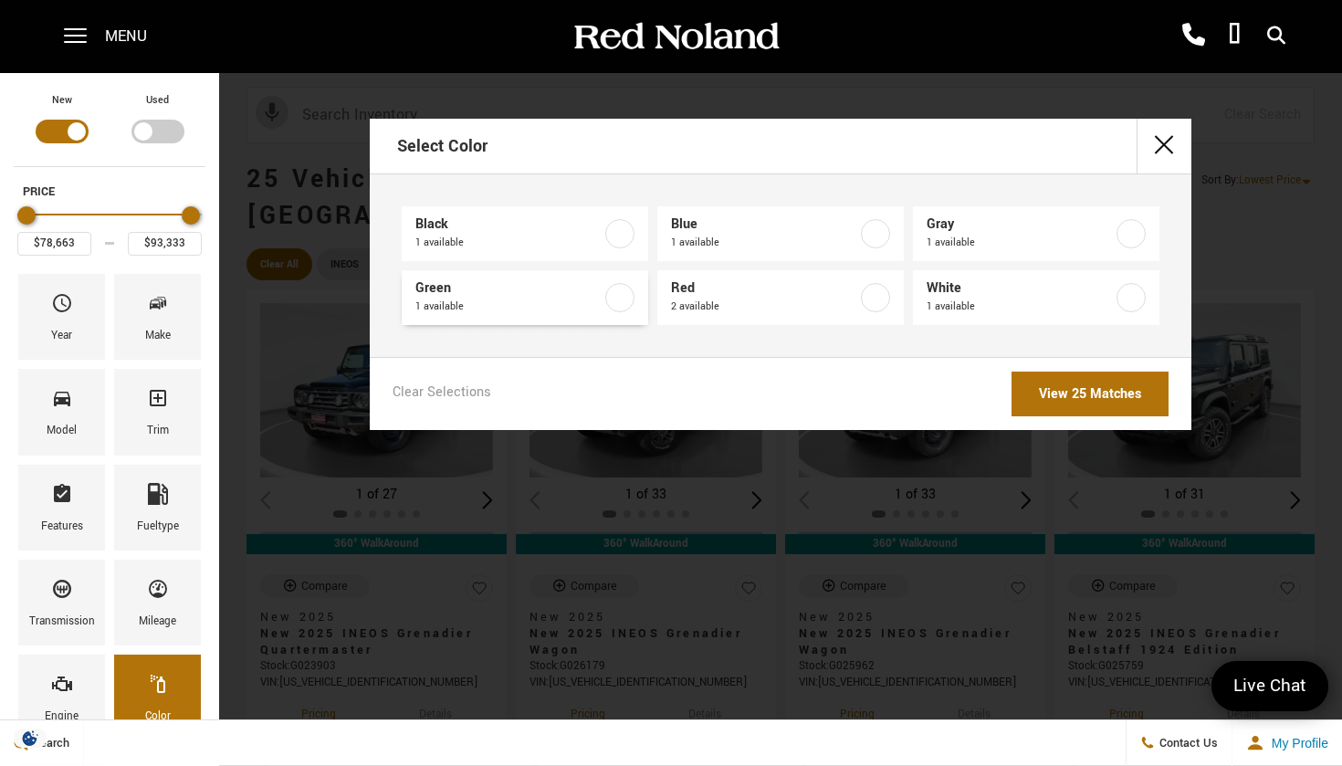
click at [624, 293] on label at bounding box center [619, 297] width 29 height 29
type input "$93,333"
checkbox input "true"
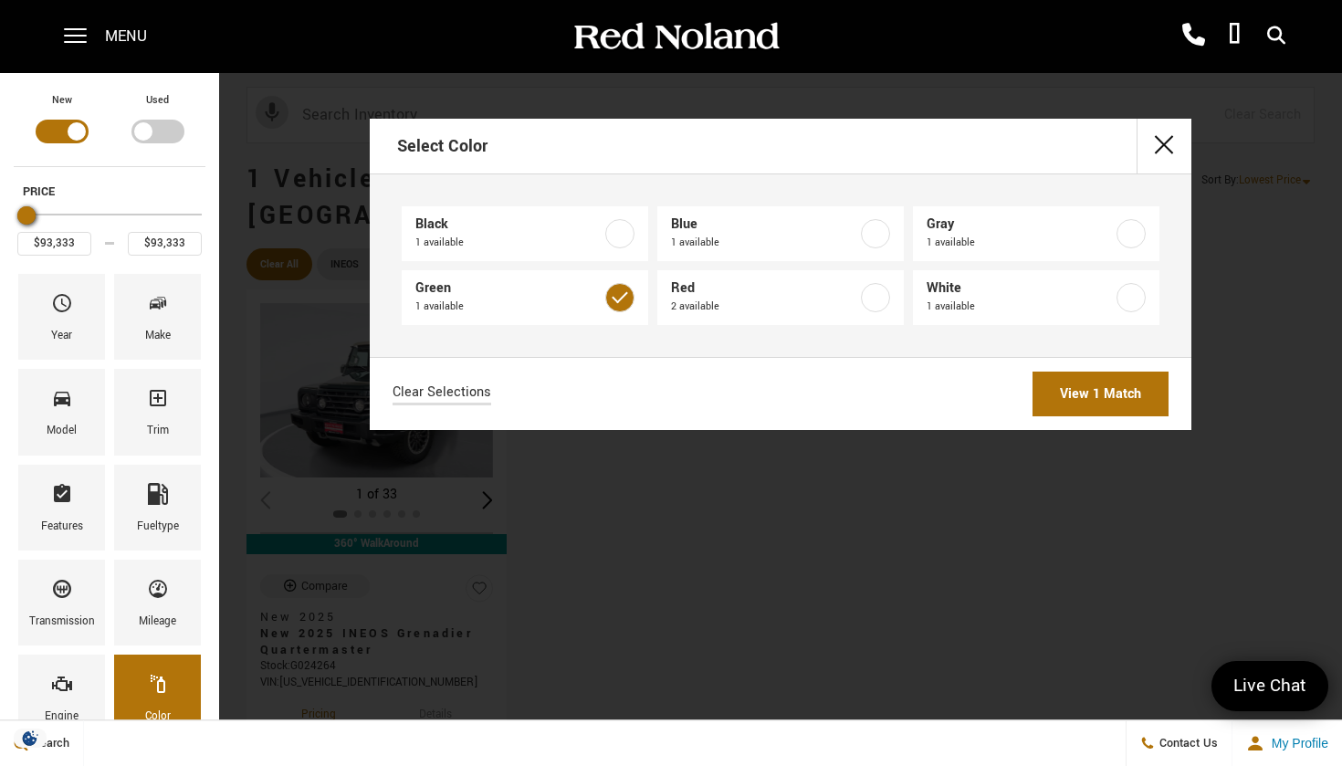
click at [1083, 398] on link "View 1 Match" at bounding box center [1100, 393] width 136 height 45
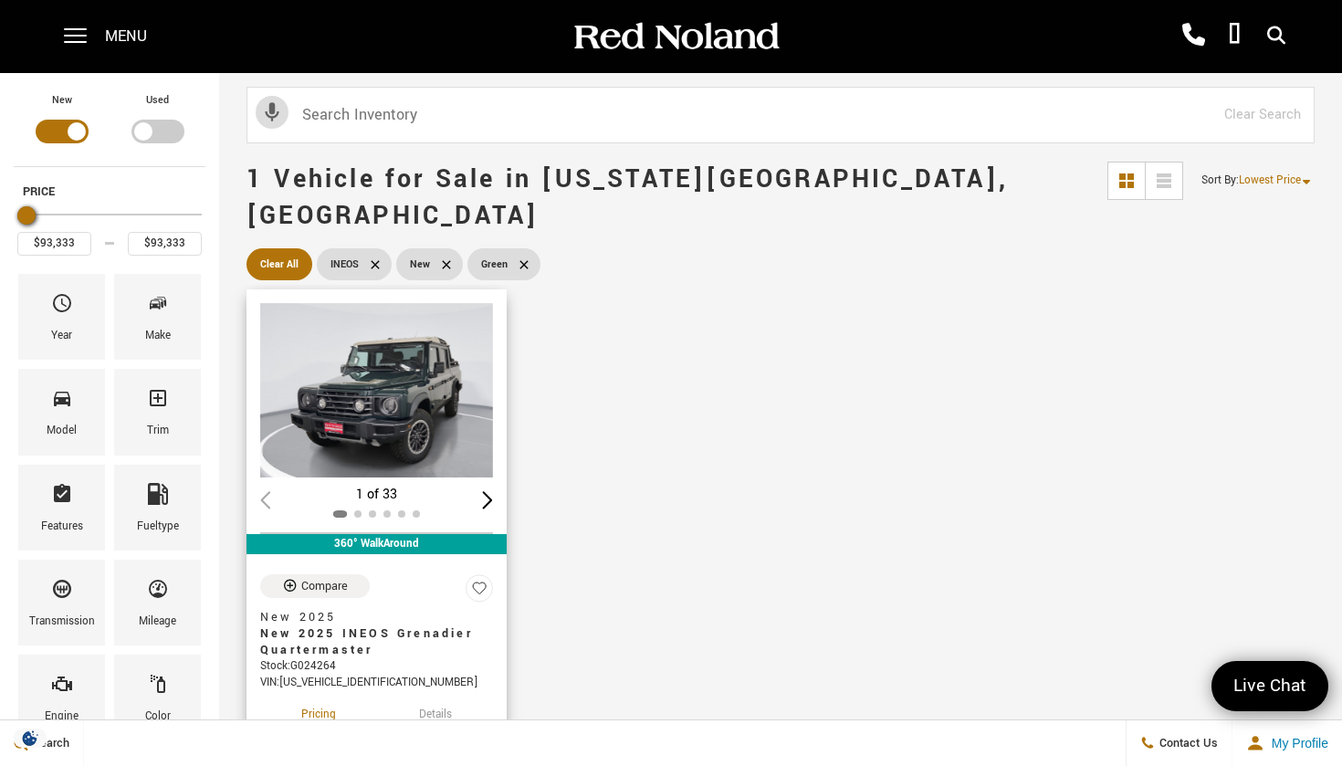
click at [383, 371] on img "1 / 2" at bounding box center [376, 390] width 233 height 174
